Goal: Task Accomplishment & Management: Manage account settings

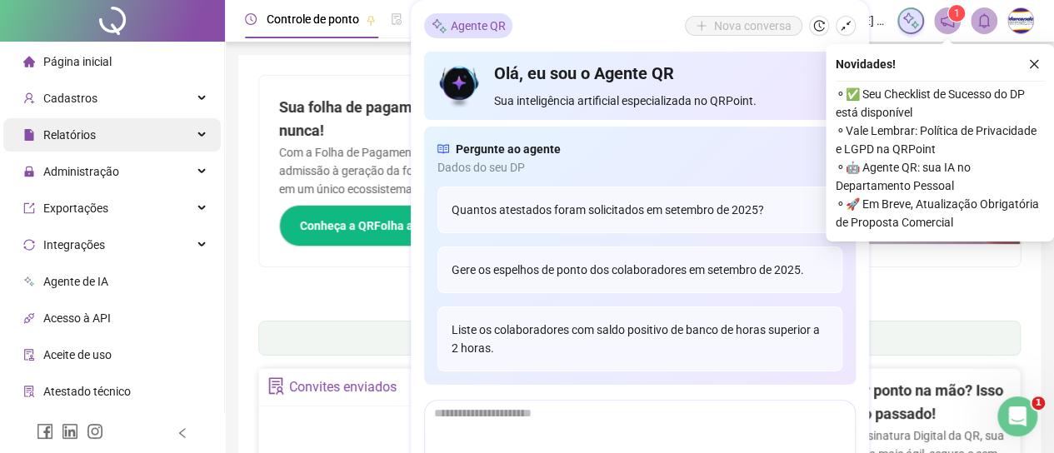
click at [92, 136] on span "Relatórios" at bounding box center [69, 134] width 52 height 13
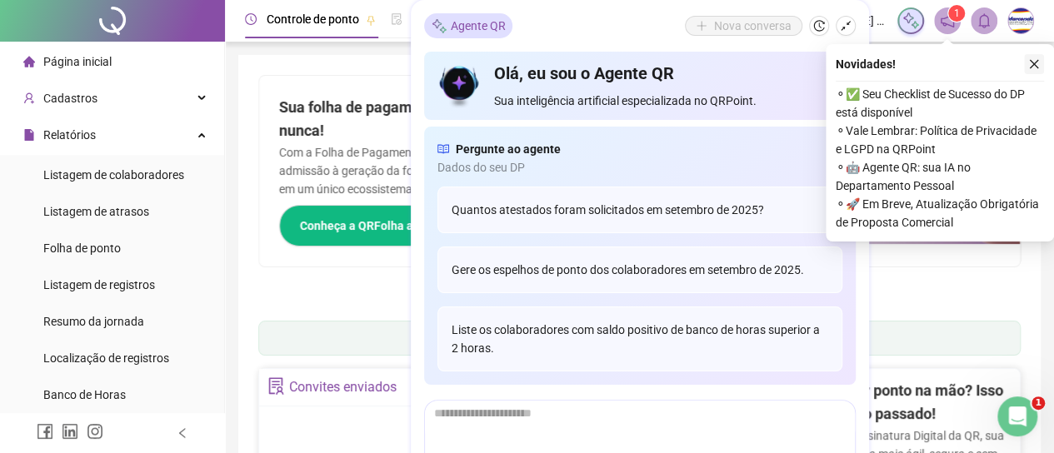
click at [1030, 61] on icon "close" at bounding box center [1034, 64] width 9 height 9
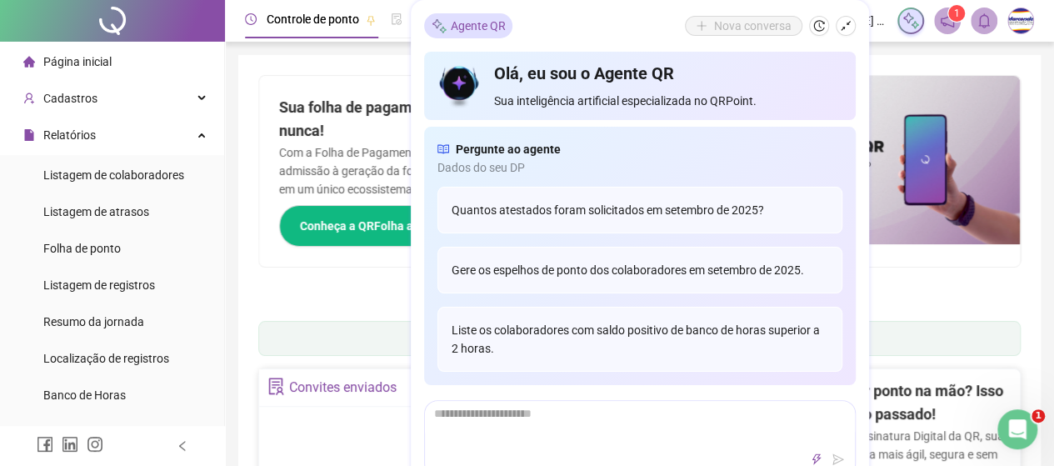
click at [840, 26] on icon "shrink" at bounding box center [846, 26] width 12 height 12
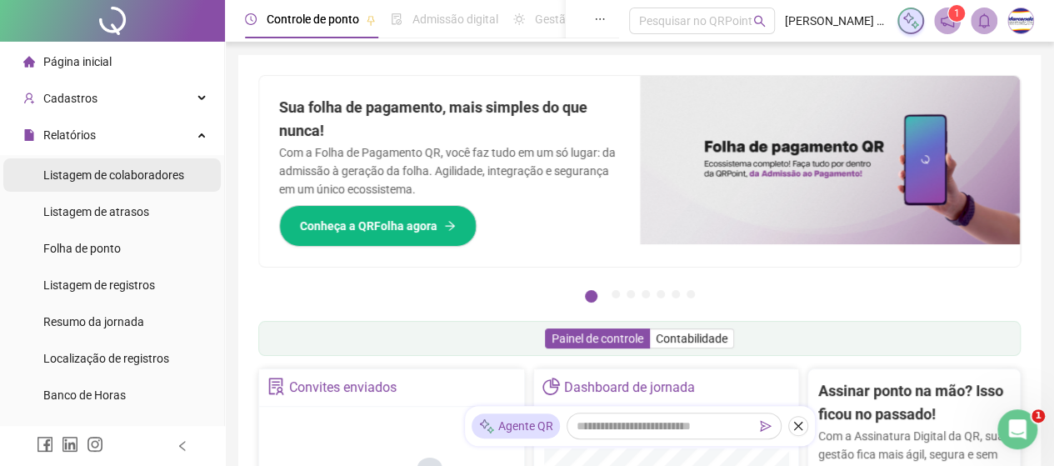
click at [124, 174] on span "Listagem de colaboradores" at bounding box center [113, 174] width 141 height 13
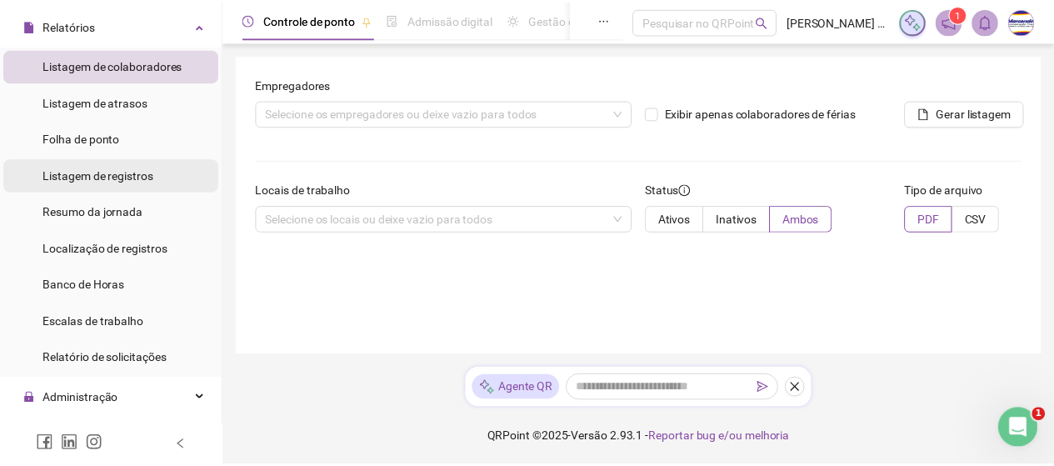
scroll to position [83, 0]
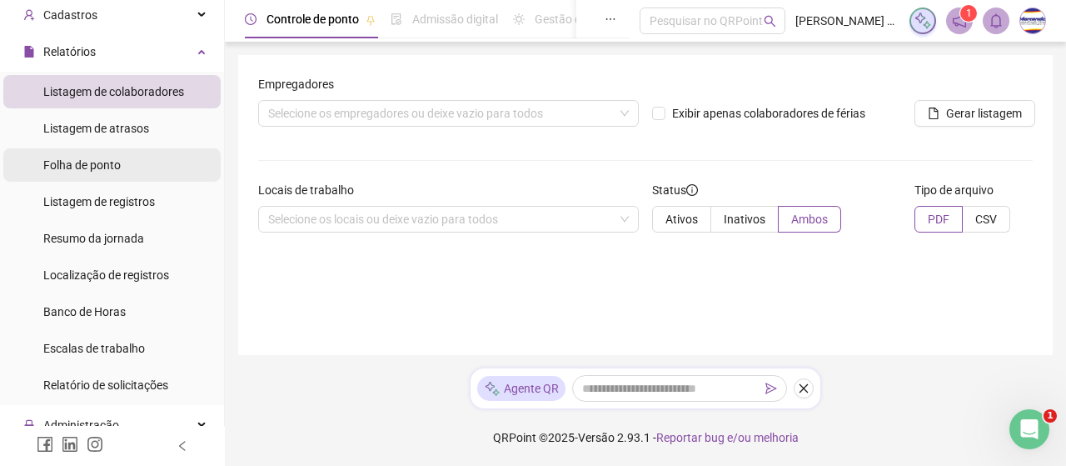
click at [111, 164] on span "Folha de ponto" at bounding box center [81, 164] width 77 height 13
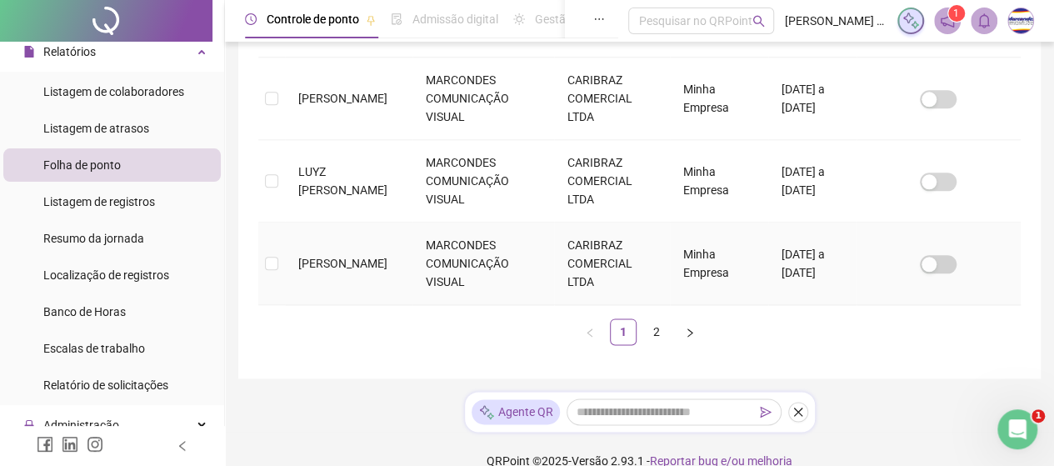
scroll to position [913, 0]
click at [658, 317] on link "2" at bounding box center [656, 329] width 25 height 25
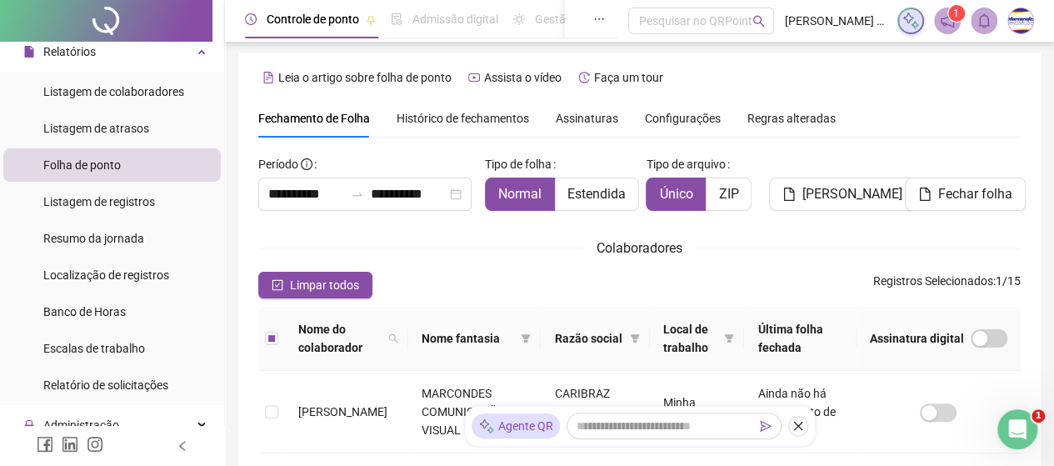
scroll to position [0, 0]
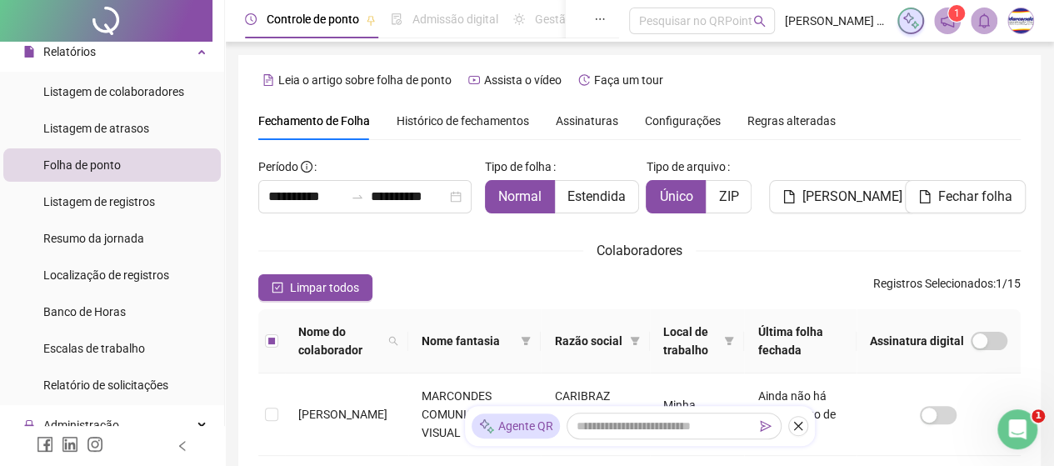
click at [516, 119] on span "Histórico de fechamentos" at bounding box center [462, 120] width 132 height 13
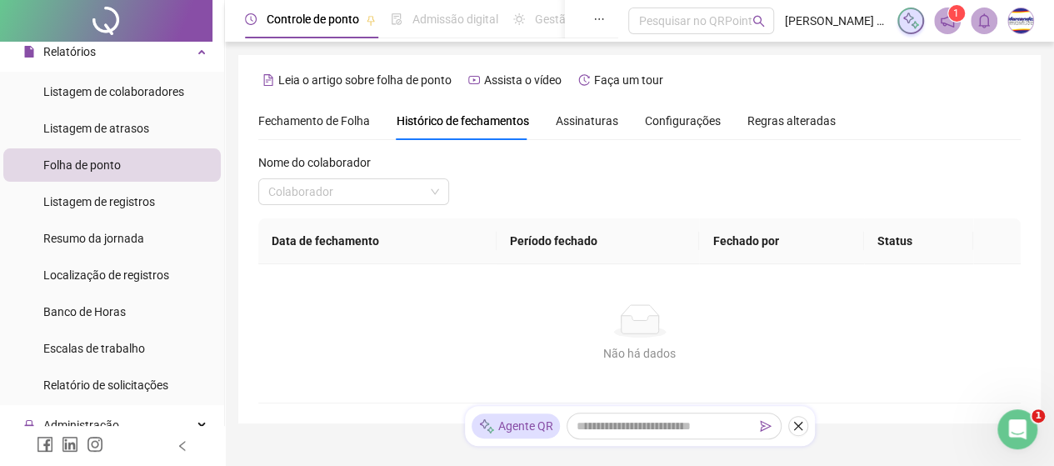
scroll to position [67, 0]
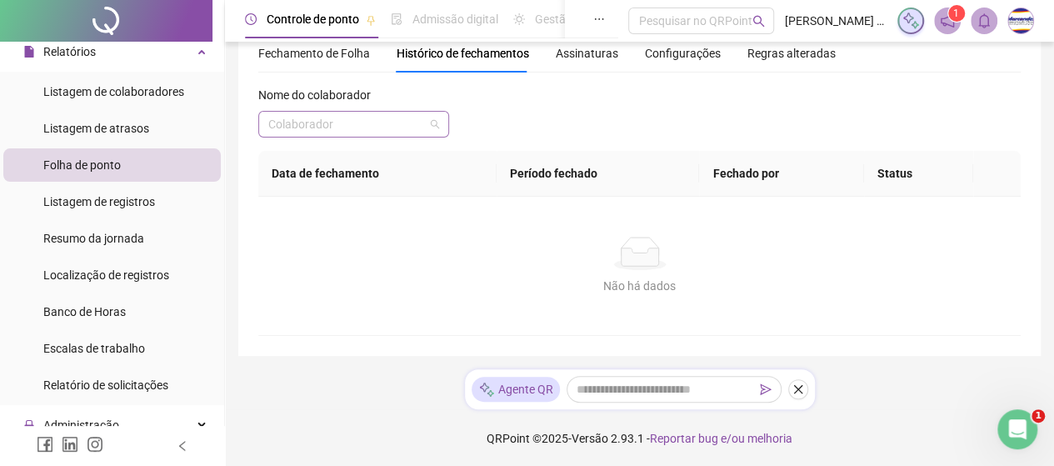
click at [416, 127] on input "search" at bounding box center [346, 124] width 156 height 25
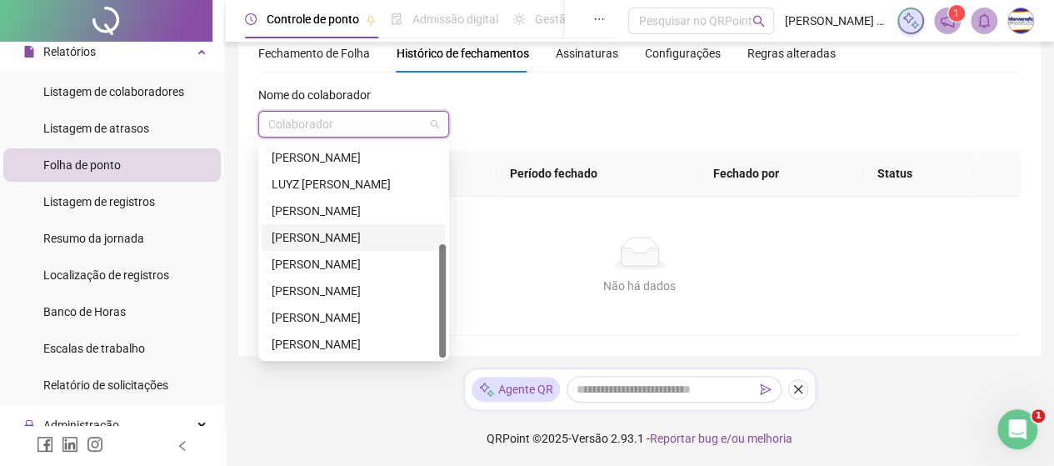
scroll to position [80, 0]
click at [356, 333] on div "[PERSON_NAME]" at bounding box center [354, 342] width 164 height 18
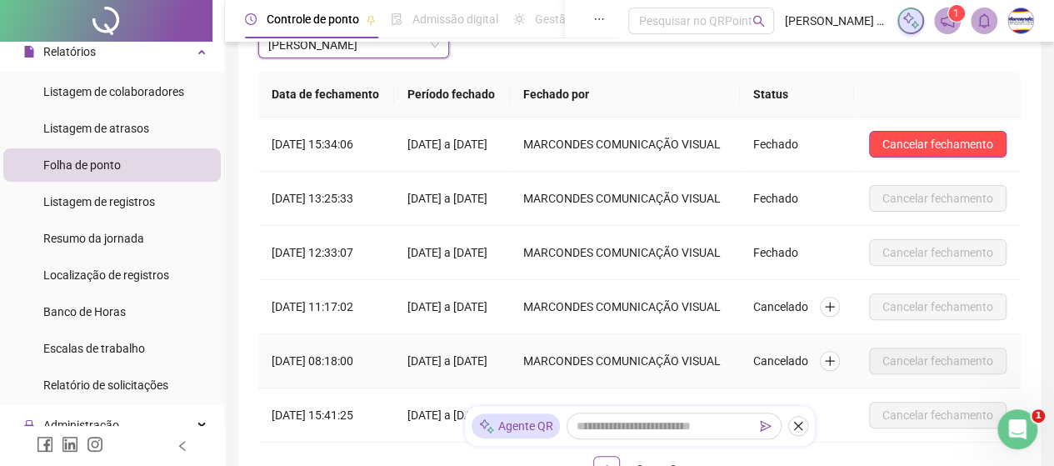
scroll to position [97, 0]
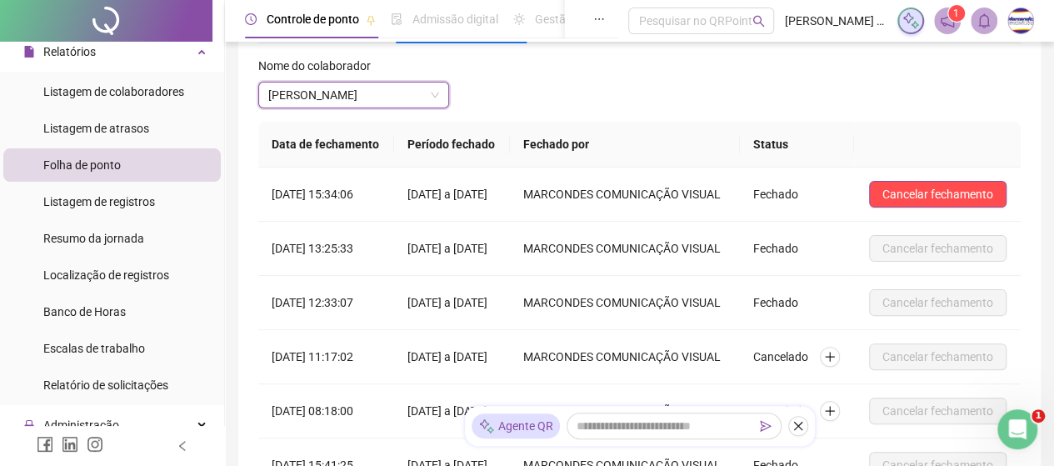
click at [955, 12] on span "1" at bounding box center [956, 13] width 6 height 12
click at [980, 18] on icon "bell" at bounding box center [984, 20] width 12 height 15
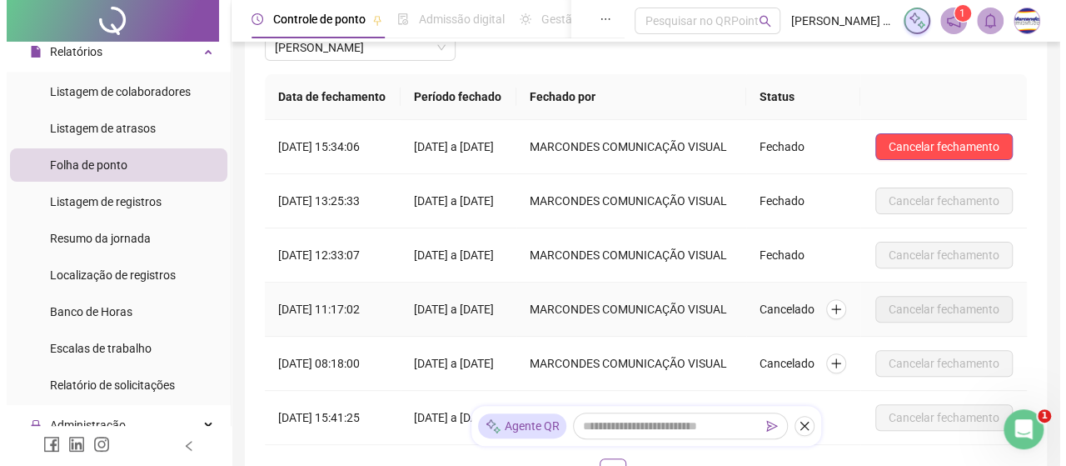
scroll to position [0, 0]
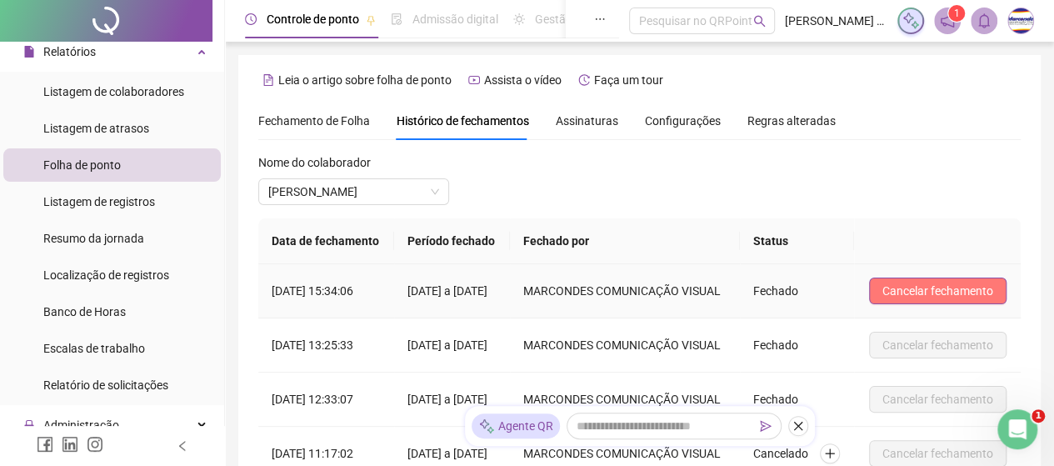
click at [908, 294] on span "Cancelar fechamento" at bounding box center [937, 291] width 111 height 18
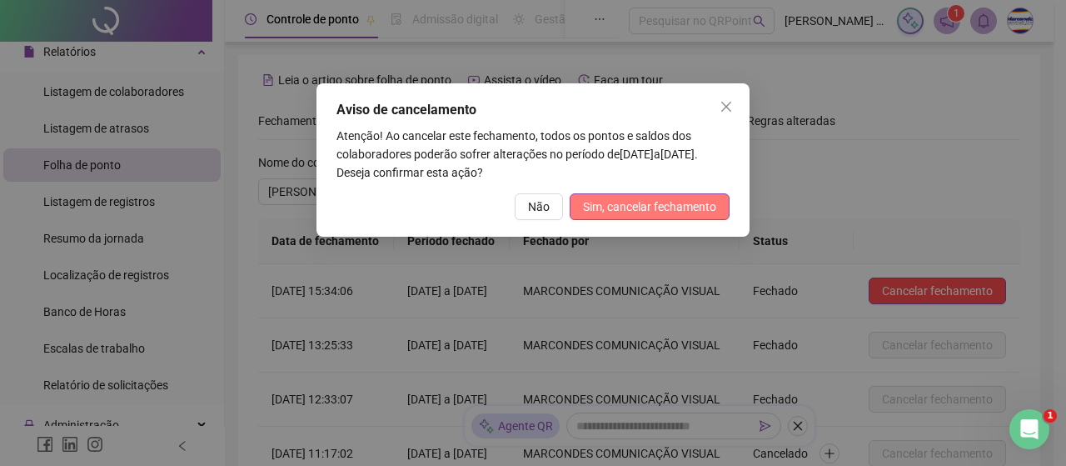
click at [665, 208] on span "Sim, cancelar fechamento" at bounding box center [649, 206] width 133 height 18
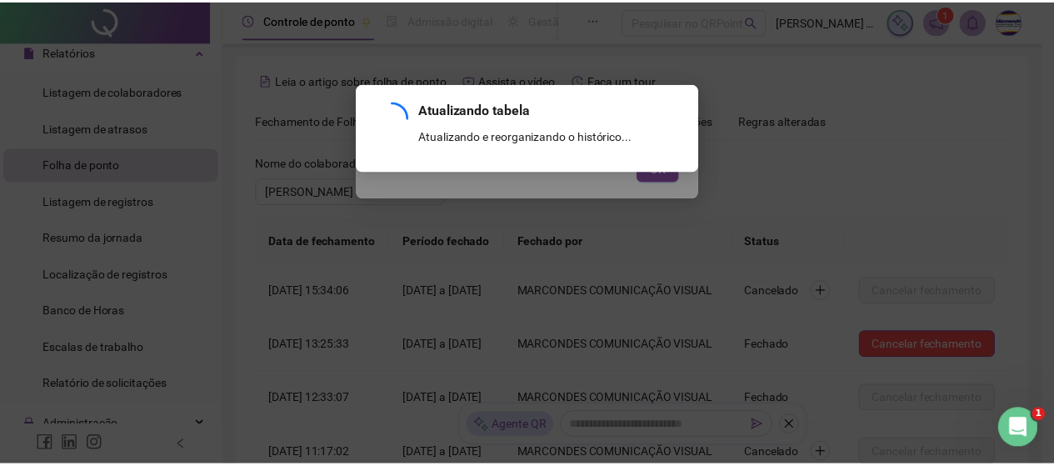
scroll to position [263, 0]
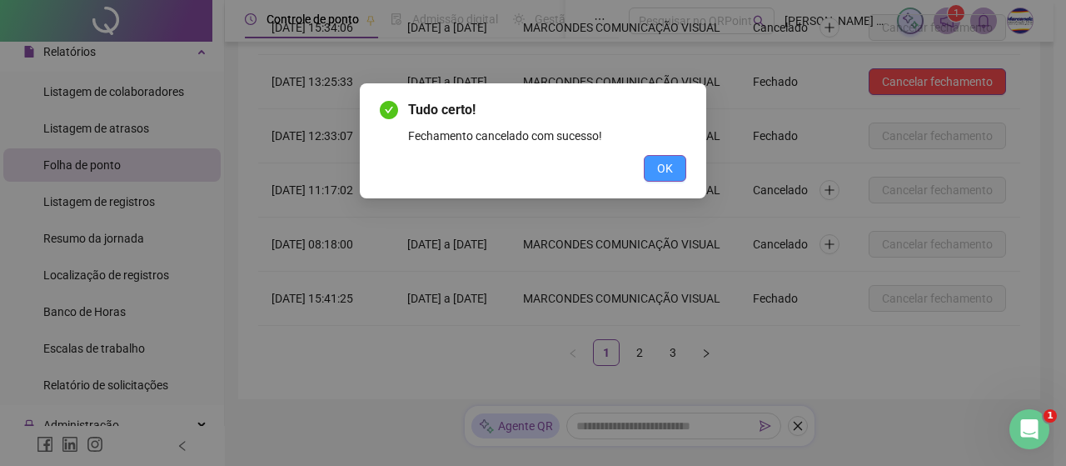
click at [673, 170] on button "OK" at bounding box center [665, 168] width 42 height 27
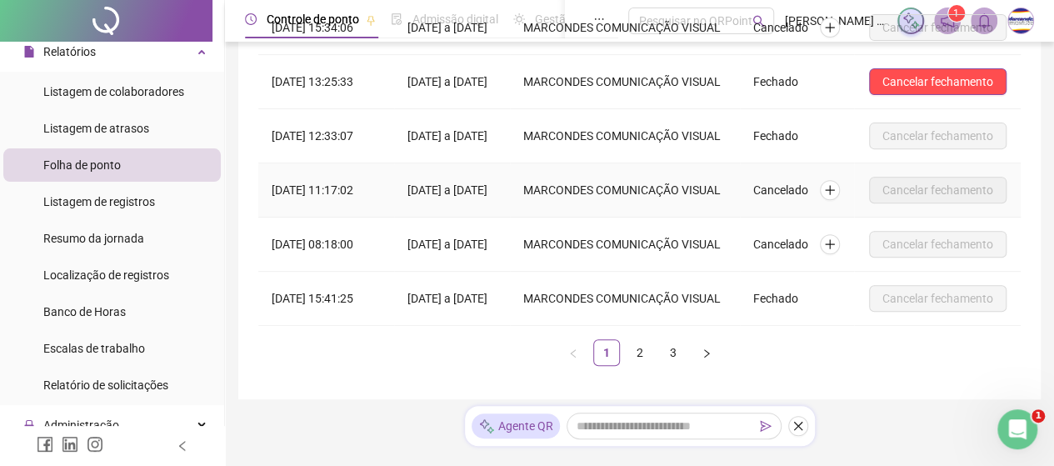
scroll to position [0, 0]
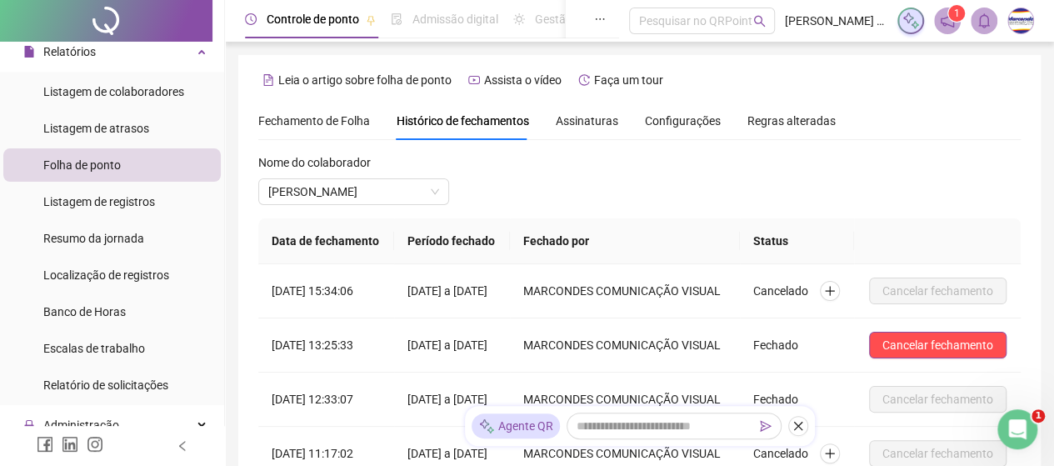
click at [460, 124] on span "Histórico de fechamentos" at bounding box center [462, 120] width 132 height 13
click at [343, 117] on span "Fechamento de Folha" at bounding box center [314, 120] width 112 height 13
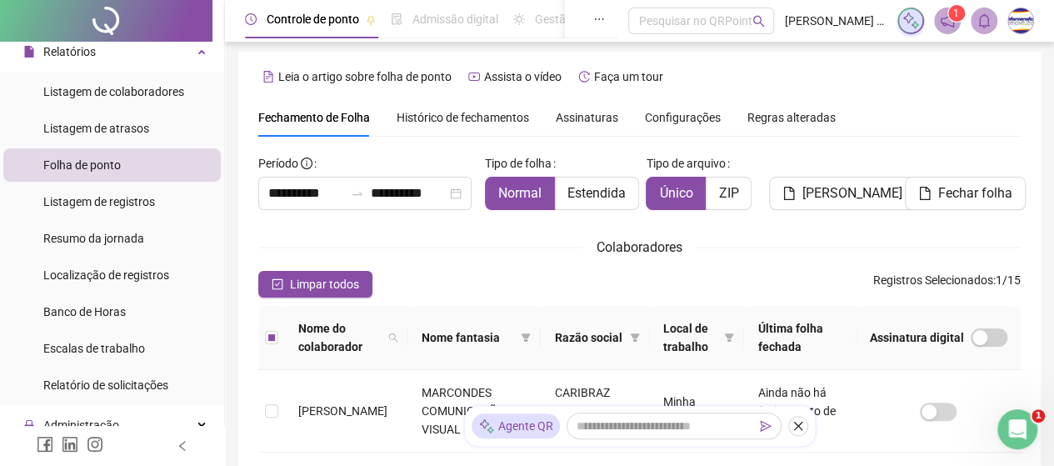
scroll to position [2, 0]
click at [347, 192] on div at bounding box center [357, 193] width 27 height 13
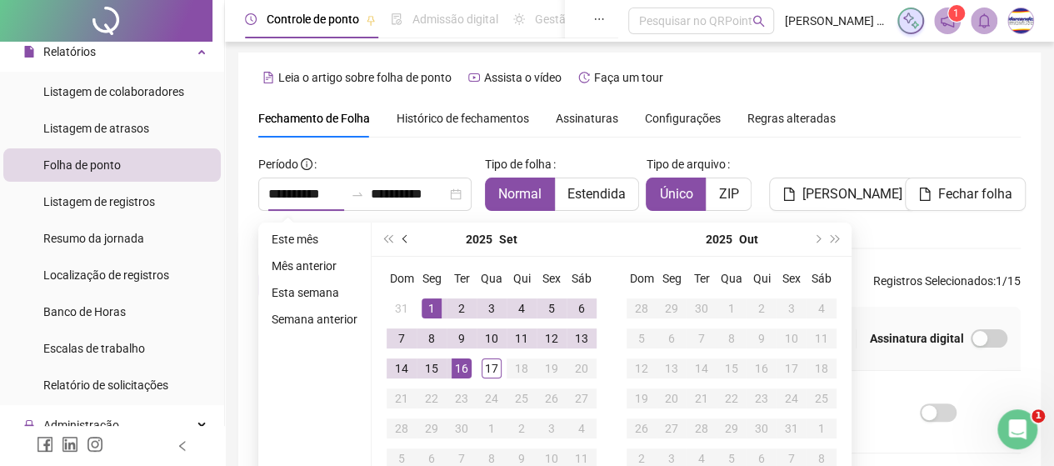
click at [402, 238] on span "prev-year" at bounding box center [406, 239] width 8 height 8
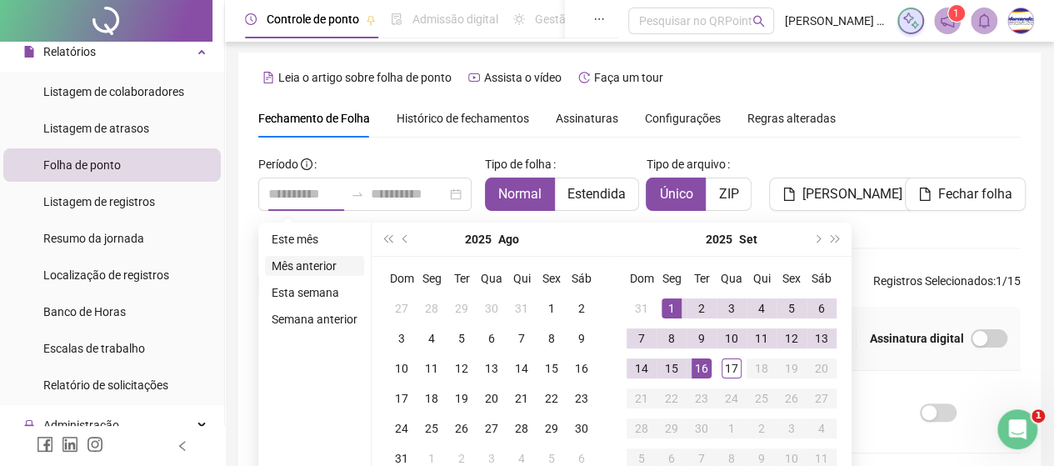
type input "**********"
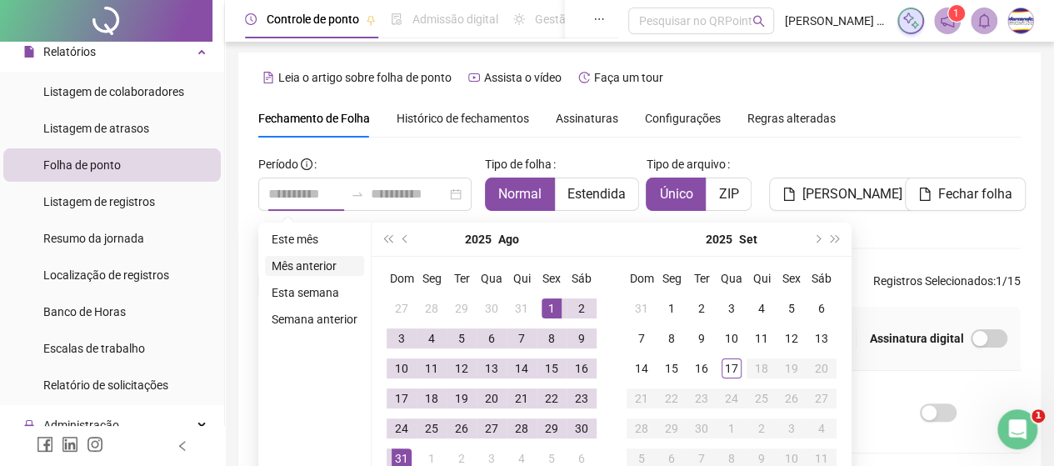
click at [307, 265] on li "Mês anterior" at bounding box center [314, 266] width 99 height 20
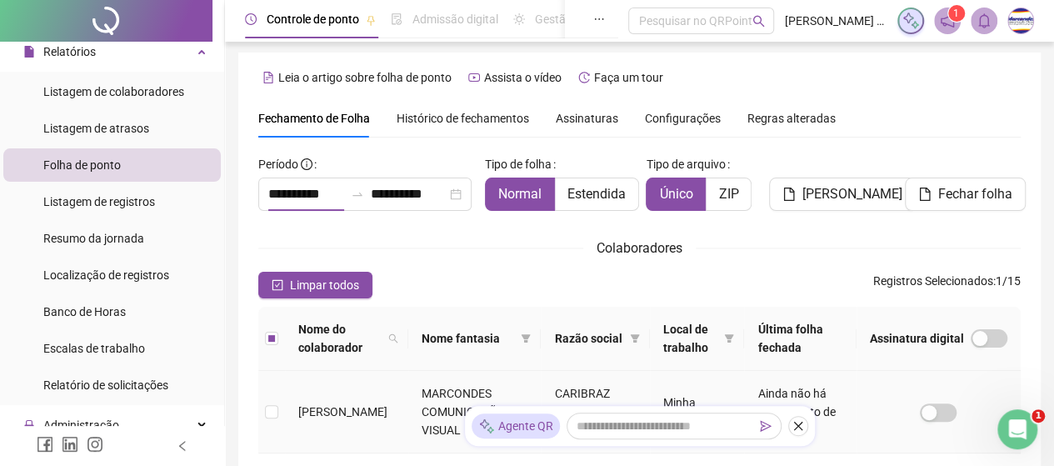
scroll to position [108, 0]
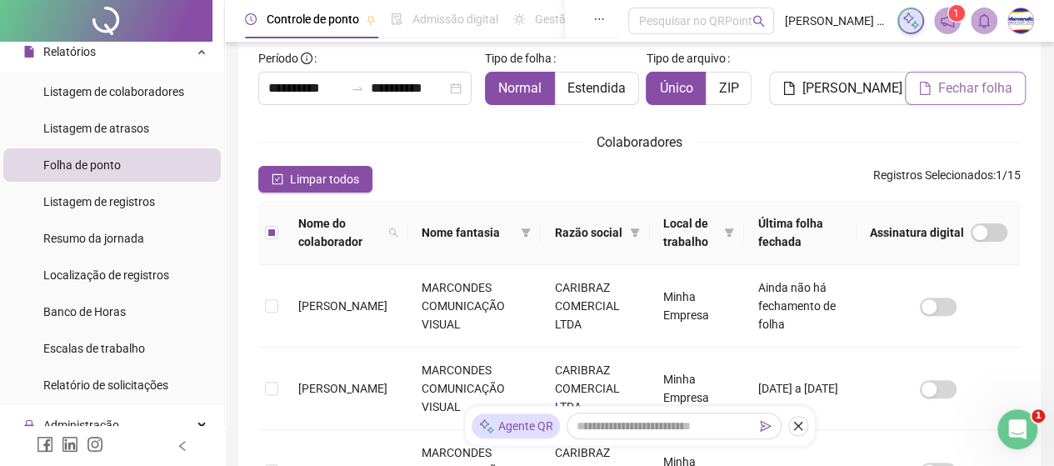
click at [979, 87] on span "Fechar folha" at bounding box center [975, 88] width 74 height 20
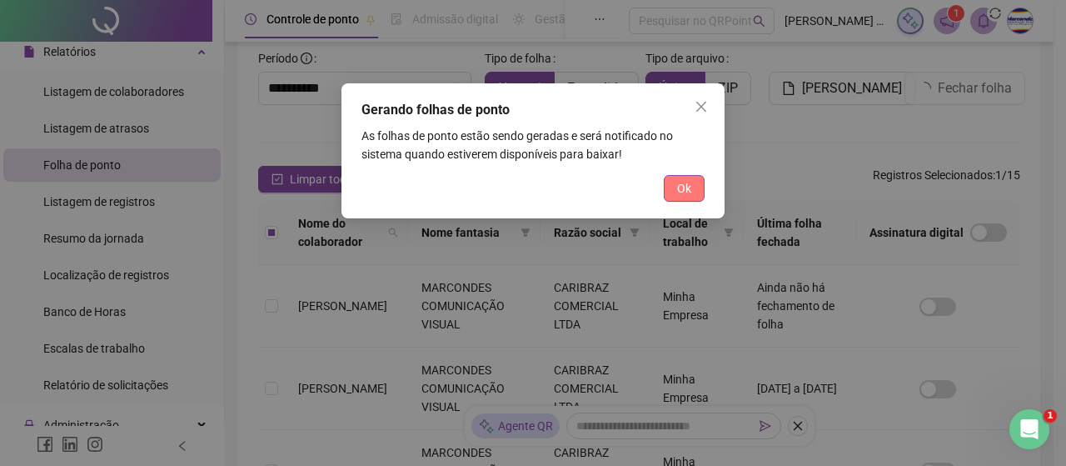
click at [673, 188] on button "Ok" at bounding box center [684, 188] width 41 height 27
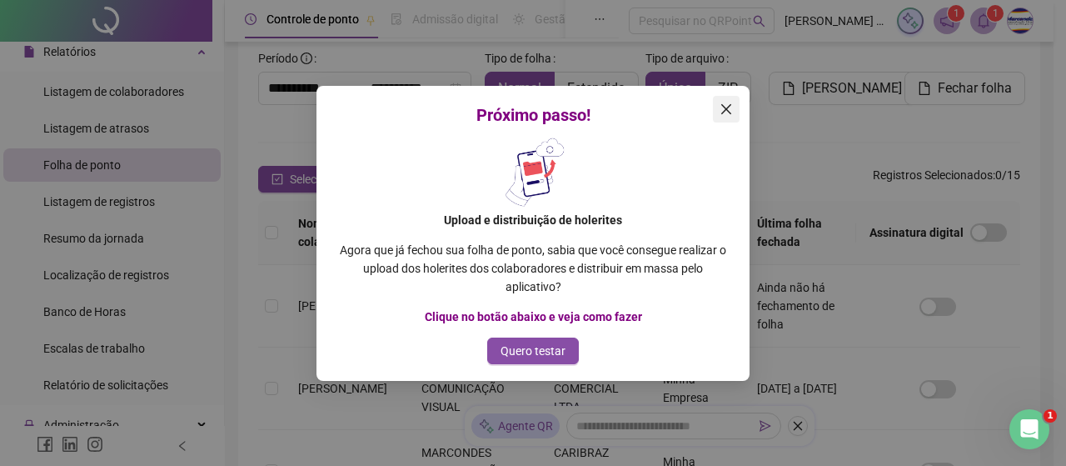
click at [724, 111] on icon "close" at bounding box center [726, 108] width 10 height 10
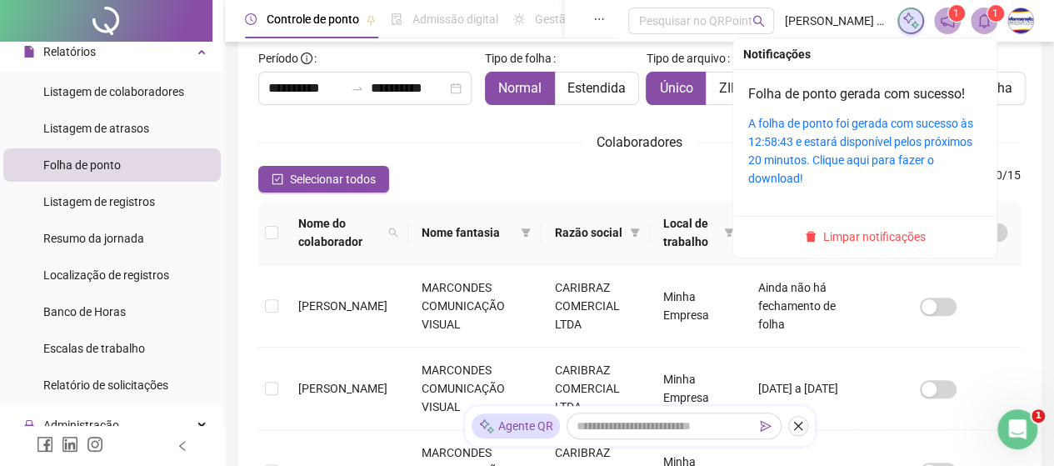
click at [982, 13] on icon "bell" at bounding box center [983, 20] width 15 height 15
click at [987, 10] on sup "1" at bounding box center [995, 13] width 17 height 17
click at [865, 132] on div "A folha de ponto foi gerada com sucesso às 12:58:43 e estará disponível pelos p…" at bounding box center [864, 150] width 233 height 73
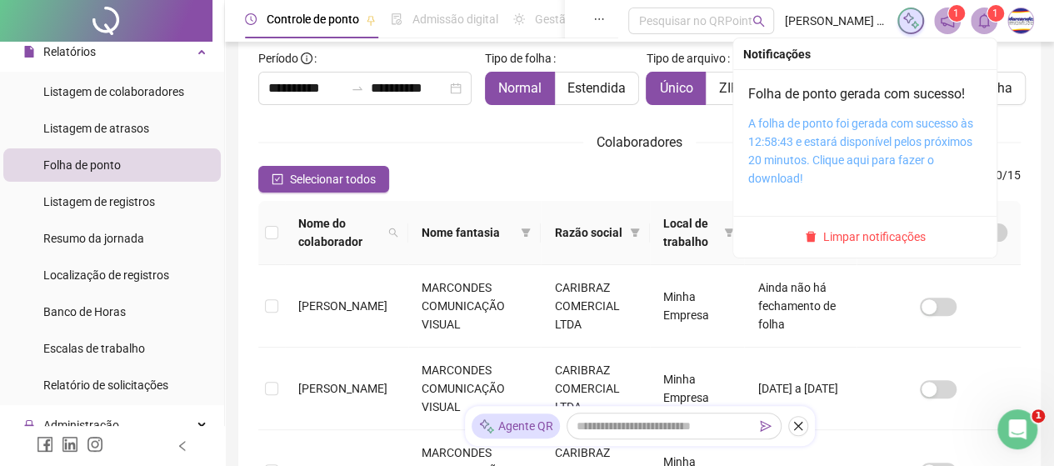
click at [795, 141] on link "A folha de ponto foi gerada com sucesso às 12:58:43 e estará disponível pelos p…" at bounding box center [860, 151] width 225 height 68
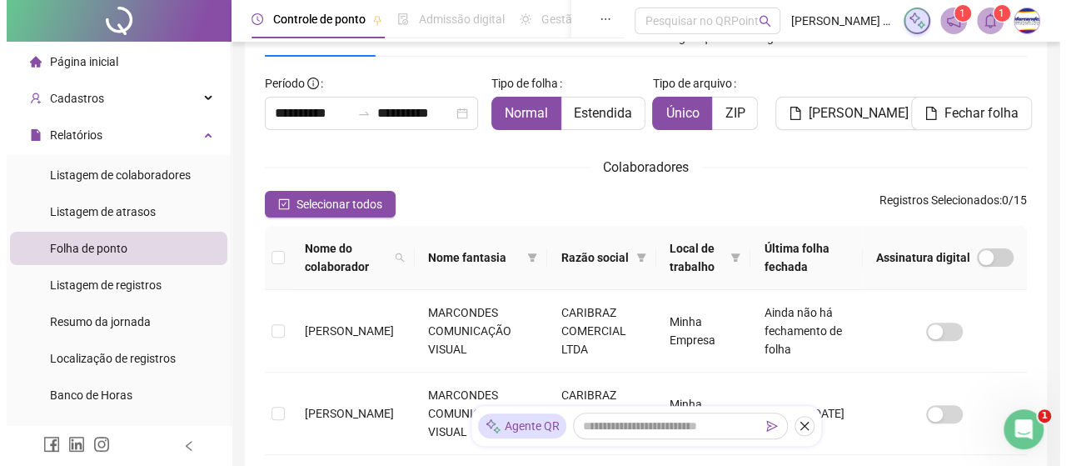
scroll to position [0, 0]
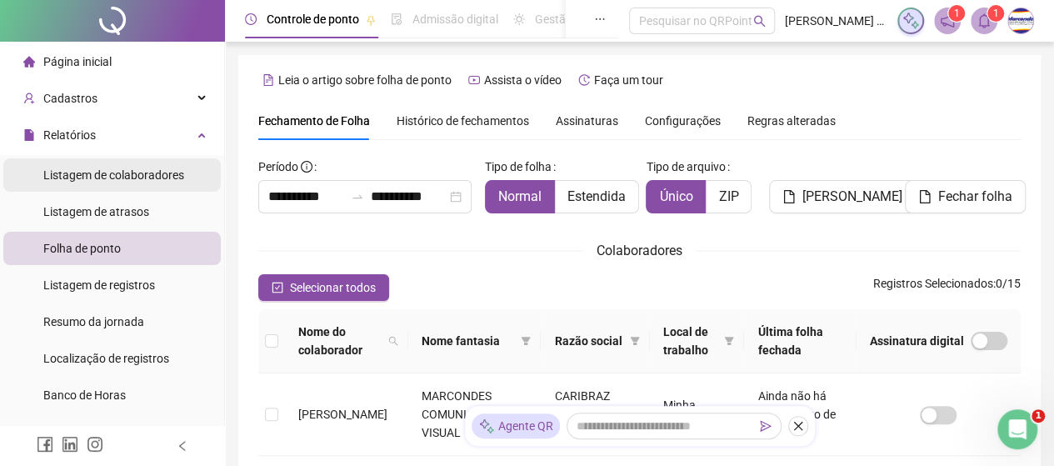
click at [125, 172] on span "Listagem de colaboradores" at bounding box center [113, 174] width 141 height 13
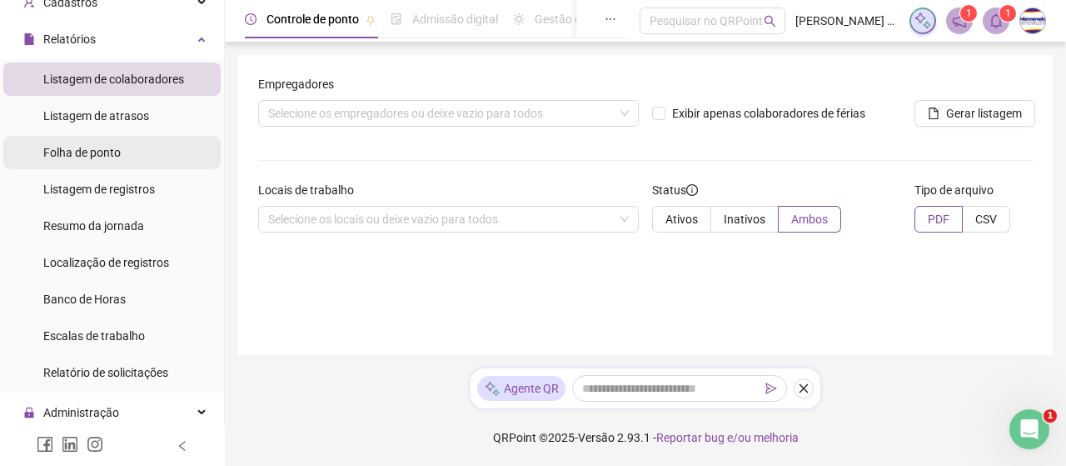
scroll to position [167, 0]
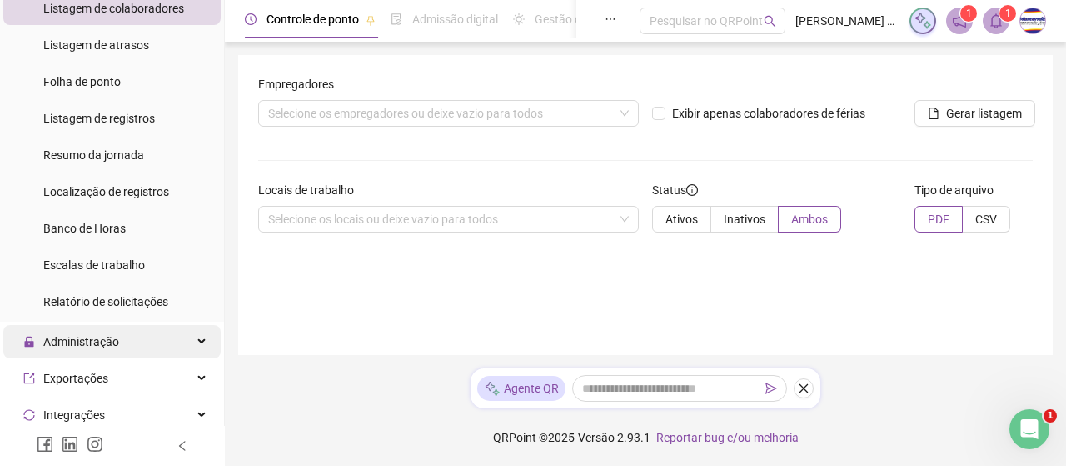
click at [82, 342] on span "Administração" at bounding box center [81, 341] width 76 height 13
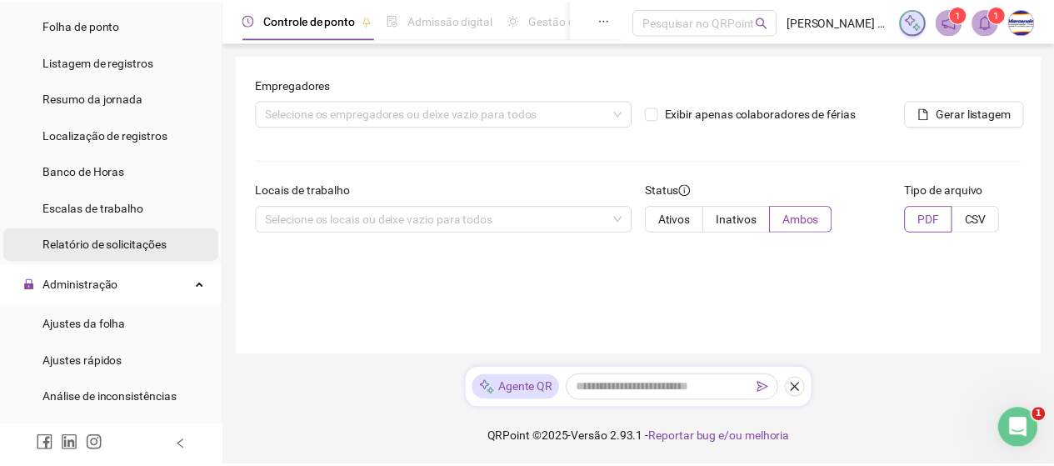
scroll to position [250, 0]
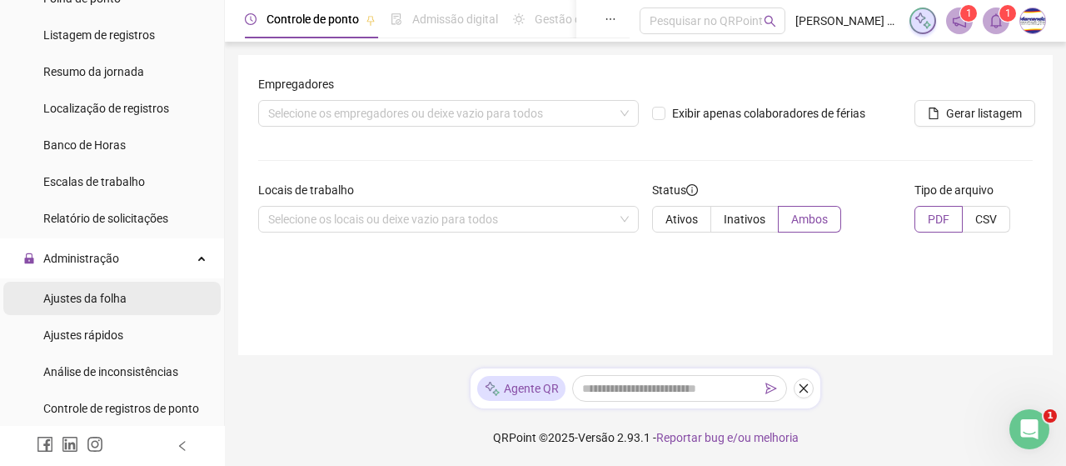
click at [109, 297] on span "Ajustes da folha" at bounding box center [84, 298] width 83 height 13
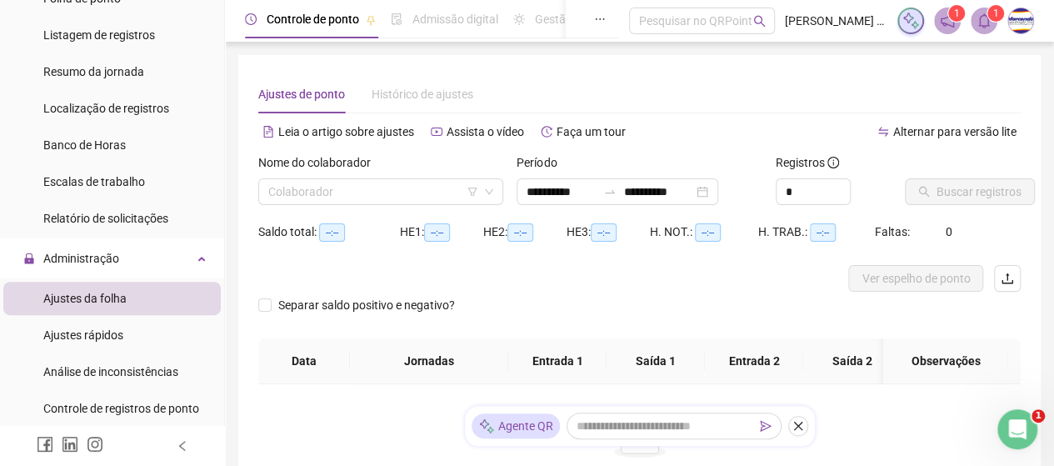
type input "**********"
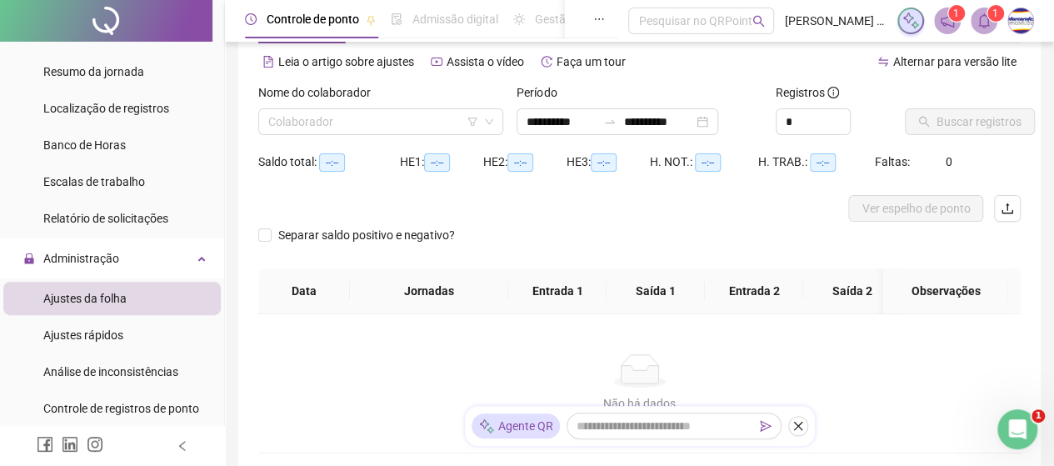
scroll to position [200, 0]
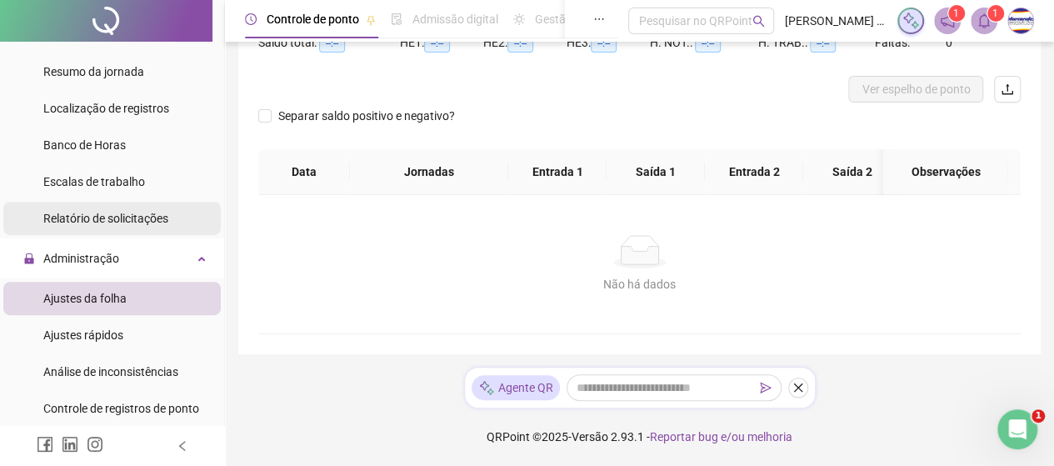
click at [133, 212] on span "Relatório de solicitações" at bounding box center [105, 218] width 125 height 13
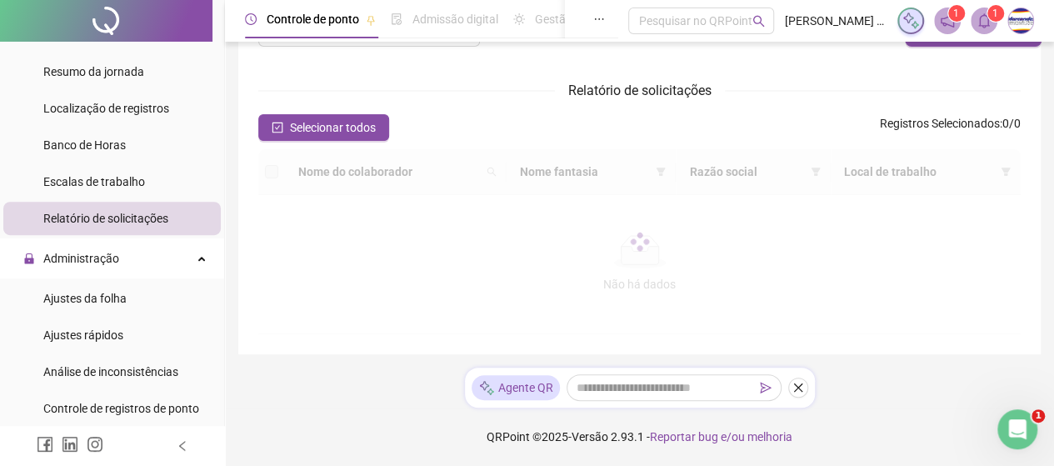
scroll to position [200, 0]
type input "**********"
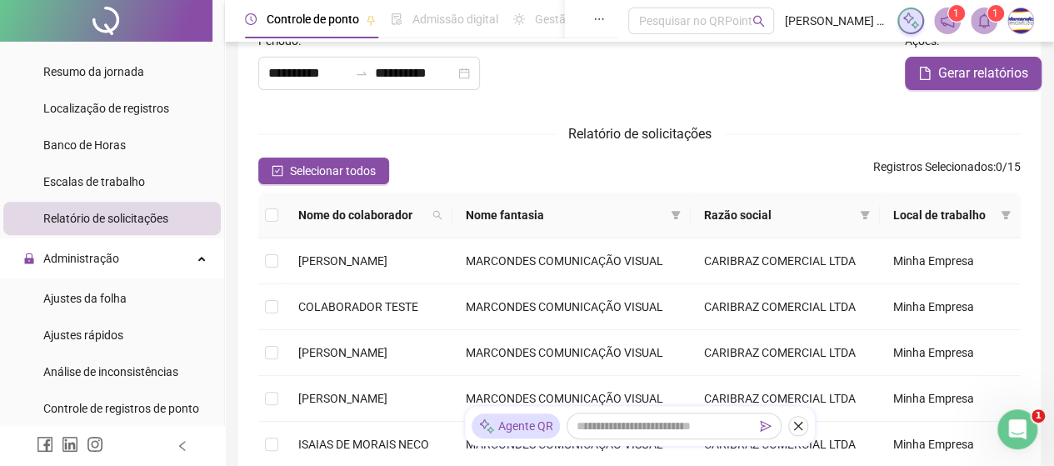
scroll to position [0, 0]
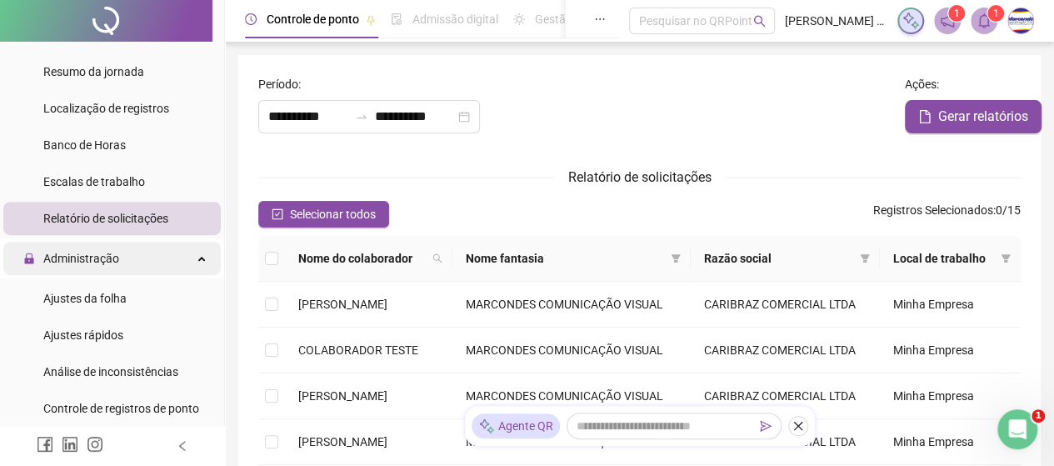
click at [97, 259] on span "Administração" at bounding box center [81, 258] width 76 height 13
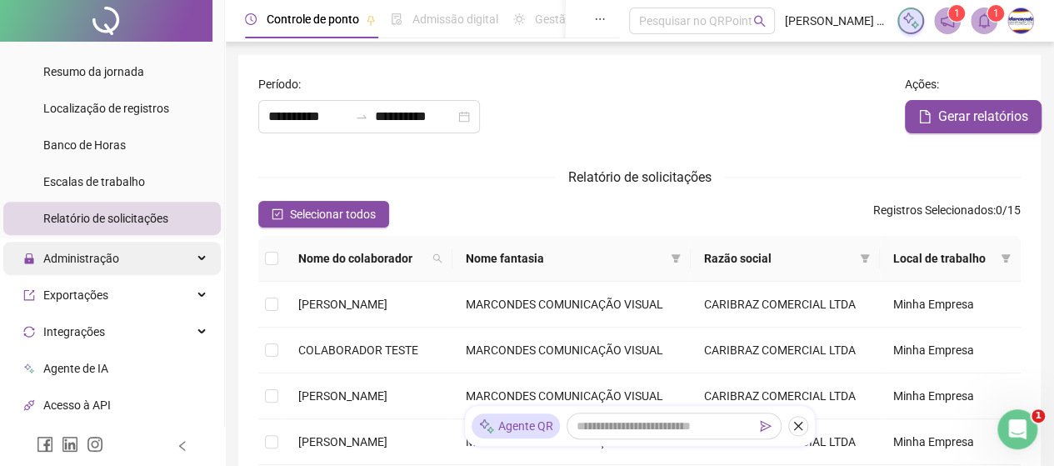
click at [120, 262] on div "Administração" at bounding box center [111, 258] width 217 height 33
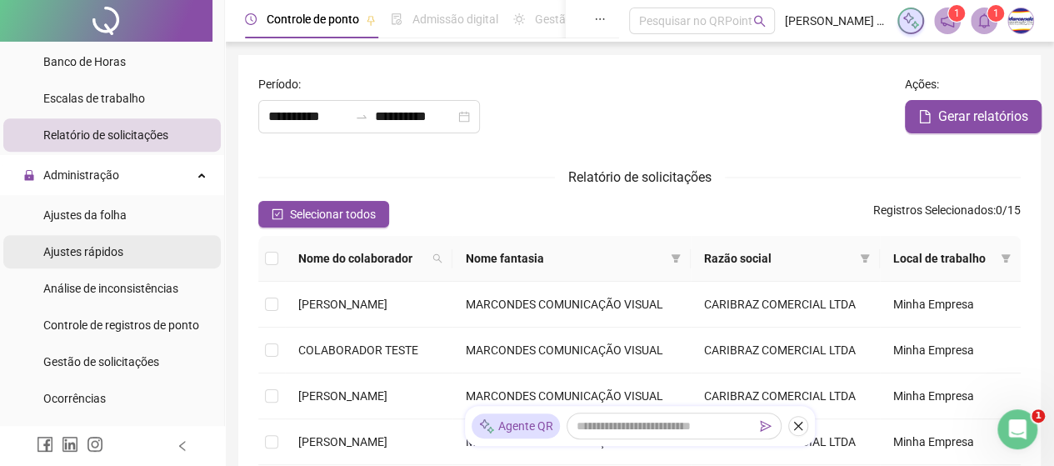
scroll to position [416, 0]
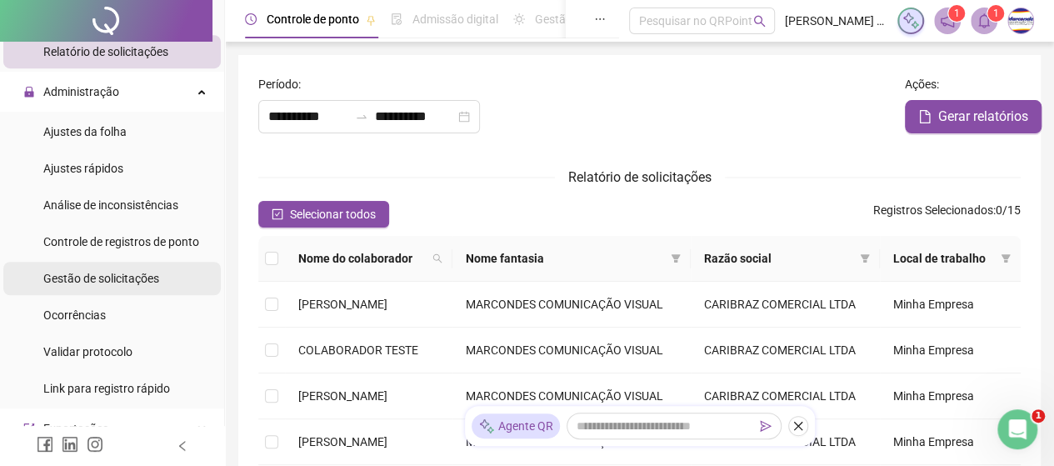
click at [126, 281] on span "Gestão de solicitações" at bounding box center [101, 278] width 116 height 13
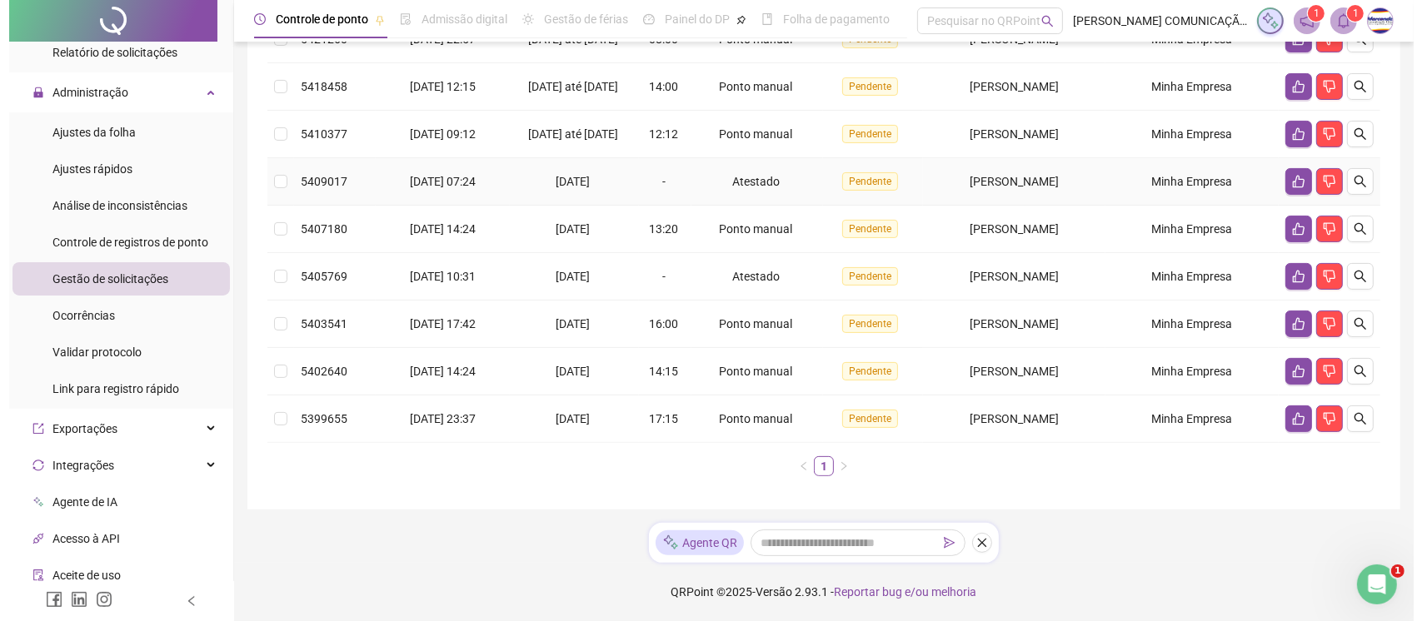
scroll to position [442, 0]
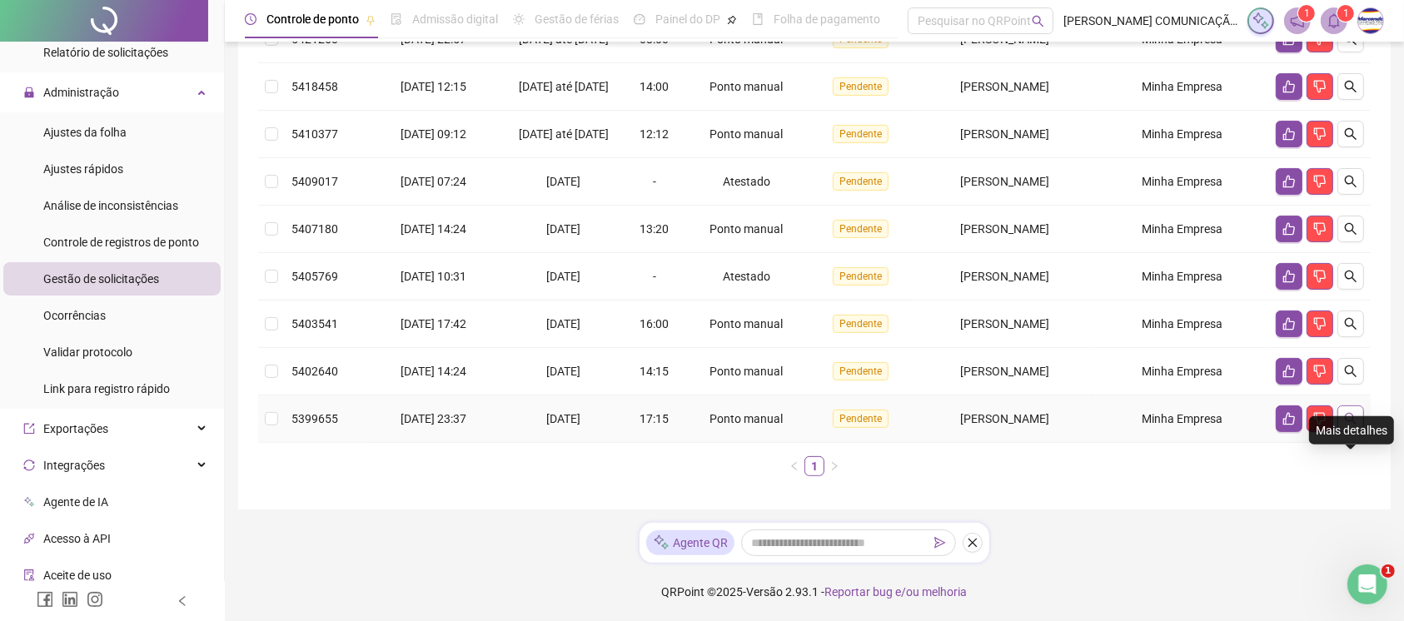
click at [1065, 417] on icon "search" at bounding box center [1350, 418] width 13 height 13
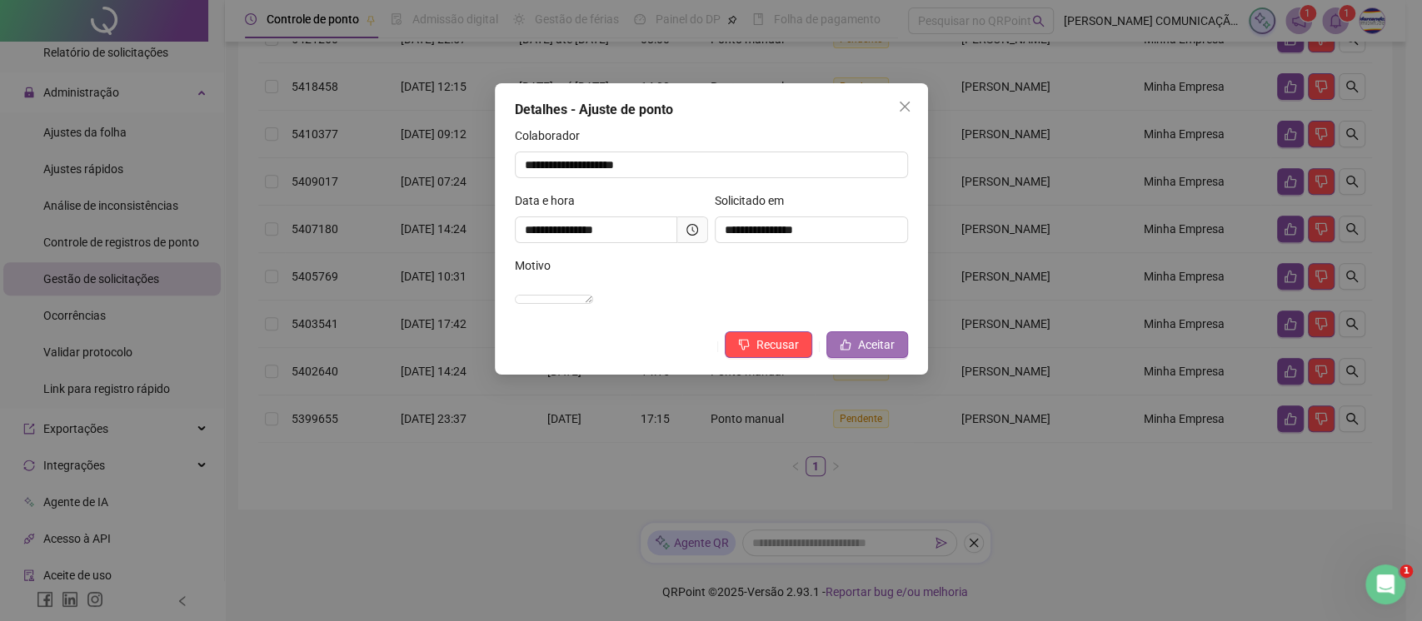
click at [886, 354] on span "Aceitar" at bounding box center [876, 345] width 37 height 18
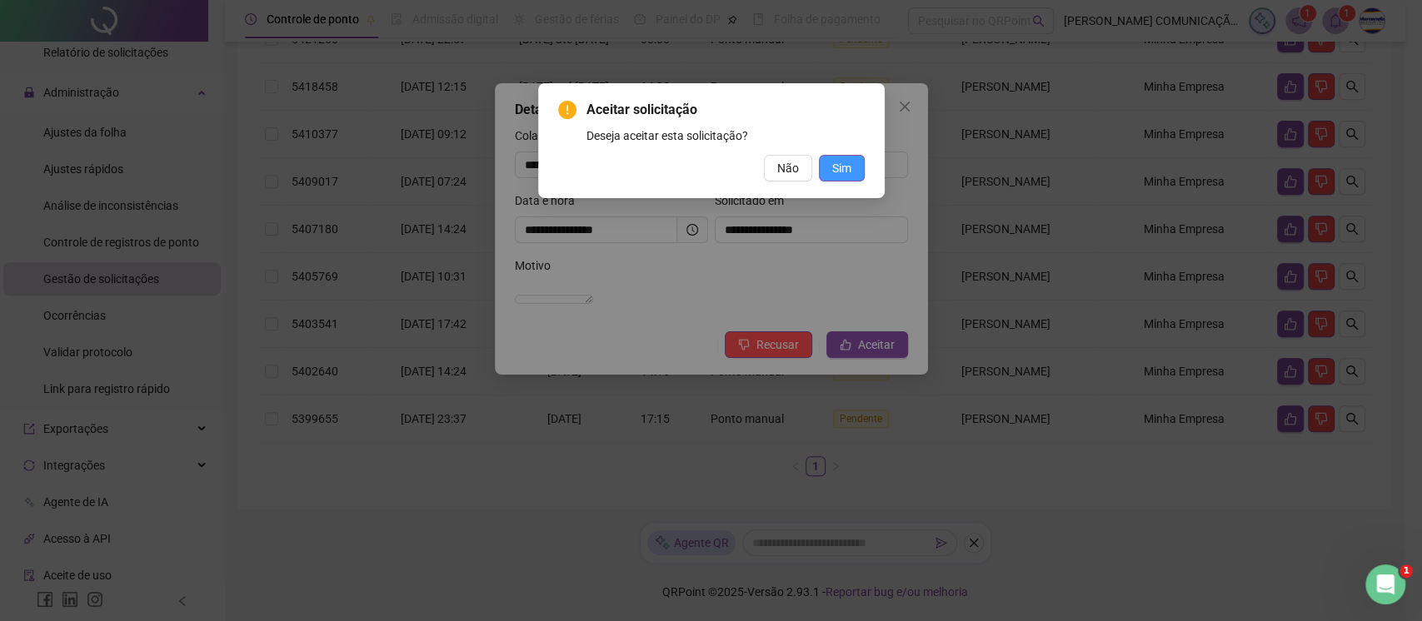
click at [841, 165] on span "Sim" at bounding box center [841, 168] width 19 height 18
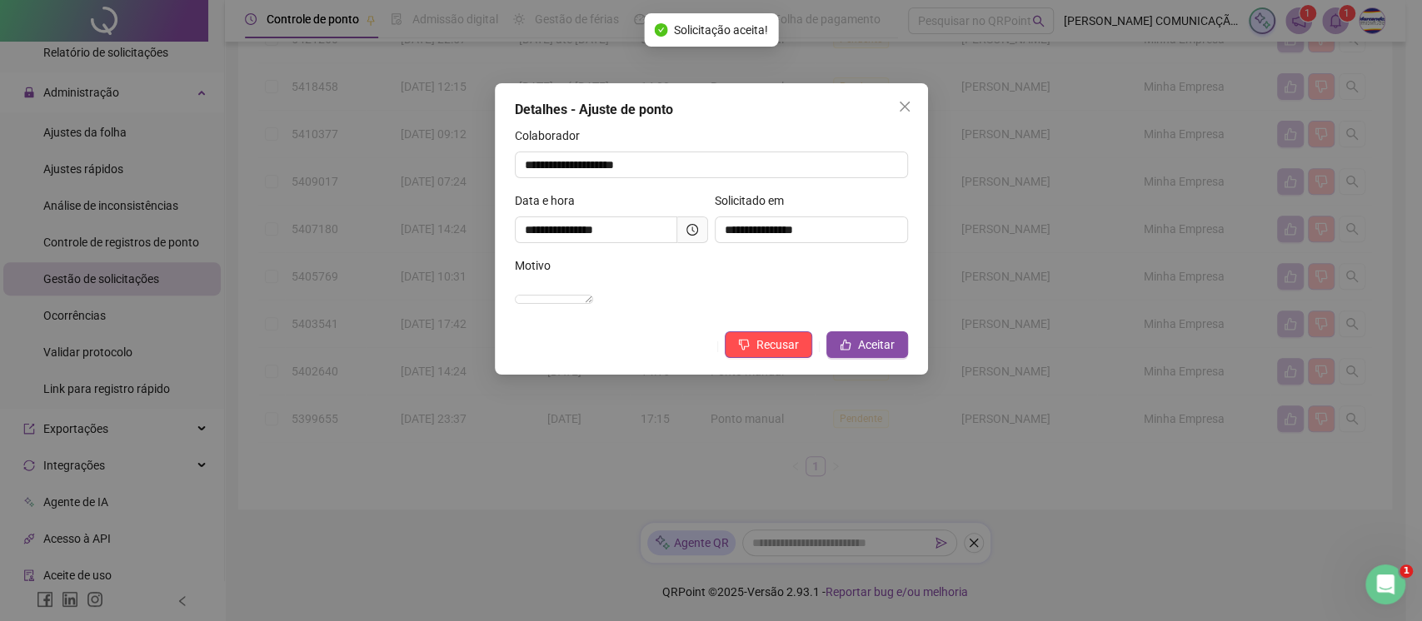
scroll to position [395, 0]
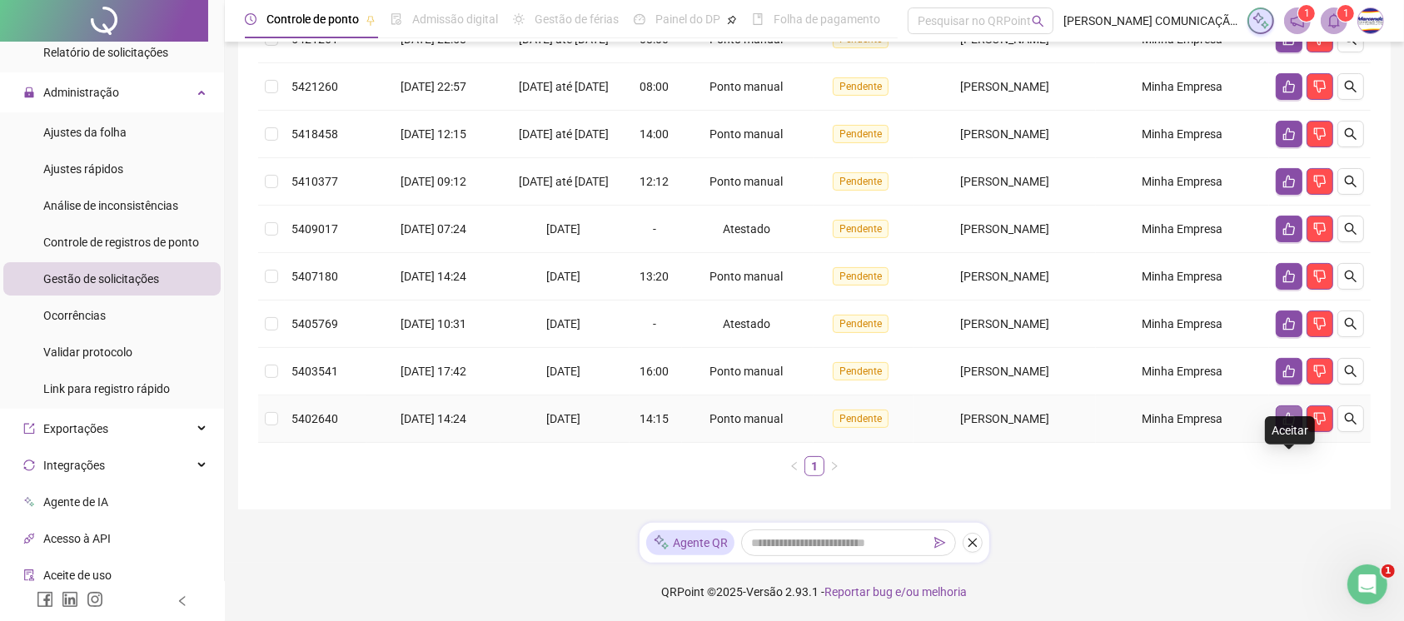
click at [1065, 419] on icon "like" at bounding box center [1290, 419] width 12 height 12
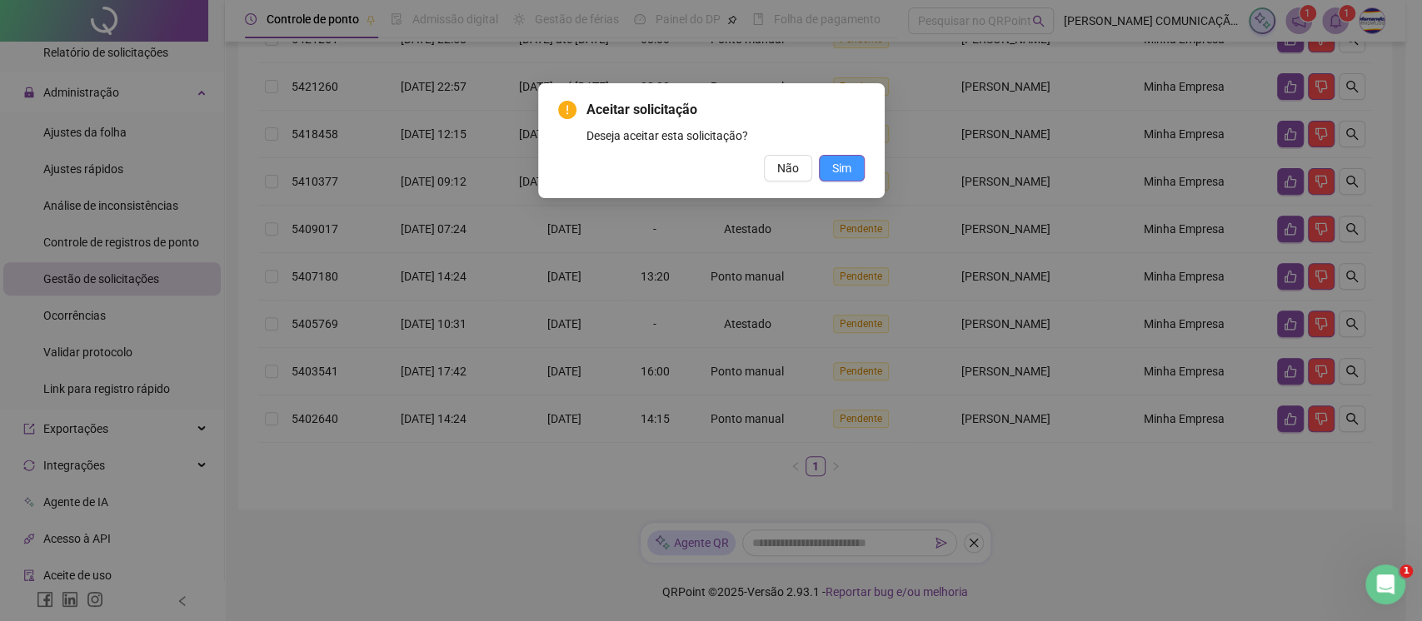
click at [845, 159] on span "Sim" at bounding box center [841, 168] width 19 height 18
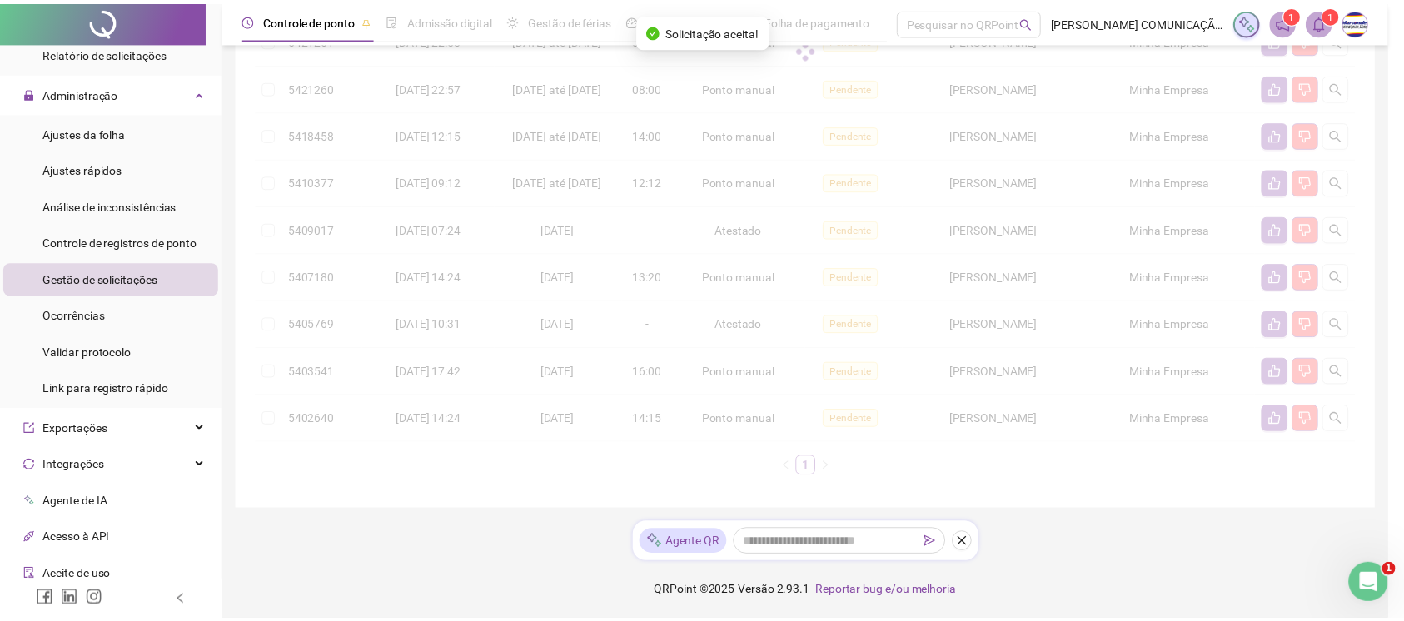
scroll to position [347, 0]
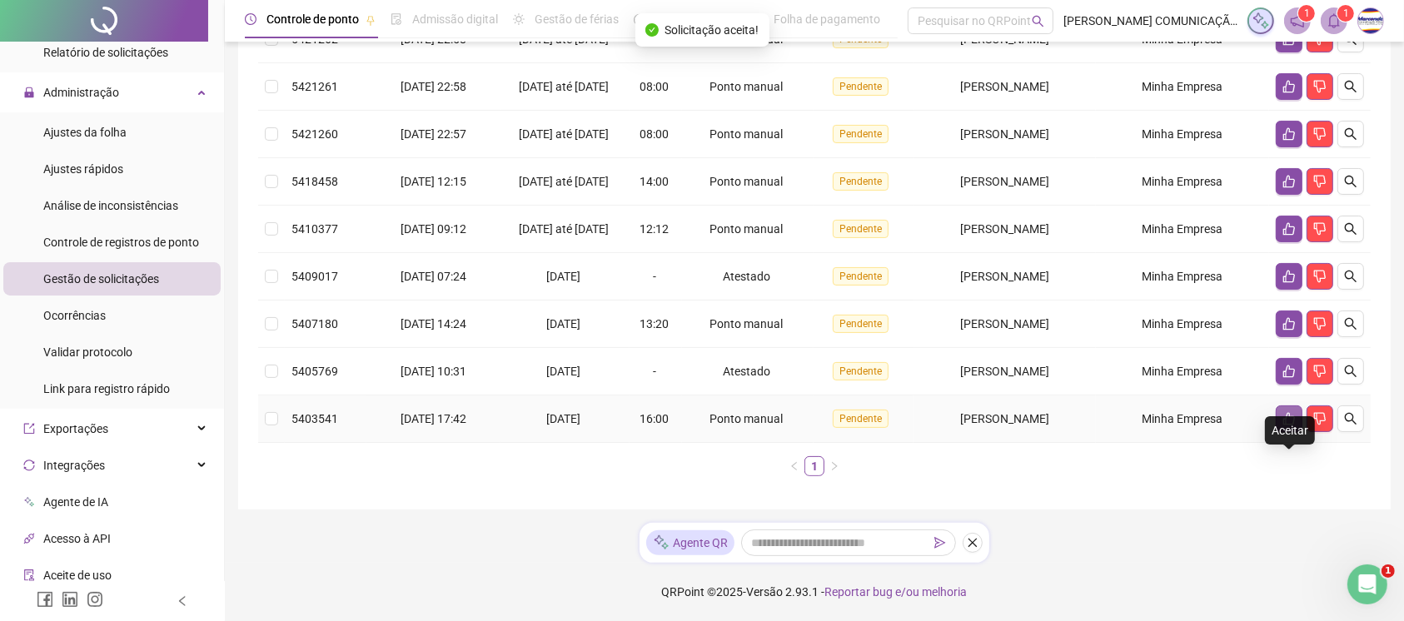
click at [1065, 412] on icon "like" at bounding box center [1289, 418] width 13 height 13
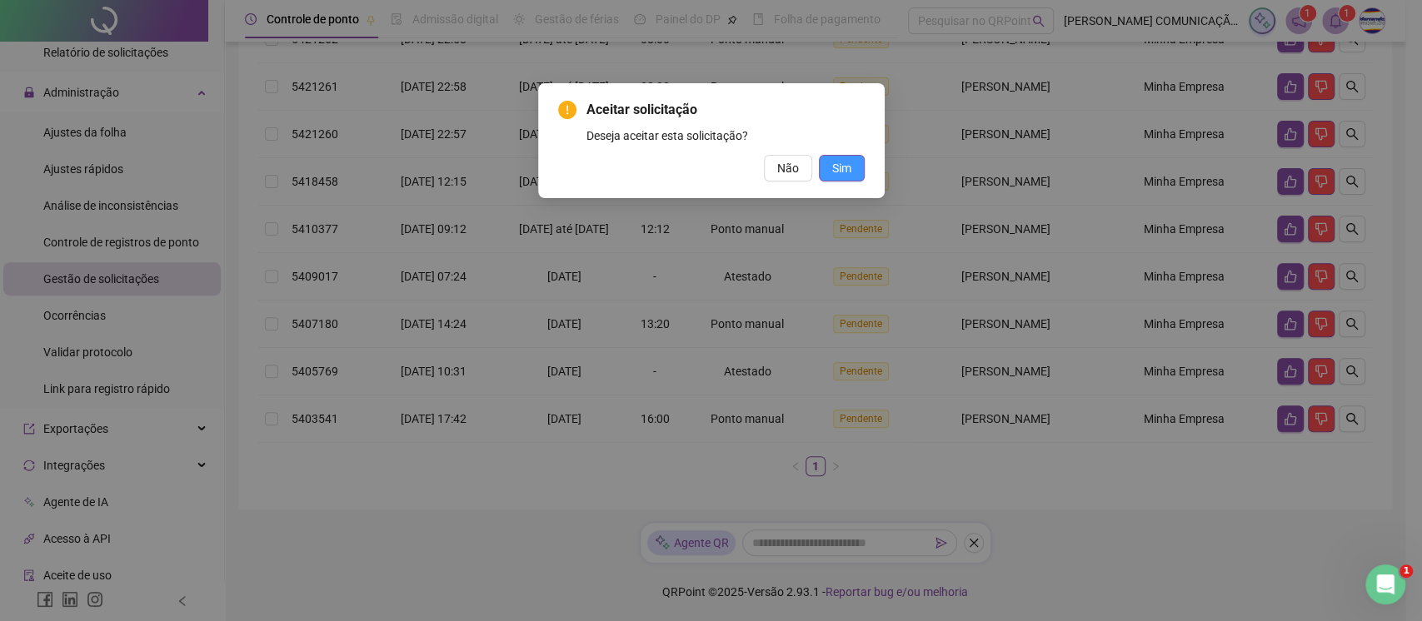
click at [846, 163] on span "Sim" at bounding box center [841, 168] width 19 height 18
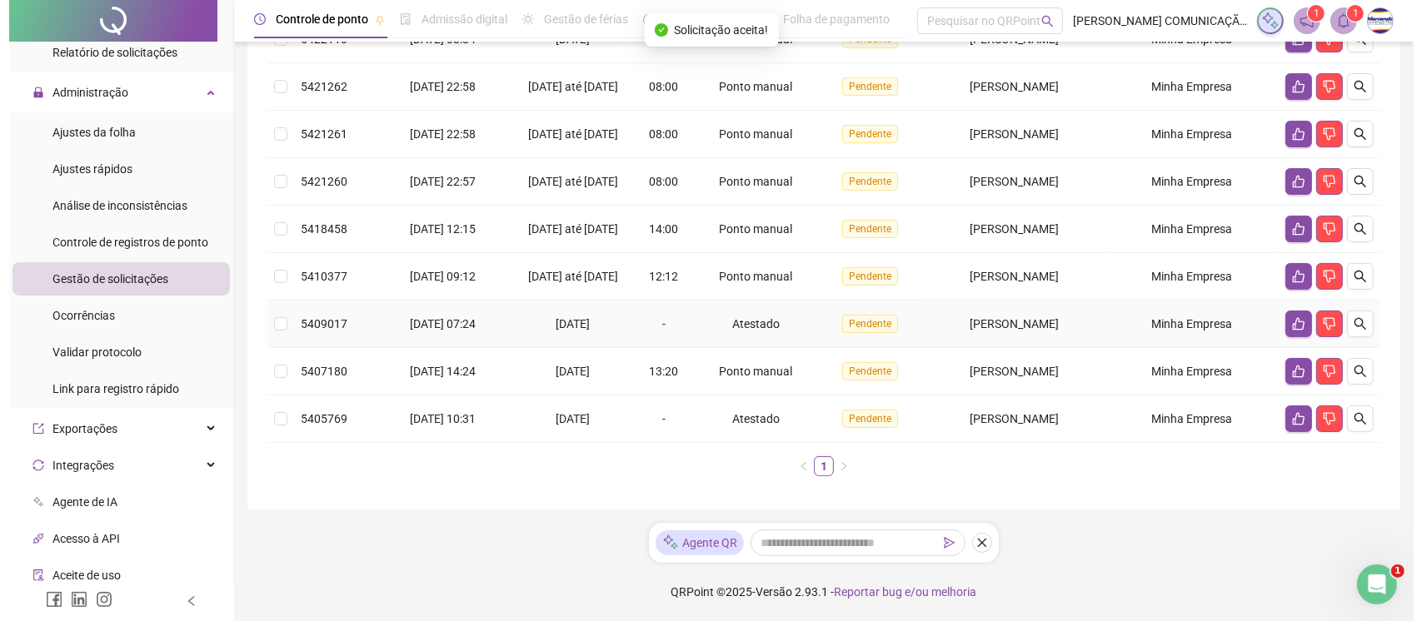
scroll to position [300, 0]
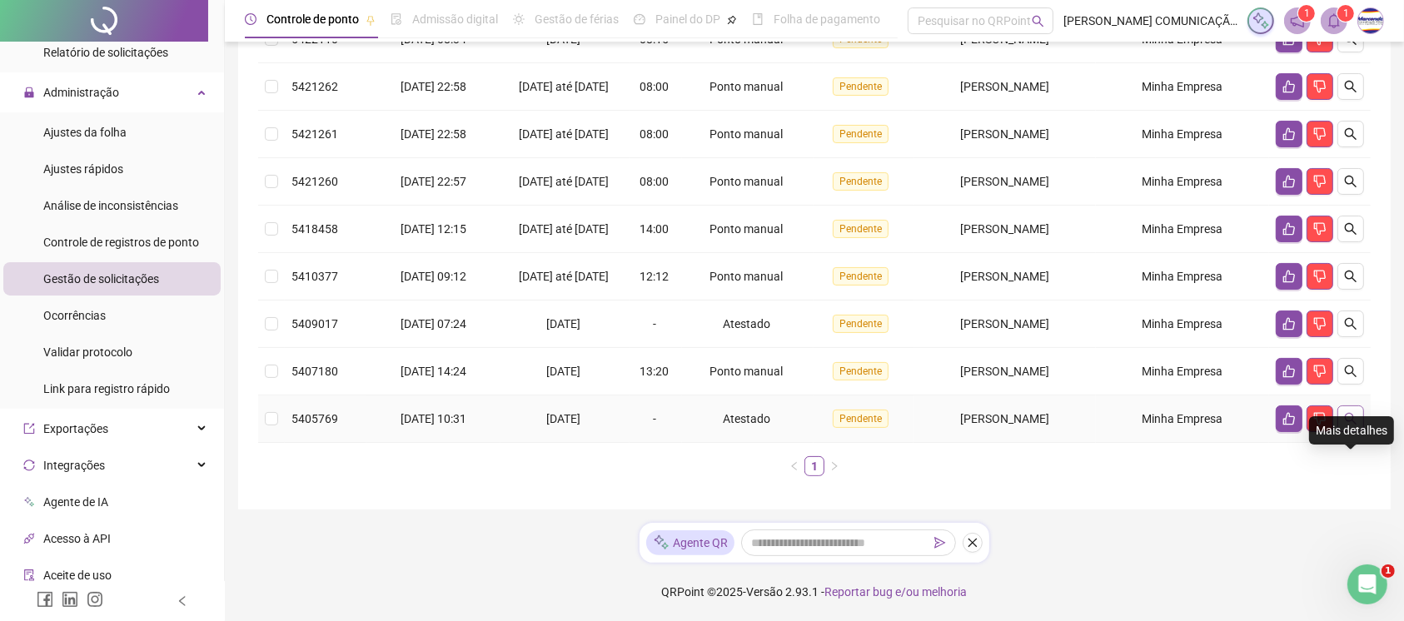
click at [1065, 416] on icon "search" at bounding box center [1350, 418] width 13 height 13
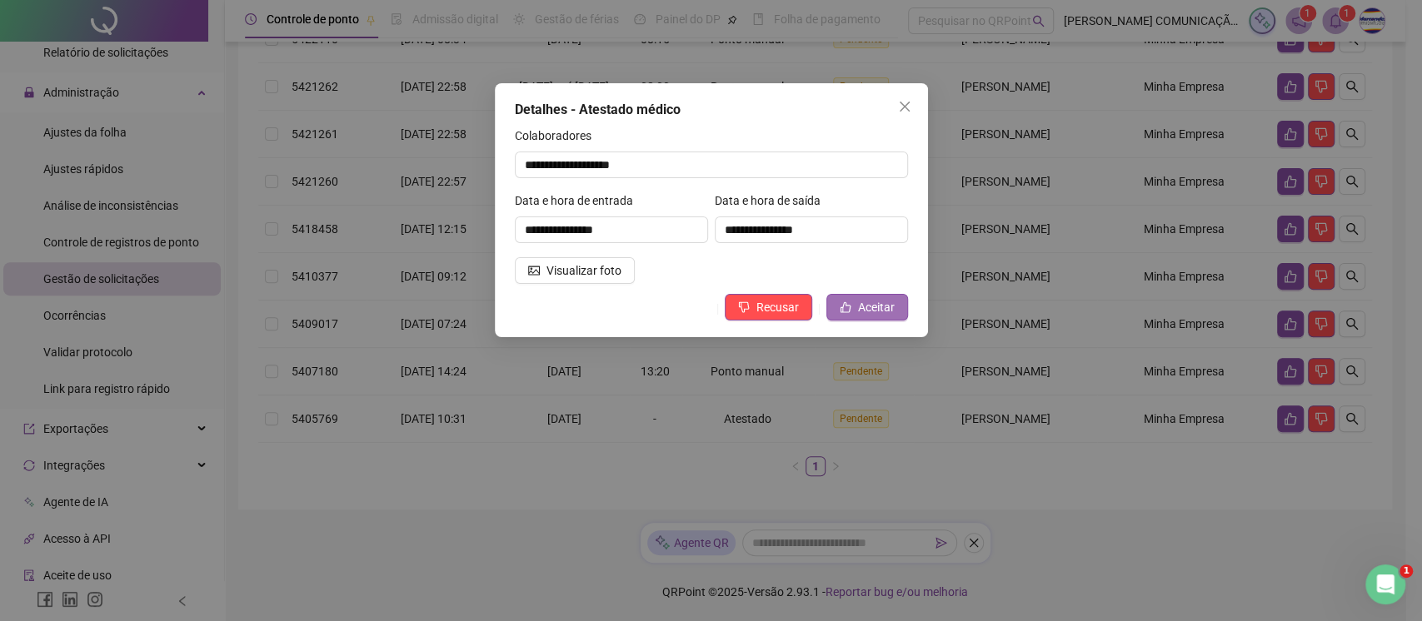
click at [860, 306] on span "Aceitar" at bounding box center [876, 307] width 37 height 18
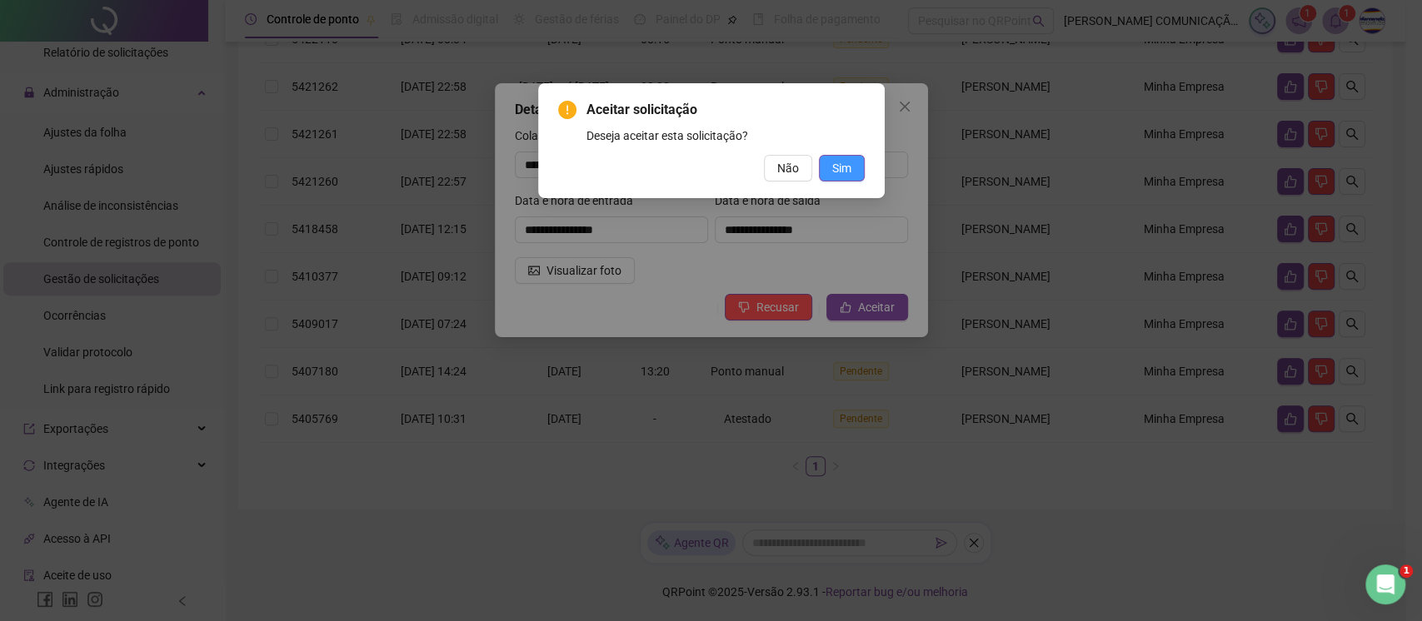
click at [847, 159] on span "Sim" at bounding box center [841, 168] width 19 height 18
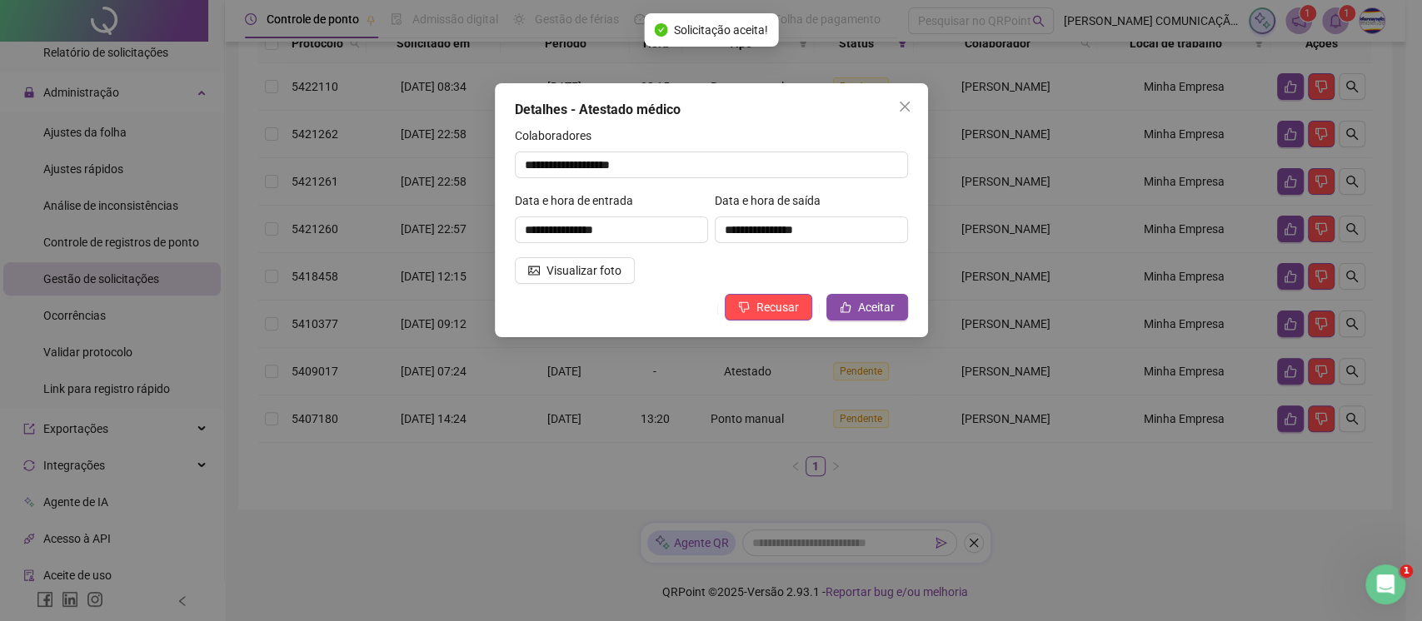
scroll to position [253, 0]
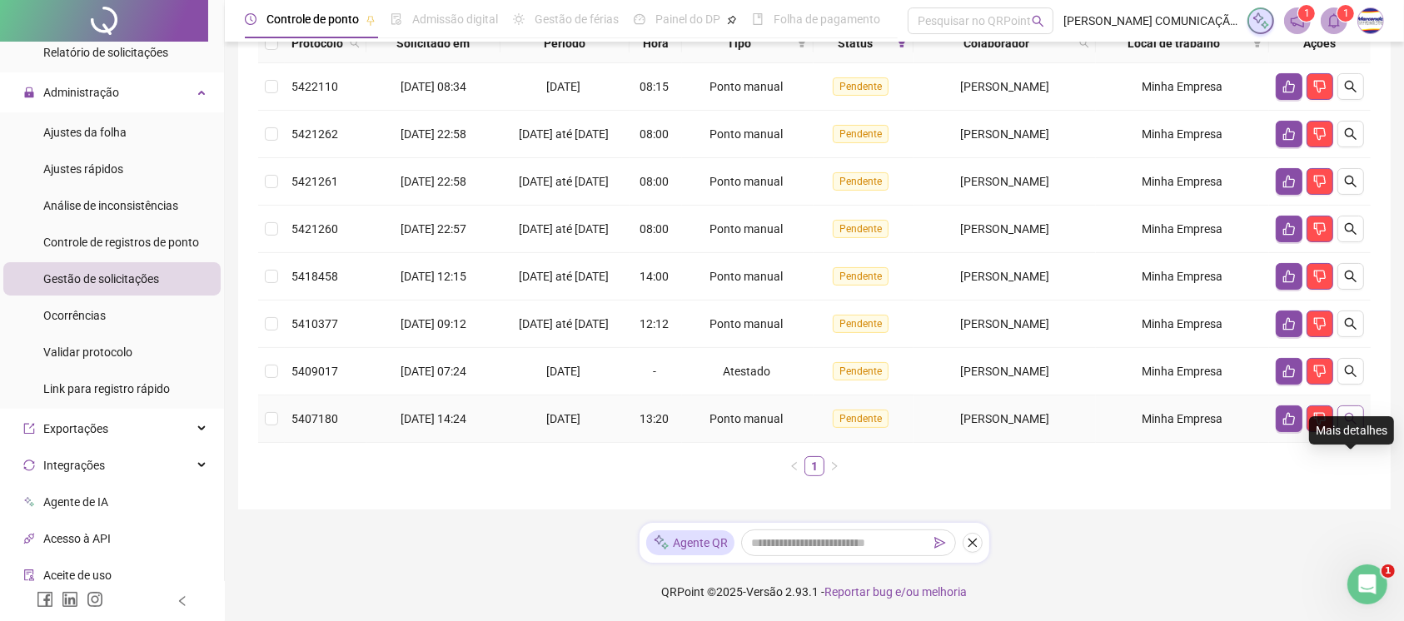
click at [1065, 417] on icon "search" at bounding box center [1350, 418] width 13 height 13
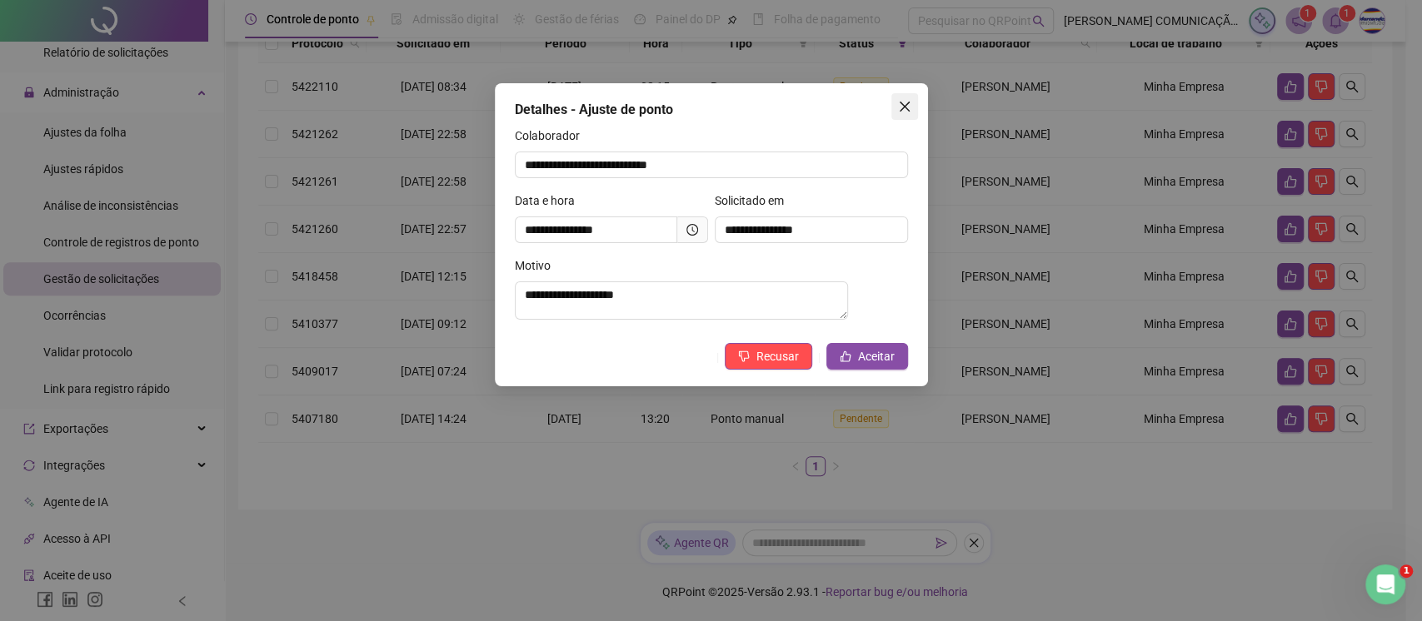
drag, startPoint x: 905, startPoint y: 102, endPoint x: 920, endPoint y: 163, distance: 63.6
click at [905, 102] on icon "close" at bounding box center [904, 106] width 13 height 13
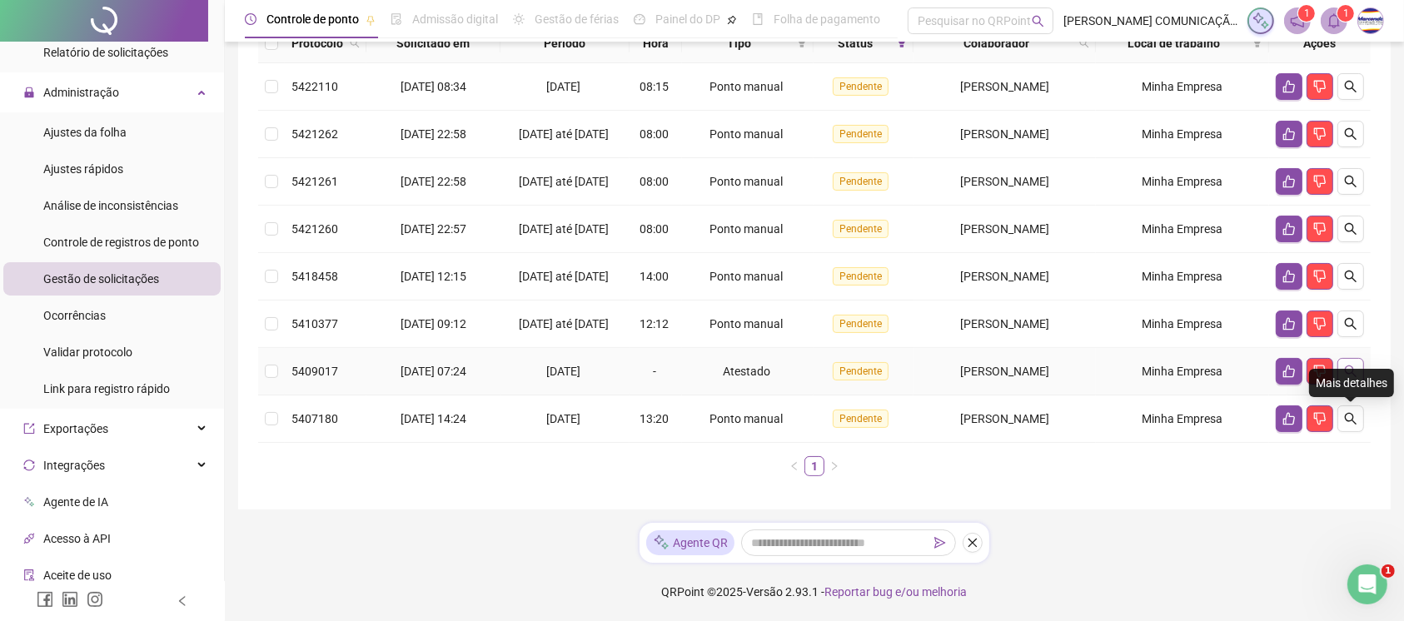
click at [1065, 368] on icon "search" at bounding box center [1350, 371] width 13 height 13
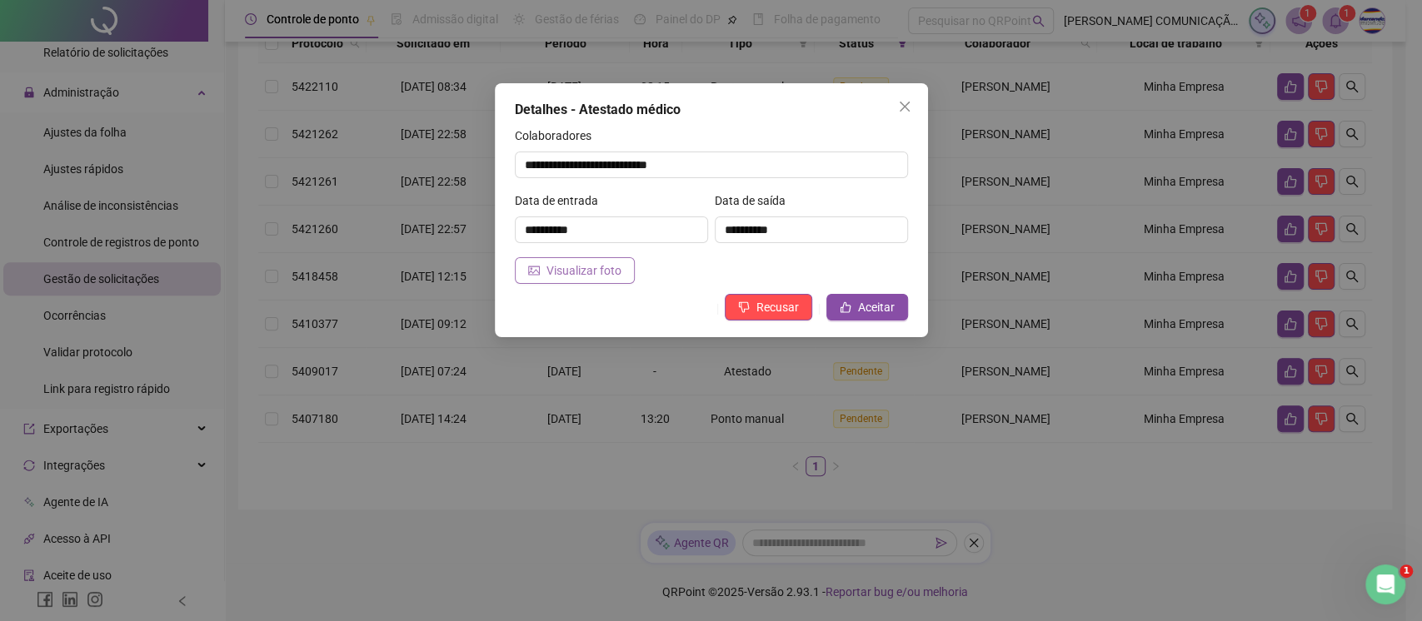
click at [606, 269] on span "Visualizar foto" at bounding box center [583, 271] width 75 height 18
click at [894, 307] on button "Aceitar" at bounding box center [867, 307] width 82 height 27
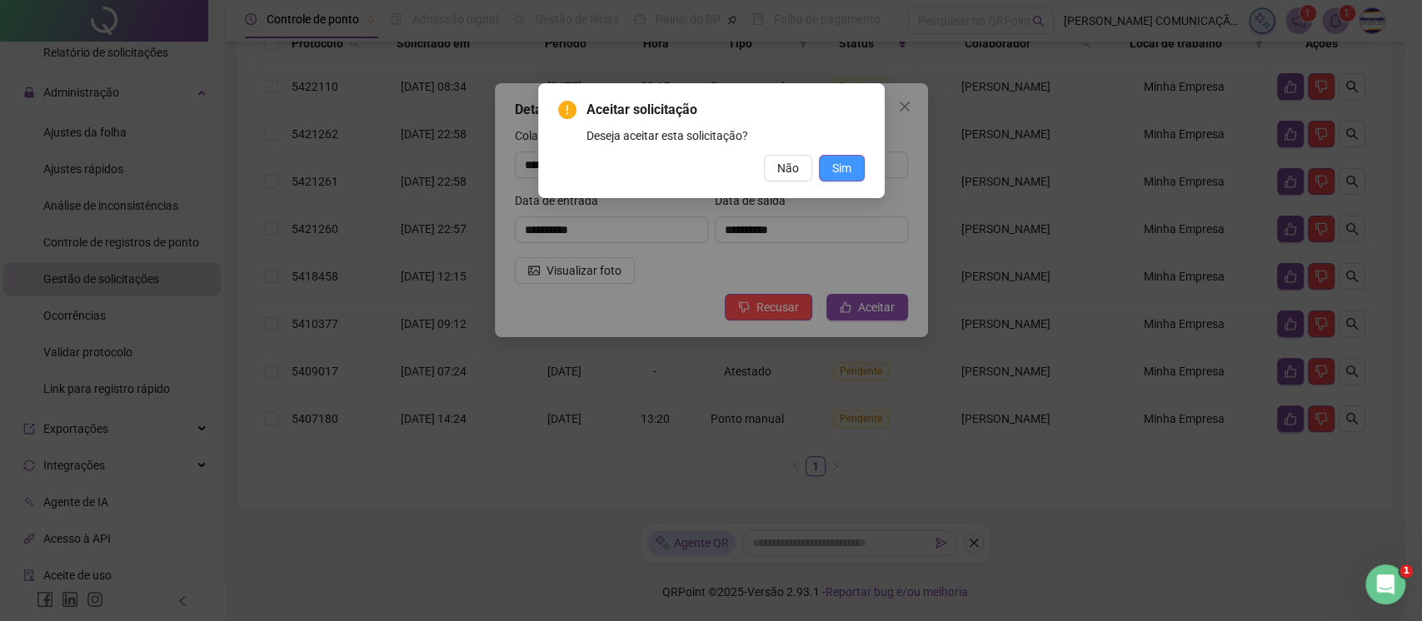
click at [833, 172] on span "Sim" at bounding box center [841, 168] width 19 height 18
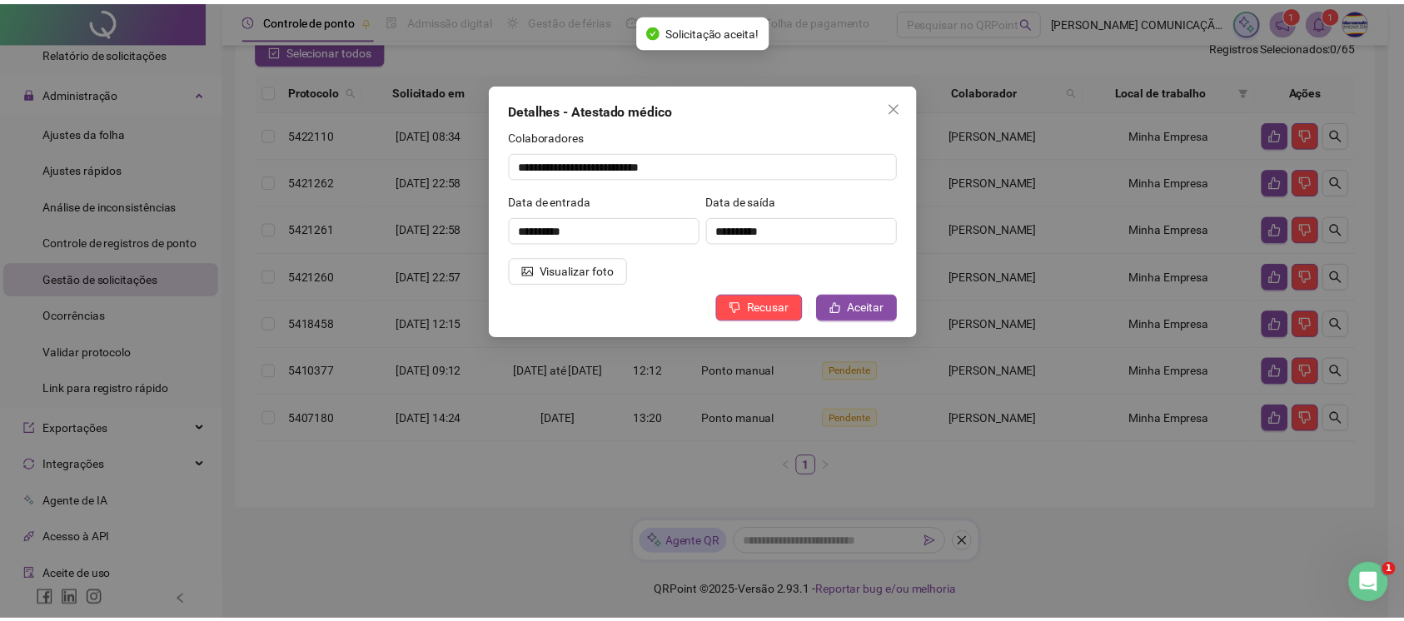
scroll to position [206, 0]
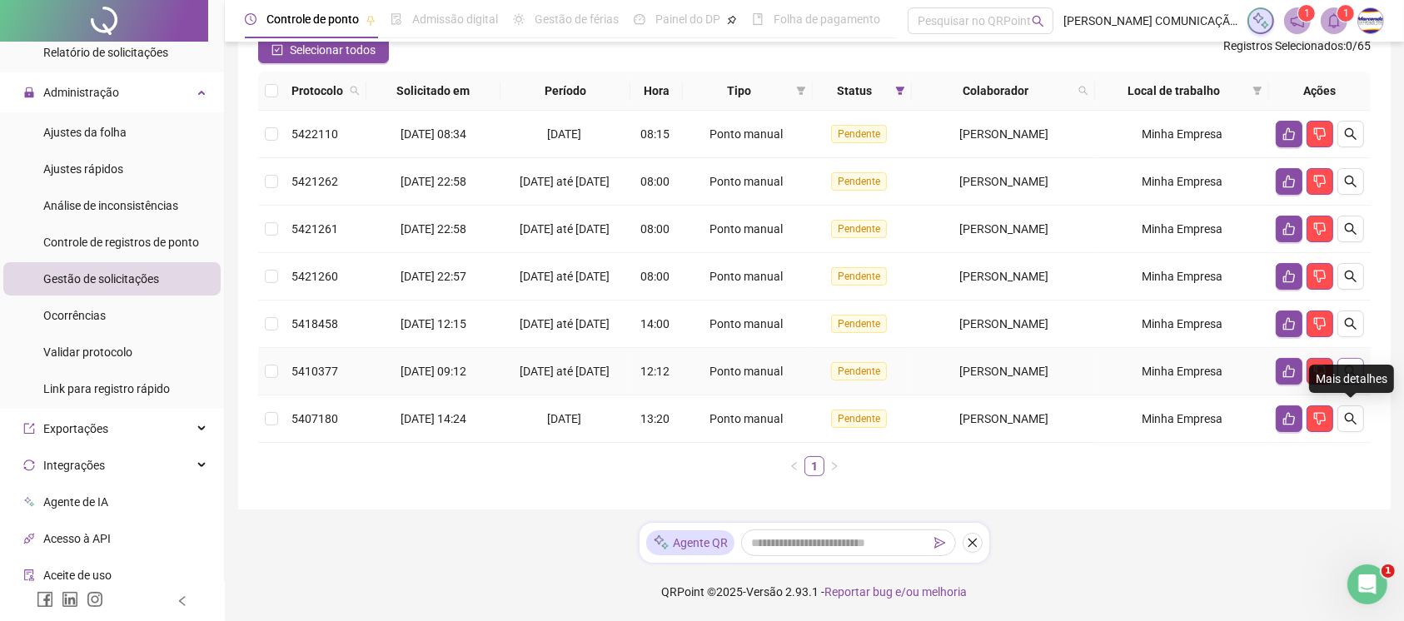
click at [1065, 365] on icon "search" at bounding box center [1350, 371] width 13 height 13
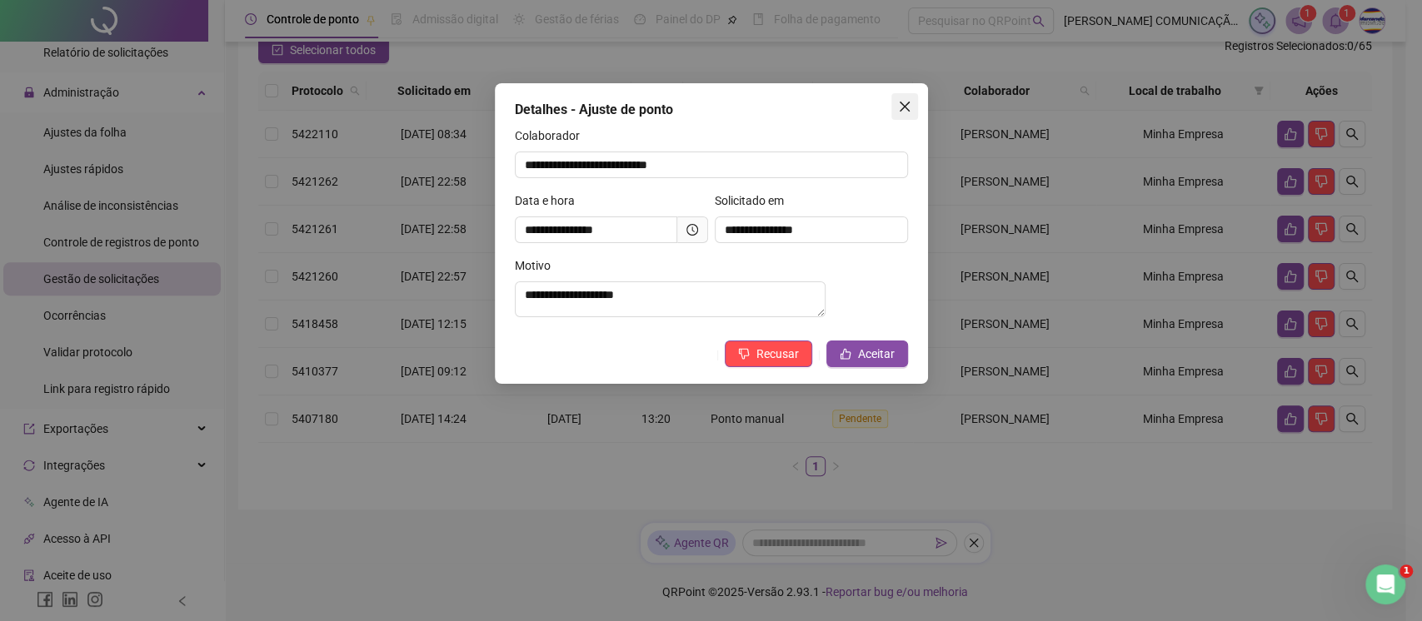
click at [900, 107] on icon "close" at bounding box center [904, 106] width 13 height 13
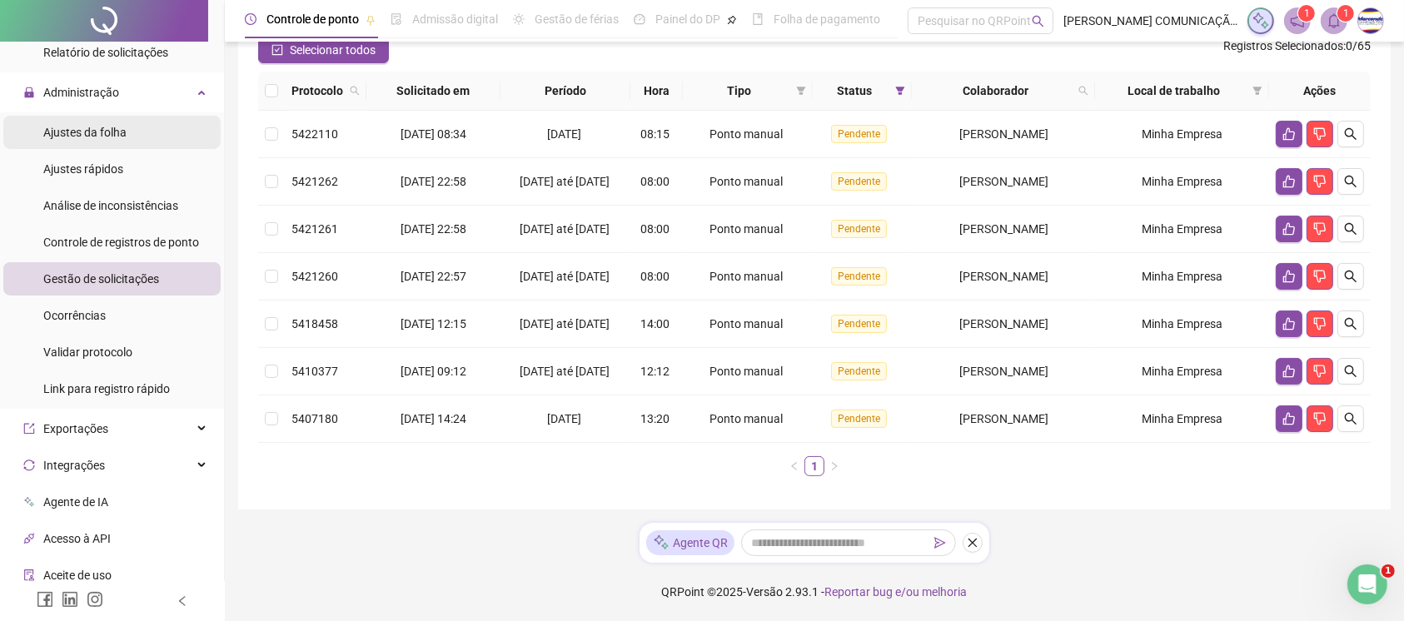
click at [114, 135] on span "Ajustes da folha" at bounding box center [84, 132] width 83 height 13
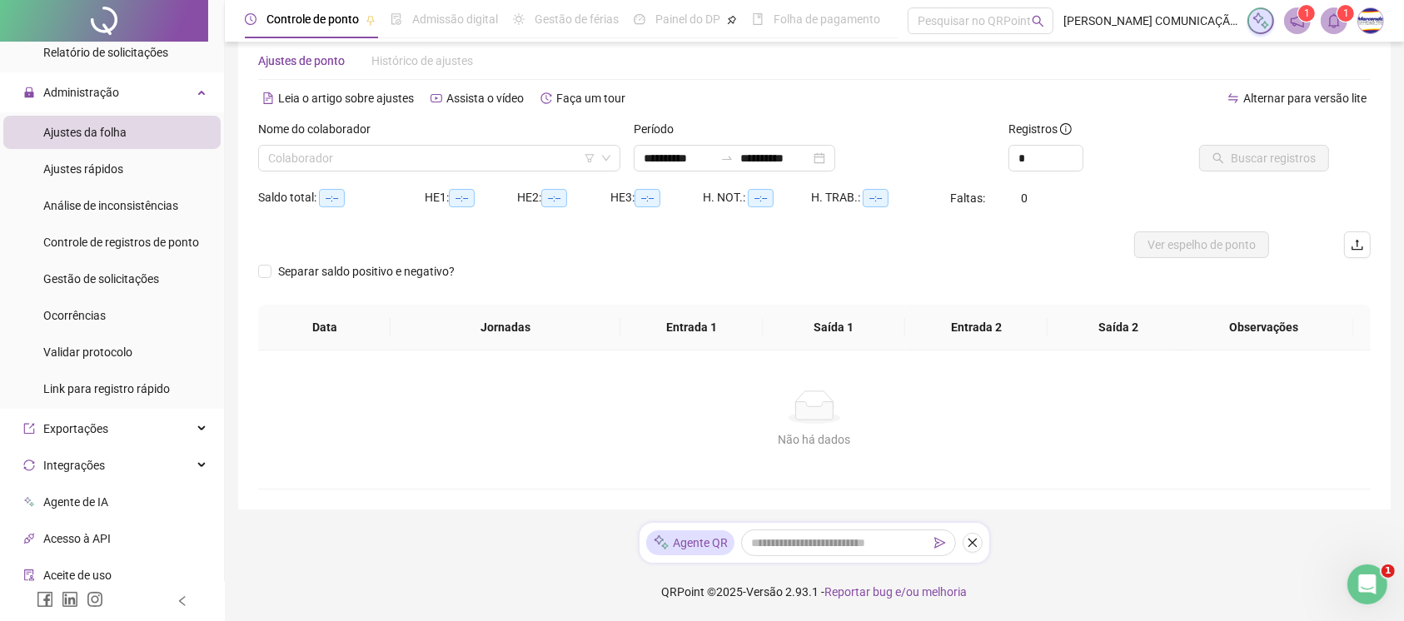
scroll to position [33, 0]
type input "**********"
click at [321, 165] on input "search" at bounding box center [431, 158] width 327 height 25
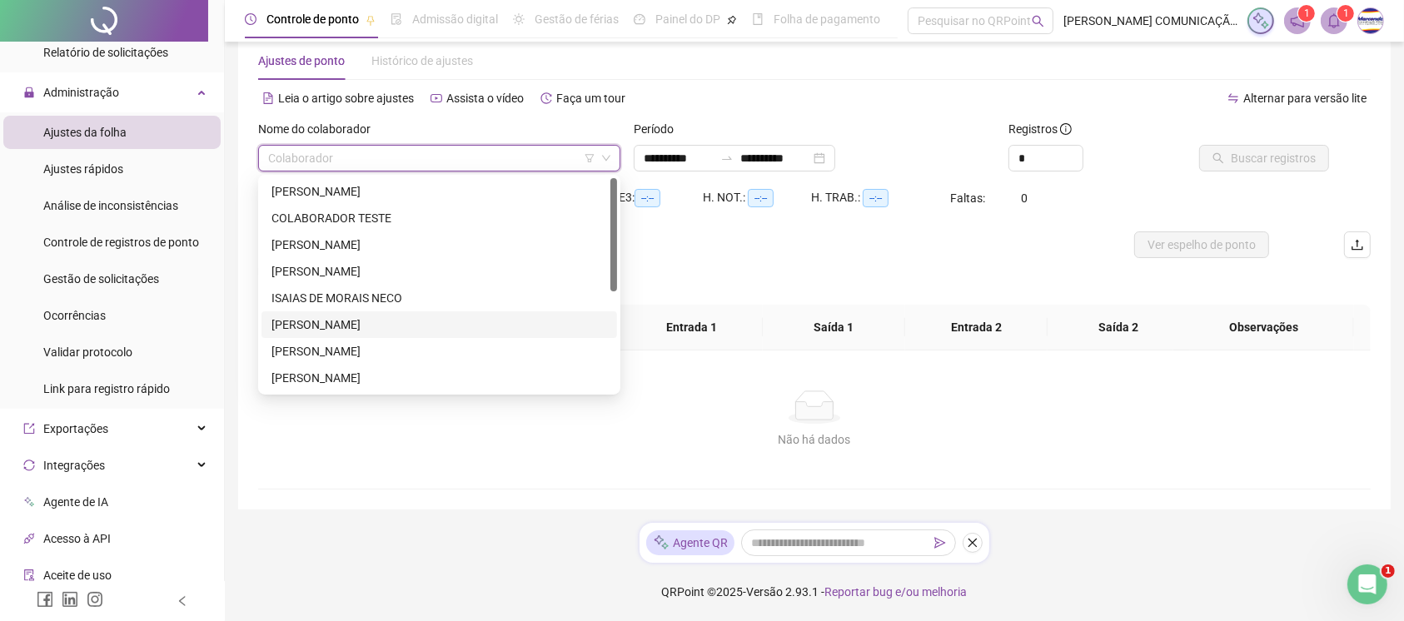
scroll to position [187, 0]
click at [348, 298] on div "[PERSON_NAME]" at bounding box center [440, 298] width 336 height 18
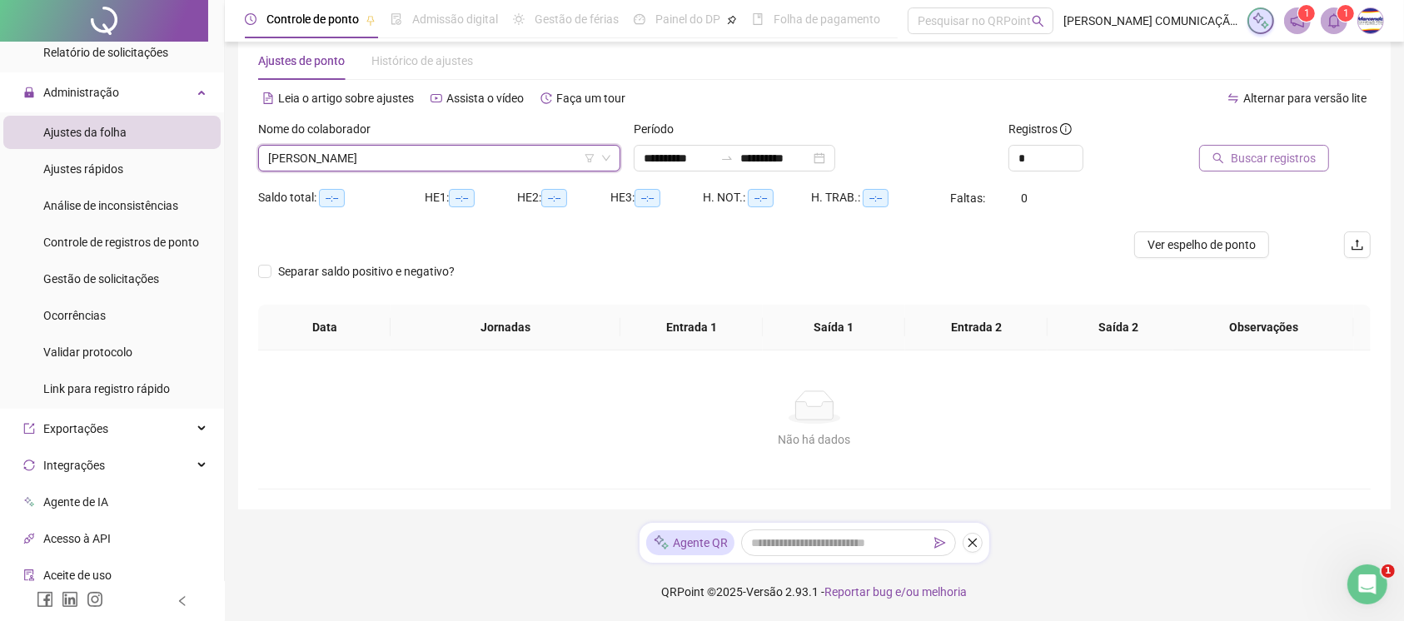
click at [1065, 157] on span "Buscar registros" at bounding box center [1273, 158] width 85 height 18
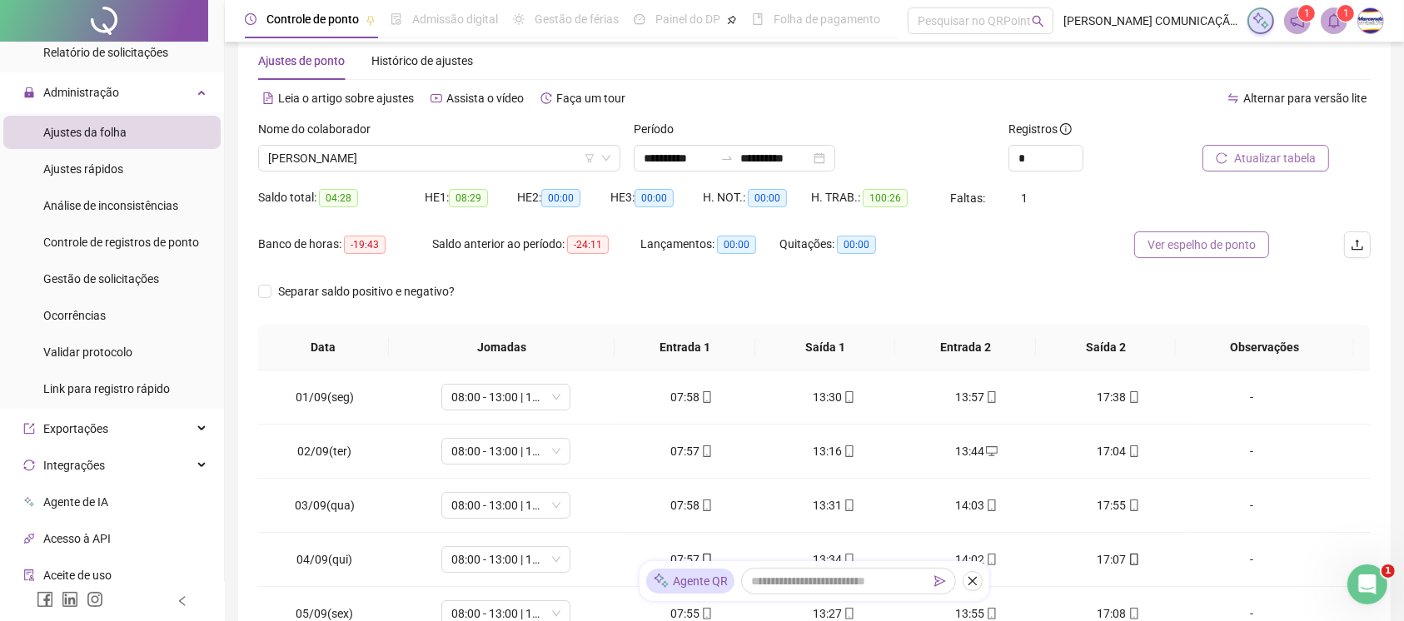
click at [1065, 237] on span "Ver espelho de ponto" at bounding box center [1202, 245] width 108 height 18
click at [107, 277] on span "Gestão de solicitações" at bounding box center [101, 278] width 116 height 13
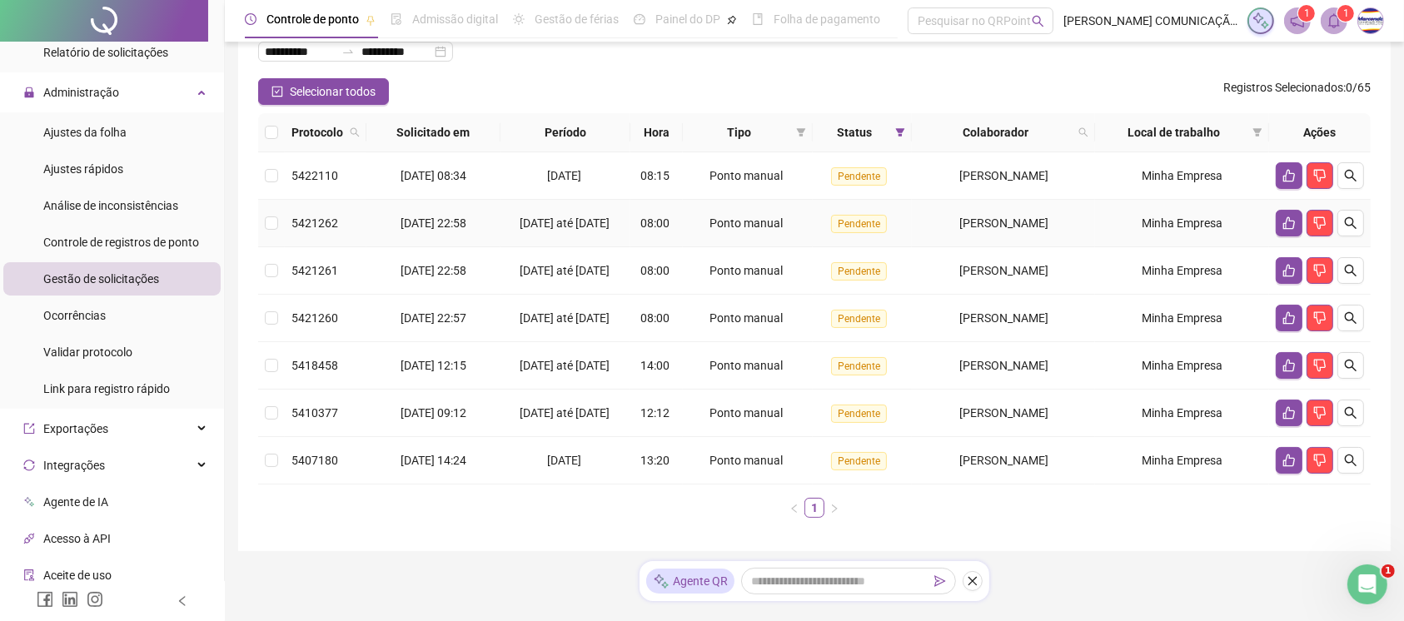
scroll to position [206, 0]
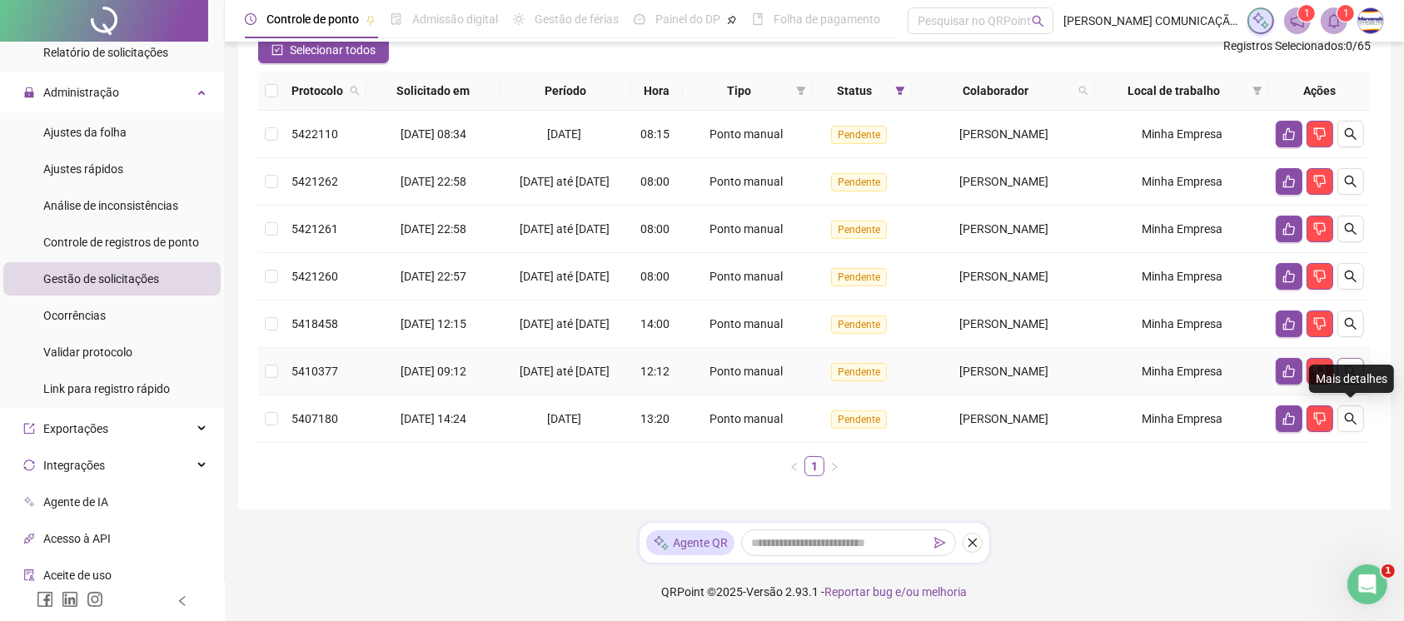
click at [1065, 365] on icon "search" at bounding box center [1350, 371] width 13 height 13
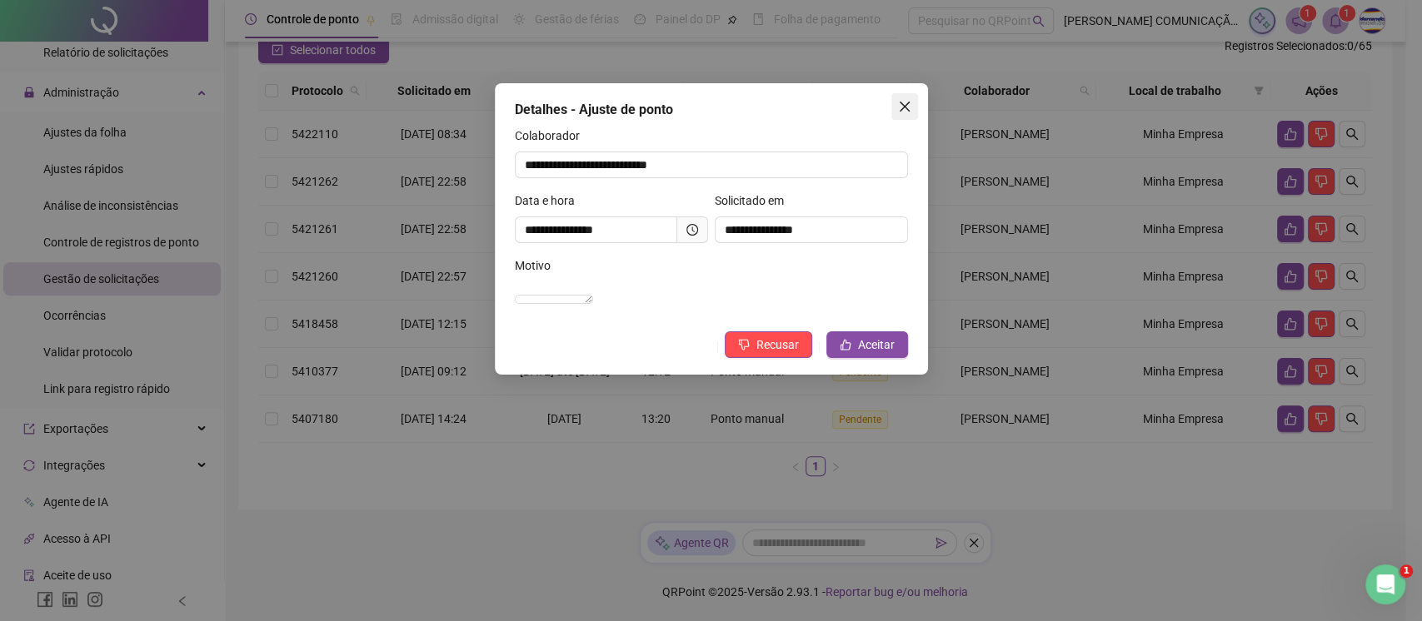
click at [902, 103] on icon "close" at bounding box center [904, 106] width 13 height 13
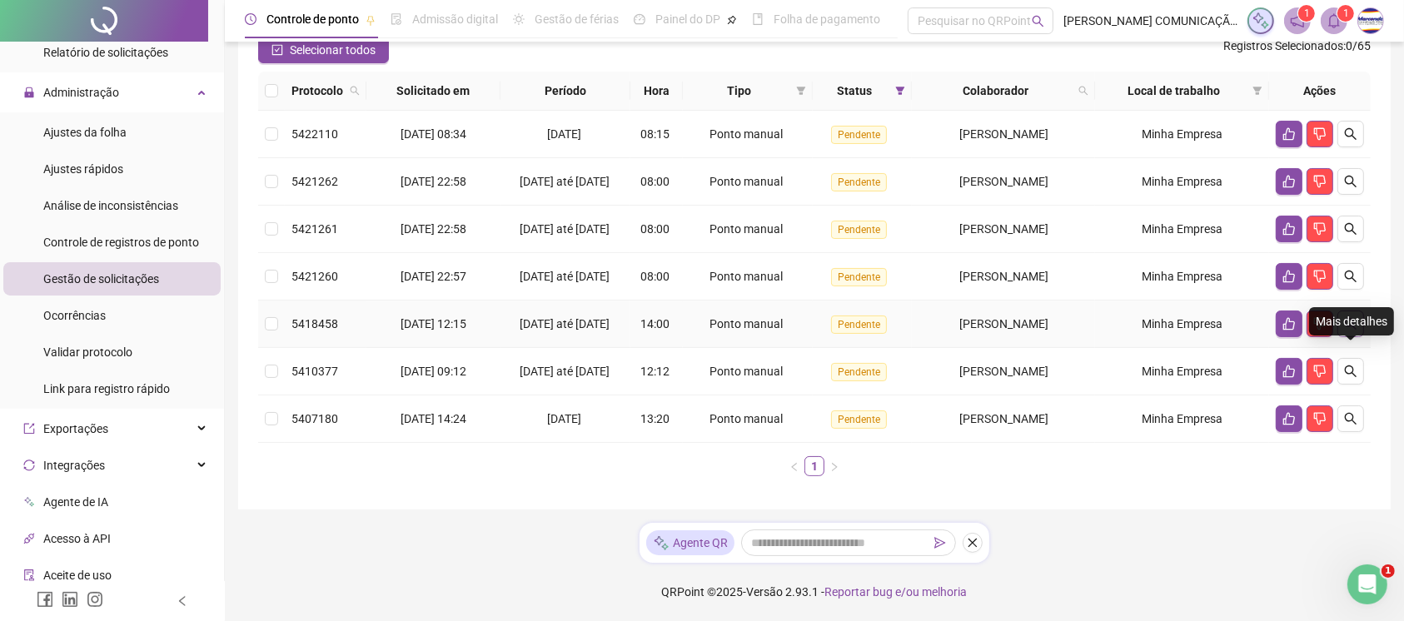
click at [1065, 317] on icon "search" at bounding box center [1350, 323] width 13 height 13
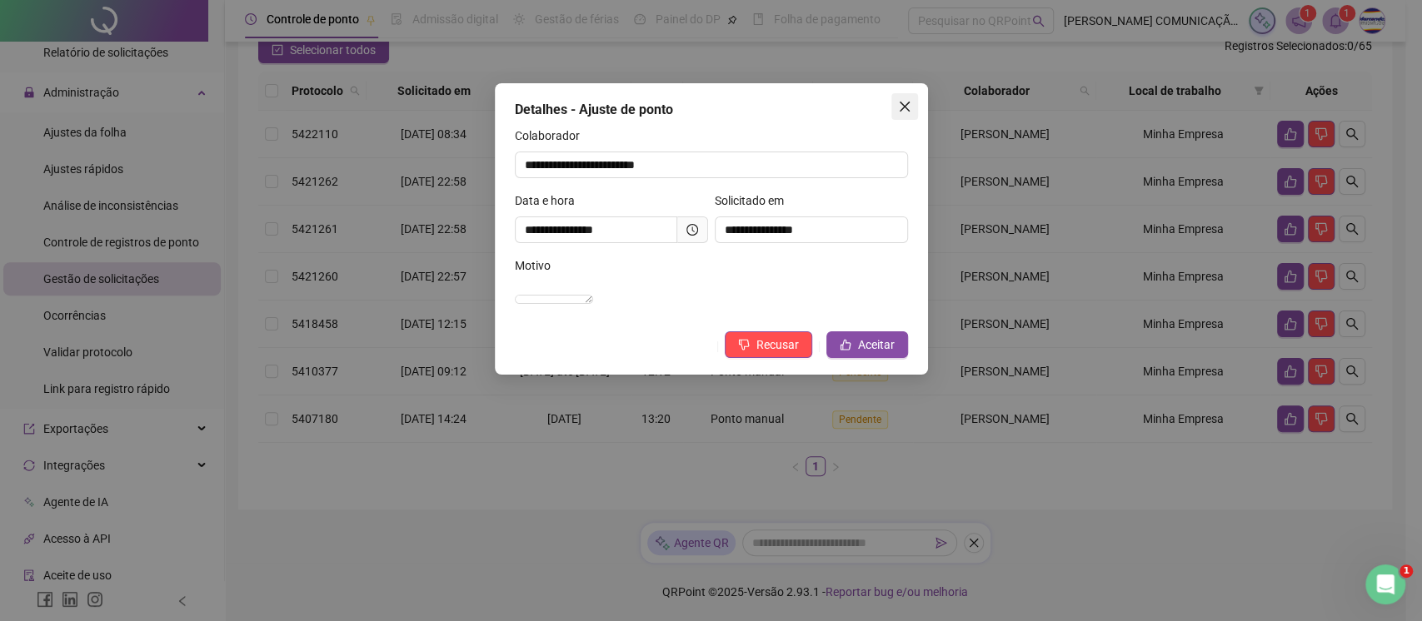
click at [907, 105] on icon "close" at bounding box center [904, 106] width 13 height 13
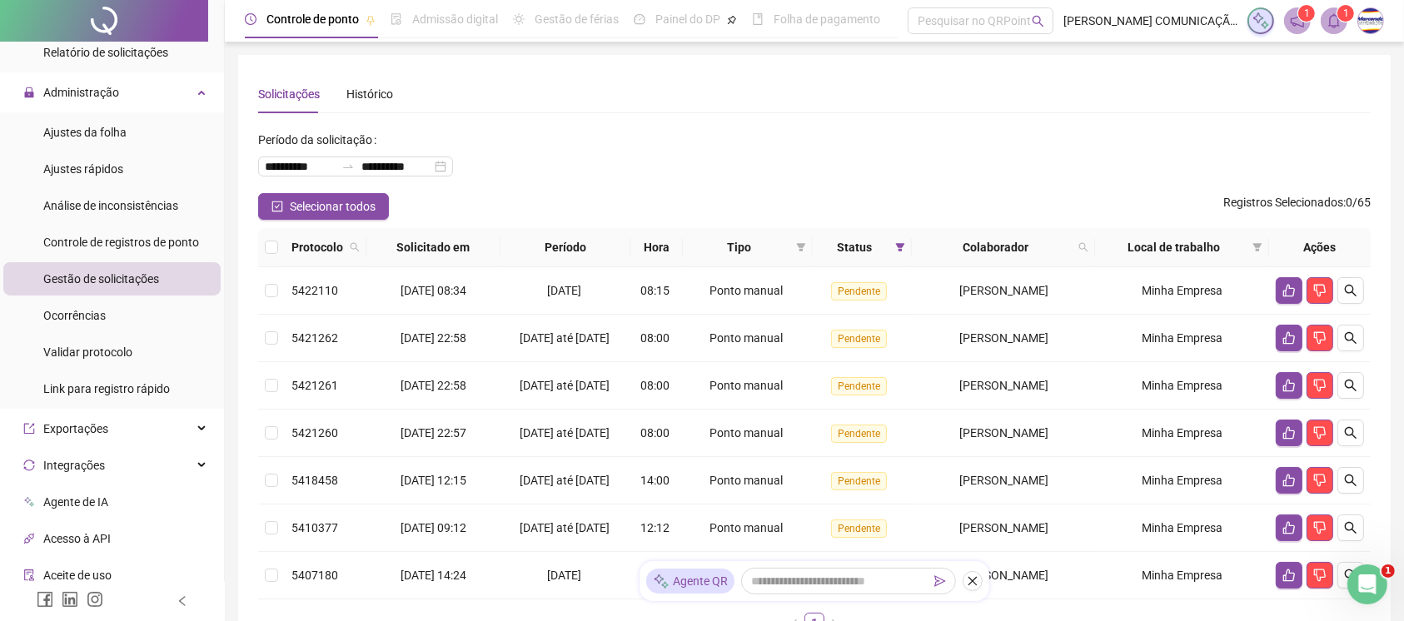
scroll to position [111, 0]
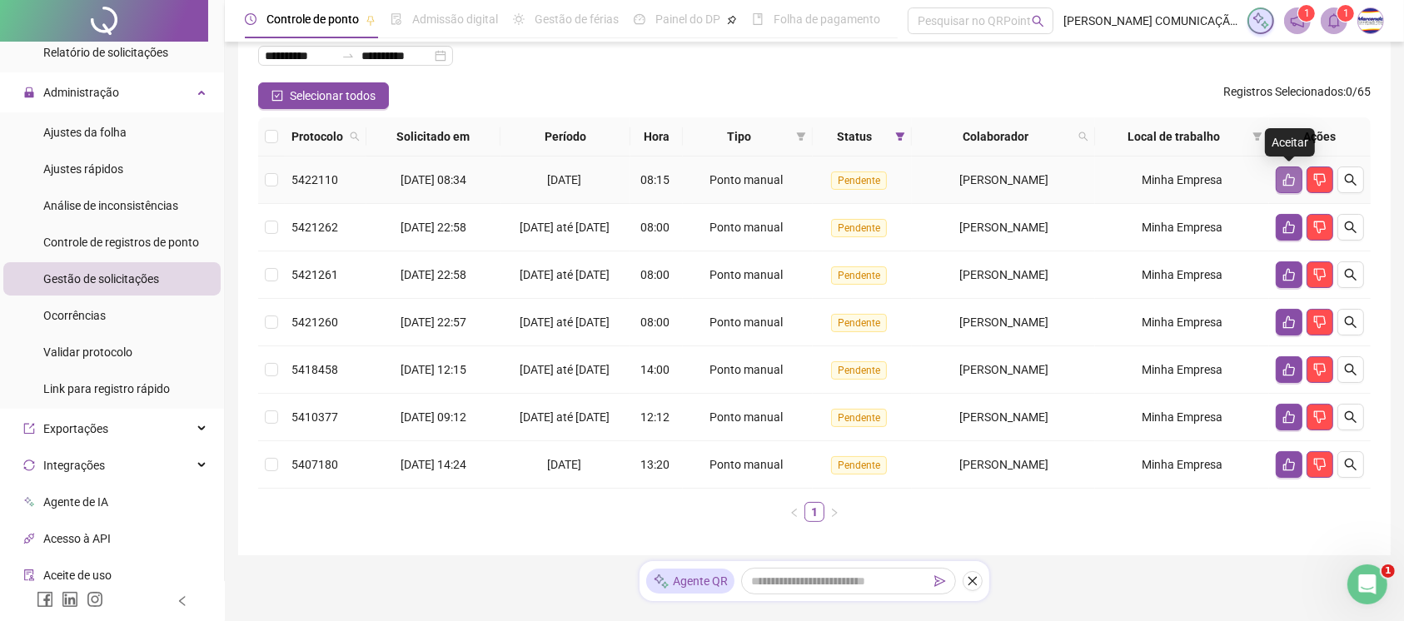
click at [1065, 177] on icon "like" at bounding box center [1290, 180] width 12 height 12
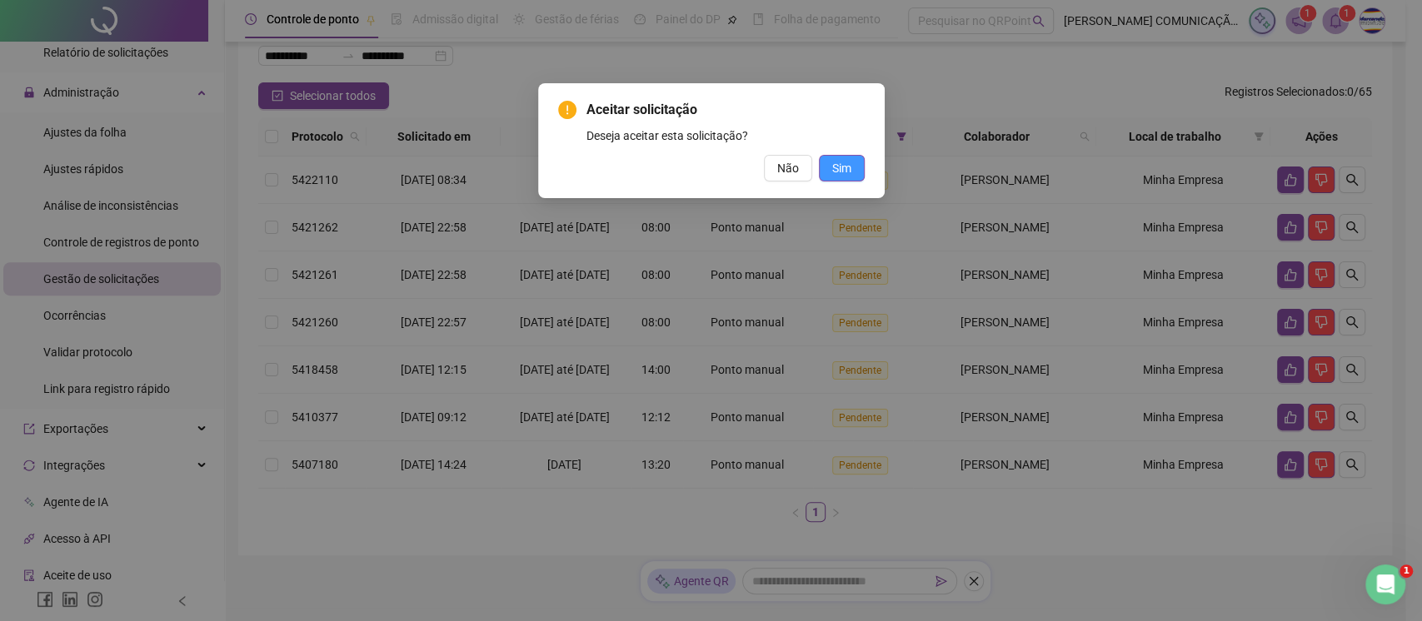
click at [840, 165] on span "Sim" at bounding box center [841, 168] width 19 height 18
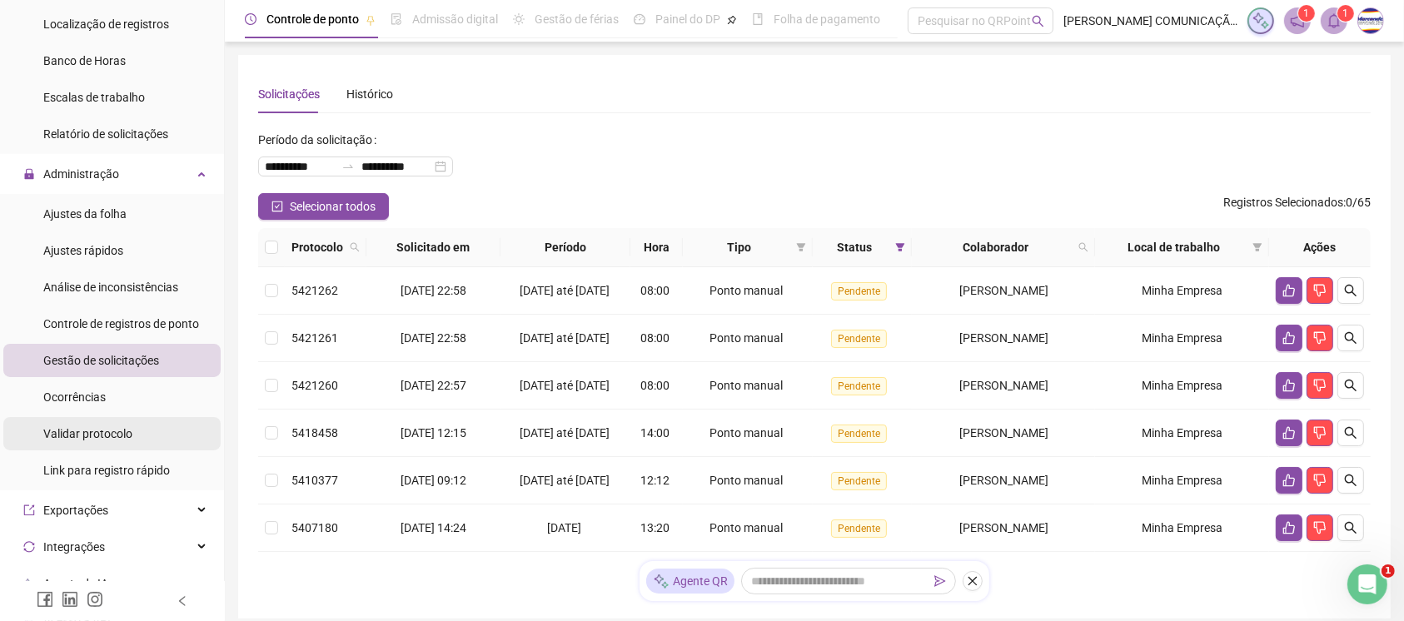
scroll to position [444, 0]
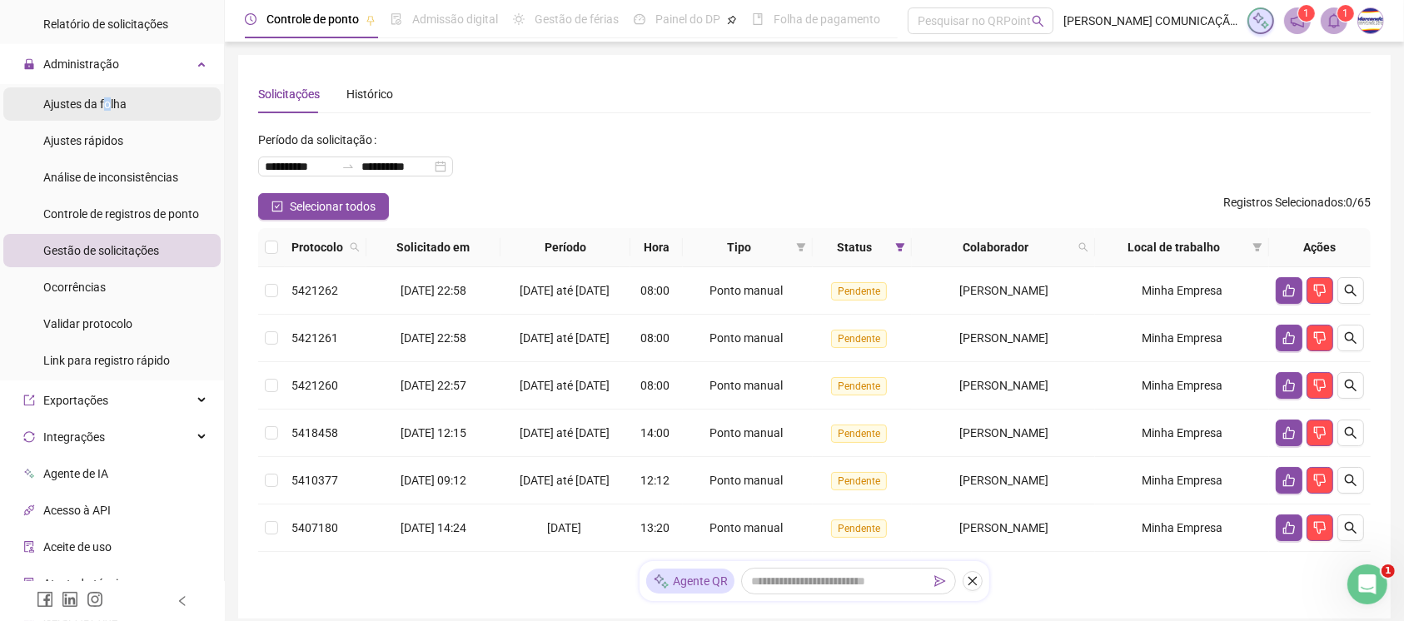
click at [107, 99] on span "Ajustes da folha" at bounding box center [84, 103] width 83 height 13
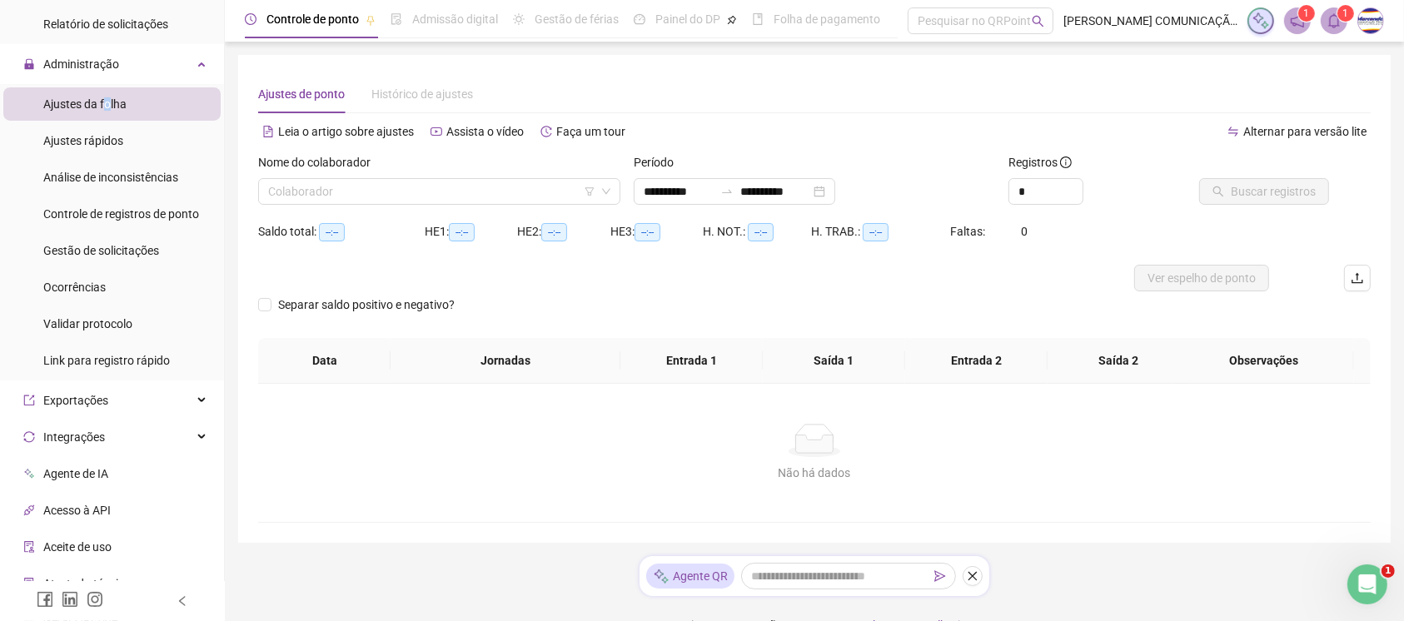
type input "**********"
click at [515, 192] on input "search" at bounding box center [431, 191] width 327 height 25
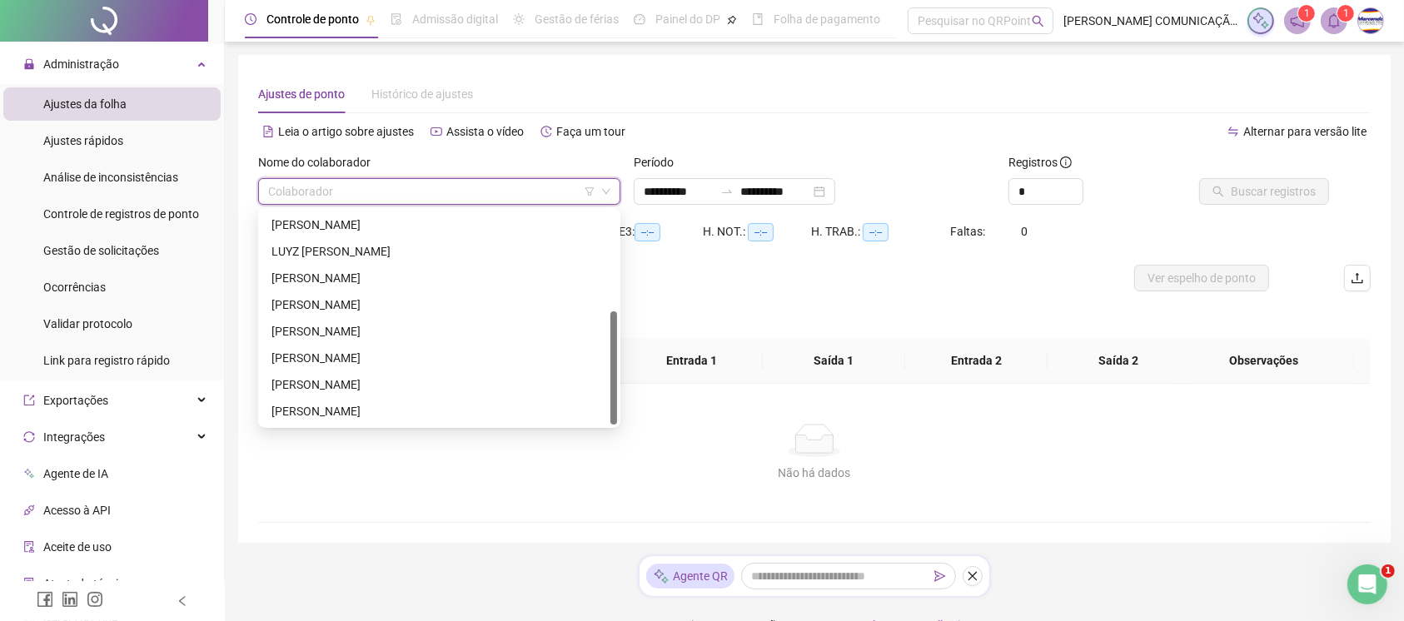
scroll to position [33, 0]
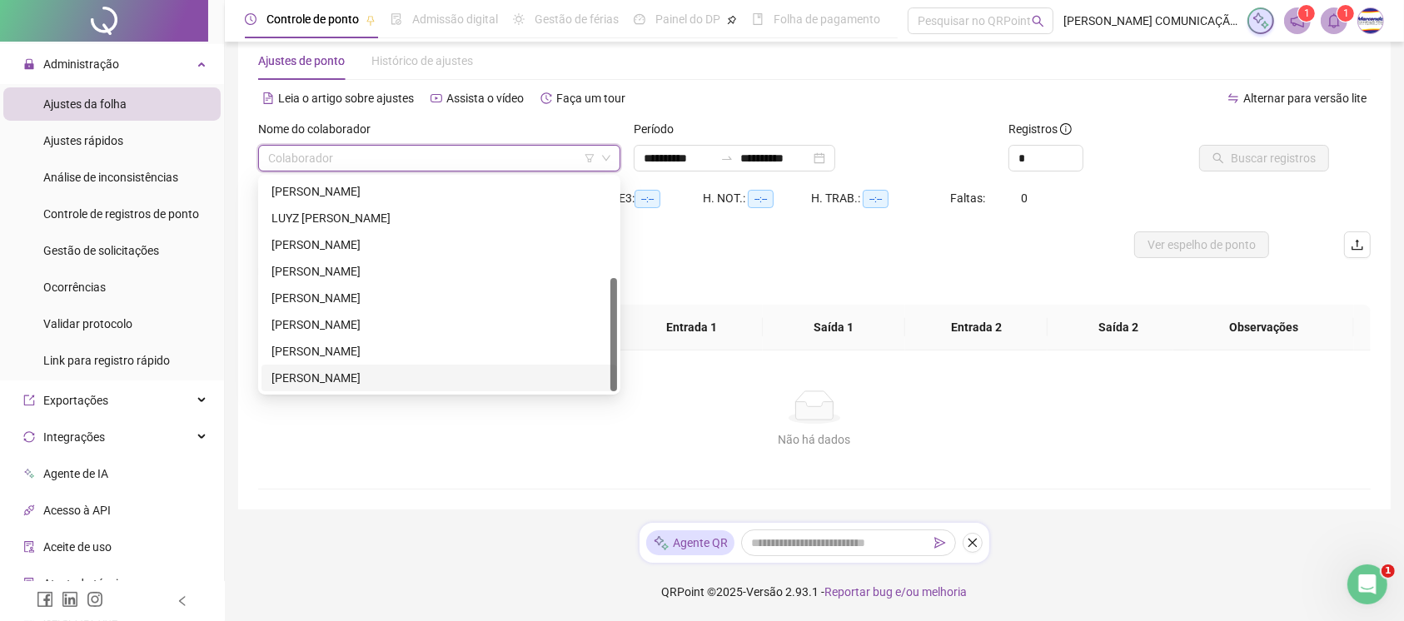
click at [386, 377] on div "[PERSON_NAME]" at bounding box center [440, 378] width 336 height 18
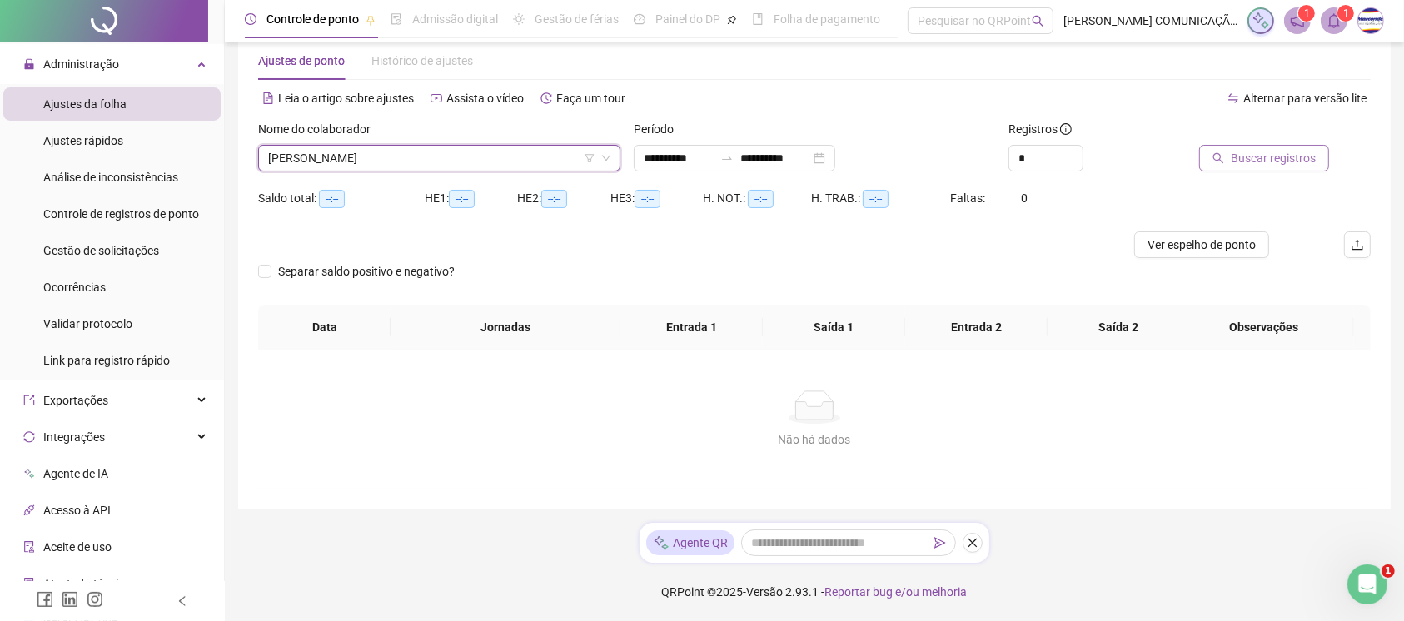
click at [1065, 154] on span "Buscar registros" at bounding box center [1273, 158] width 85 height 18
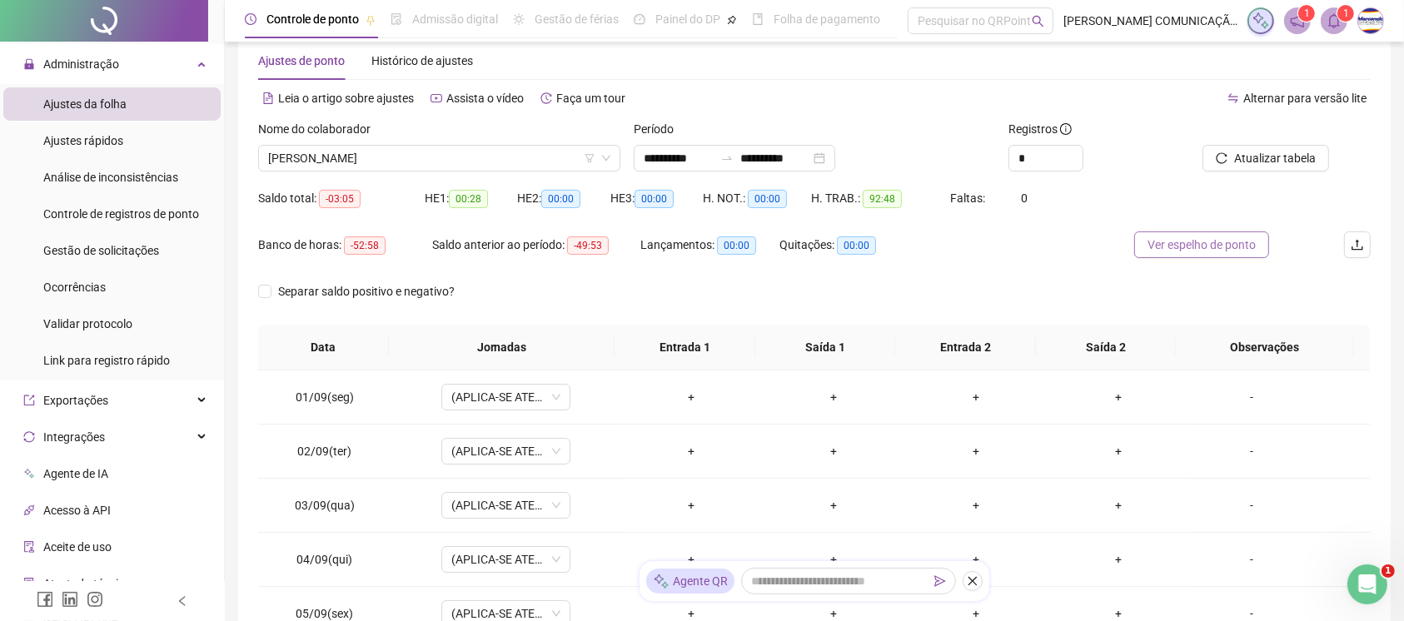
click at [1065, 252] on span "Ver espelho de ponto" at bounding box center [1202, 245] width 108 height 18
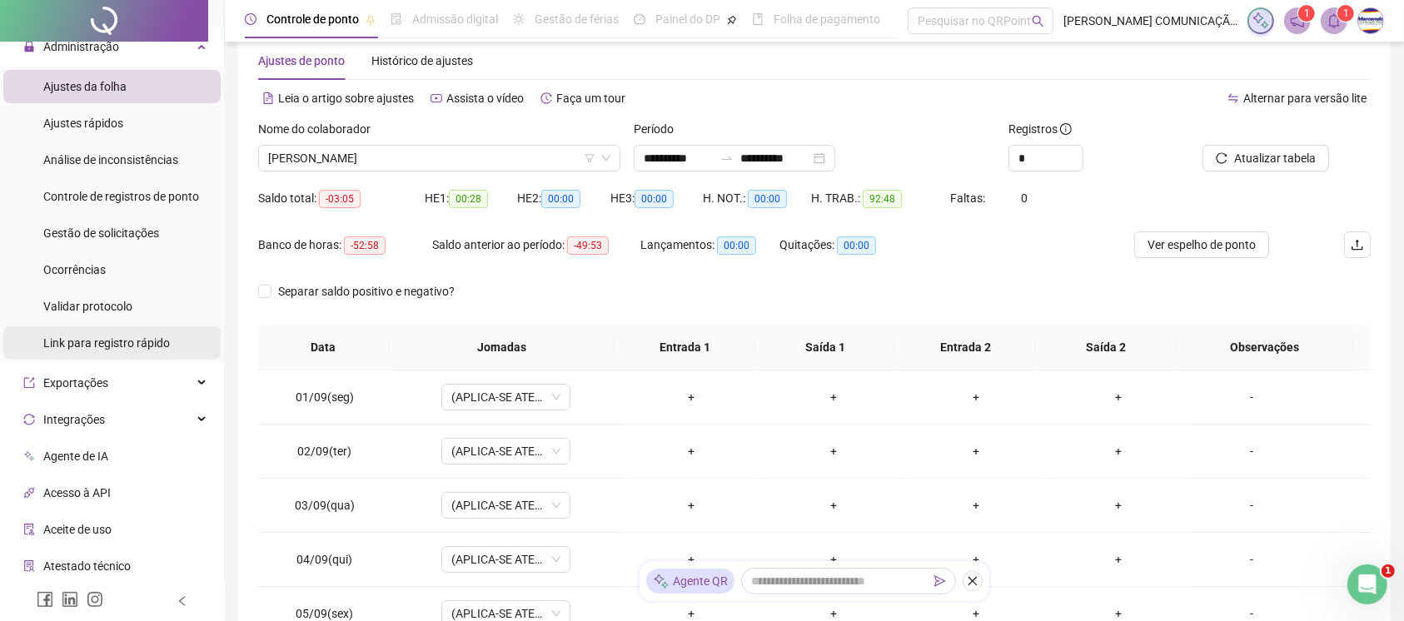
scroll to position [351, 0]
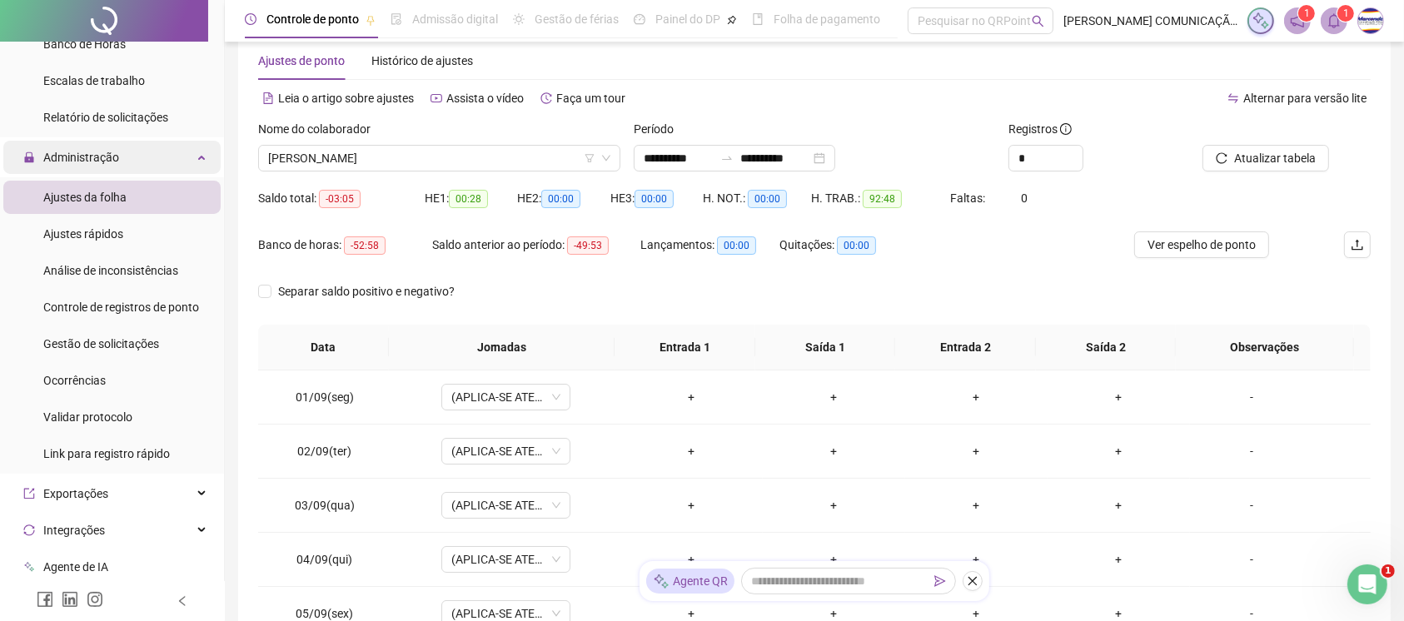
click at [97, 152] on span "Administração" at bounding box center [81, 157] width 76 height 13
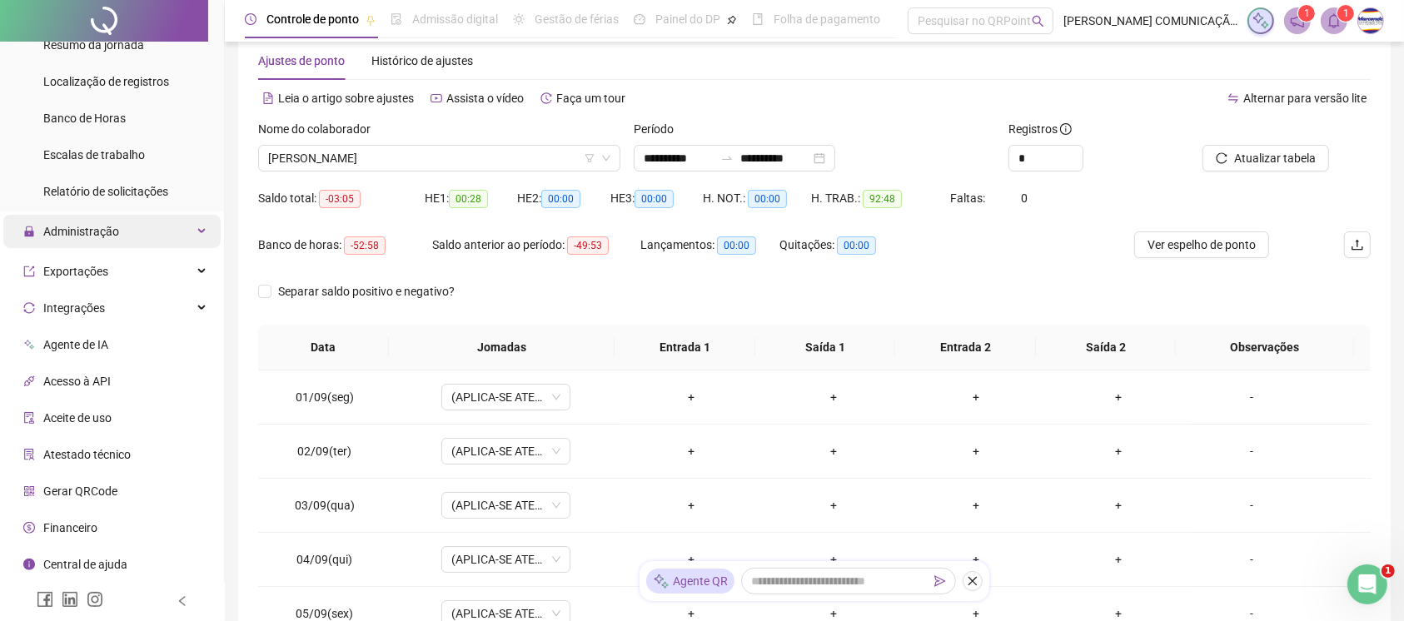
scroll to position [273, 0]
click at [92, 231] on span "Administração" at bounding box center [81, 234] width 76 height 13
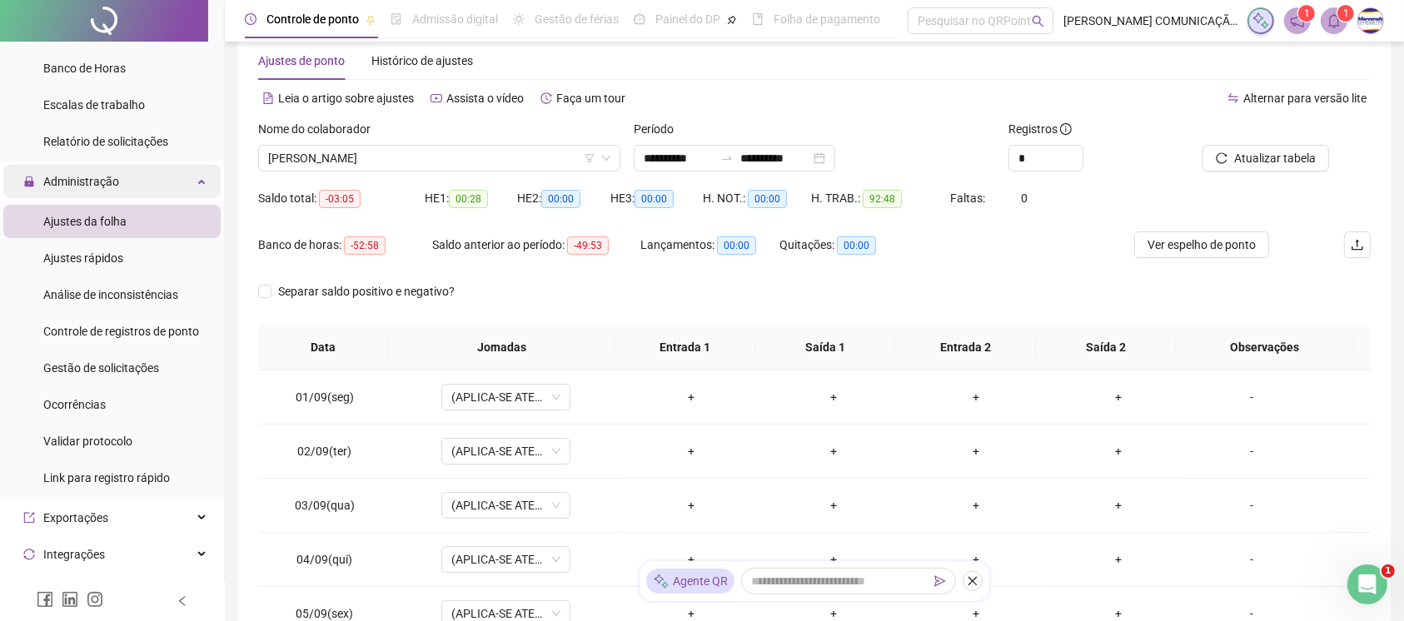
scroll to position [351, 0]
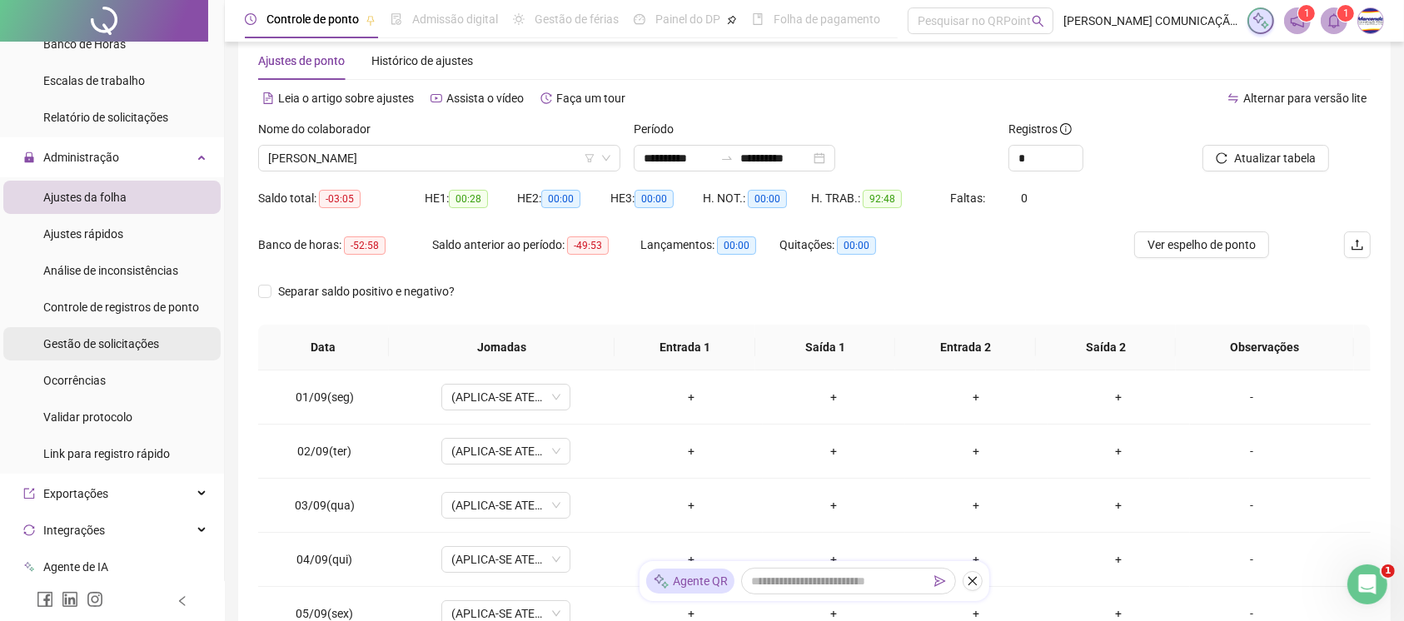
click at [153, 337] on span "Gestão de solicitações" at bounding box center [101, 343] width 116 height 13
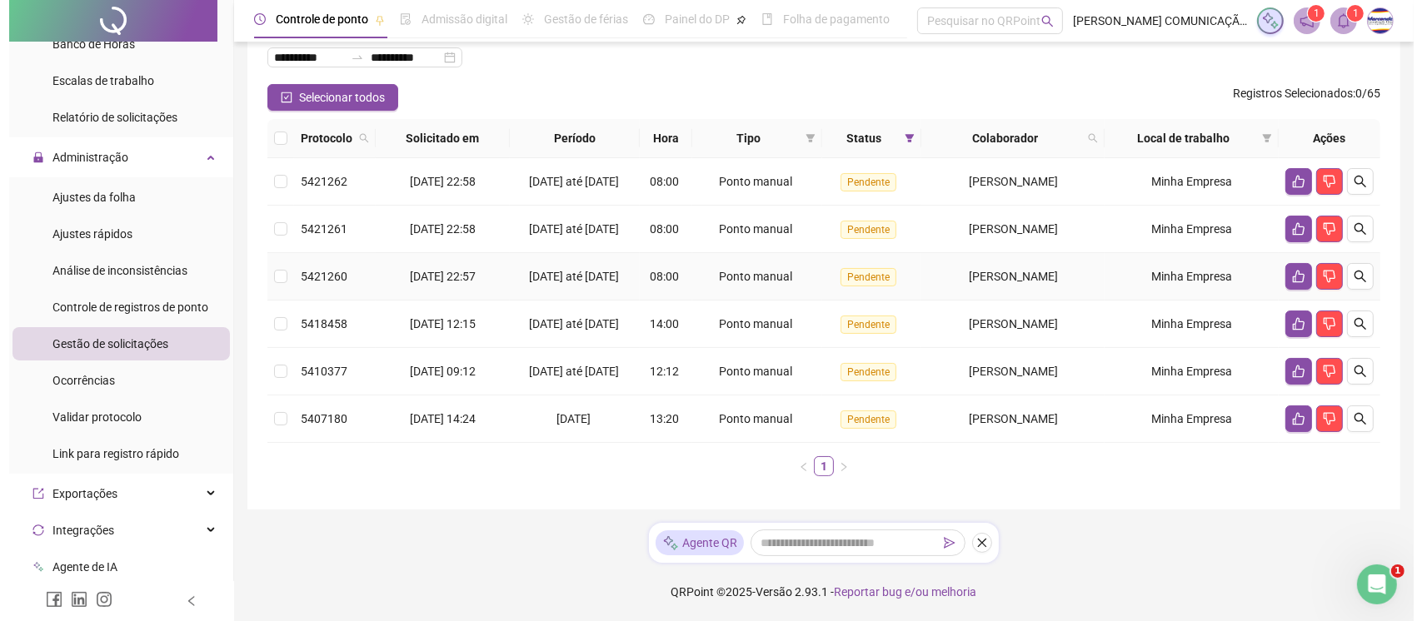
scroll to position [158, 0]
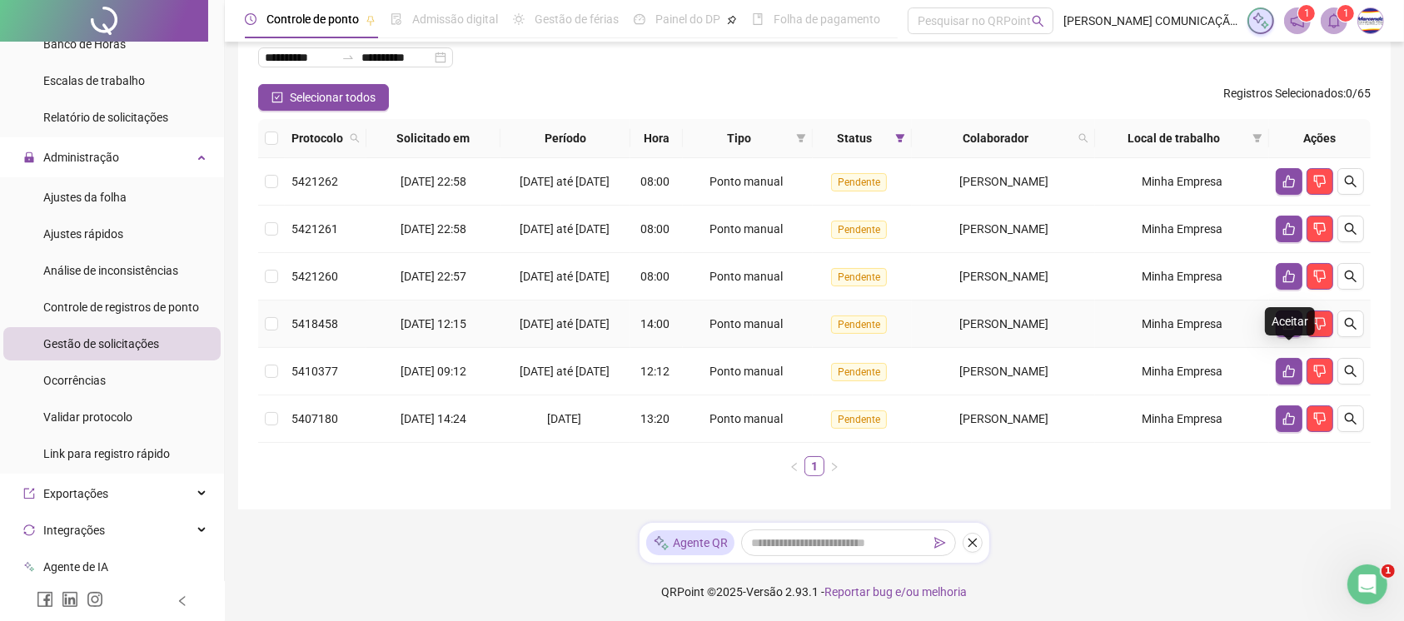
click at [1065, 318] on icon "like" at bounding box center [1290, 324] width 12 height 12
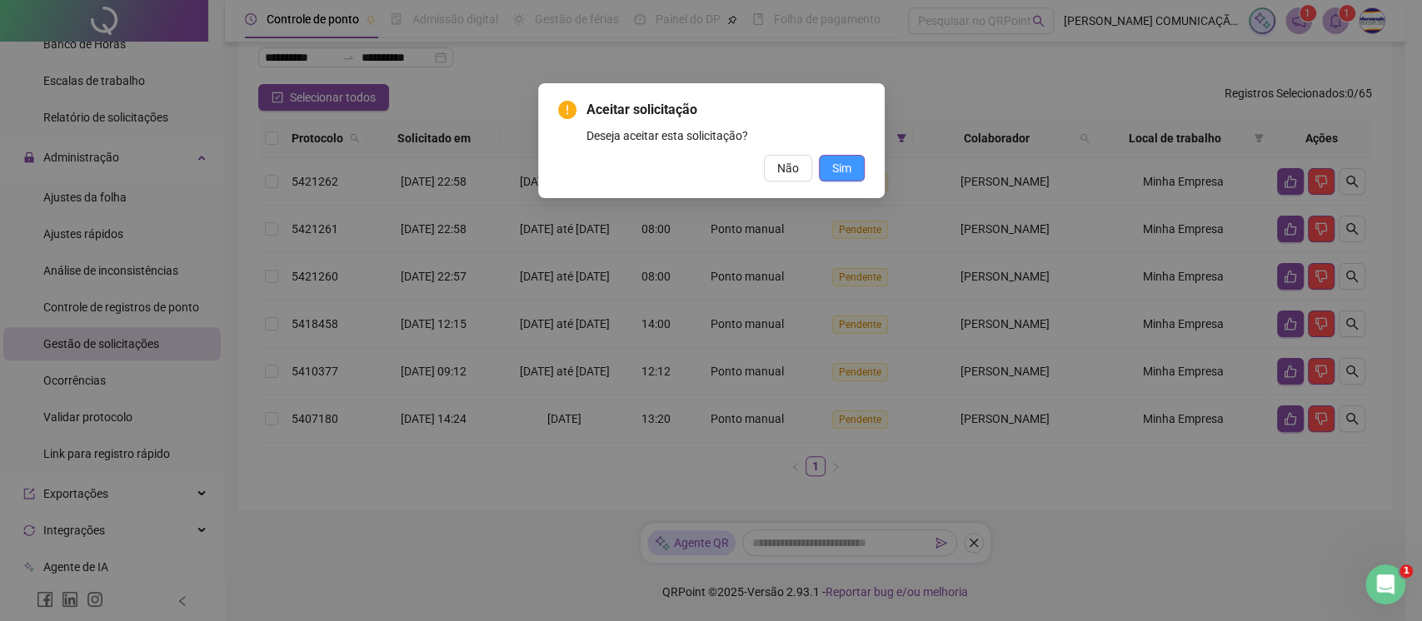
click at [836, 160] on span "Sim" at bounding box center [841, 168] width 19 height 18
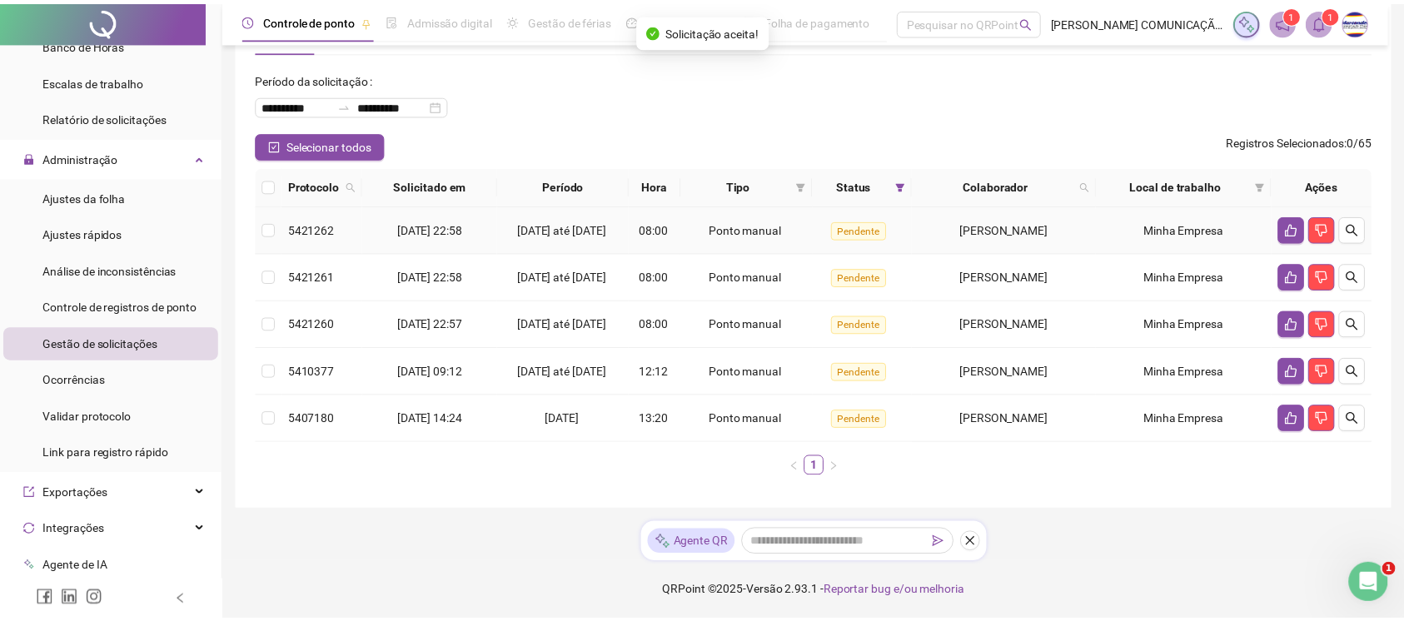
scroll to position [101, 0]
